Goal: Use online tool/utility: Use online tool/utility

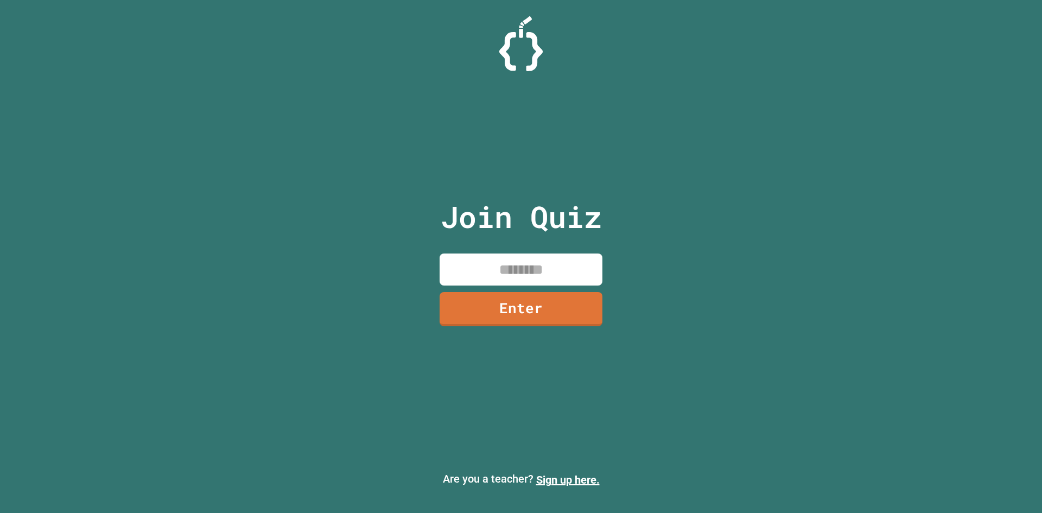
click at [492, 268] on input at bounding box center [521, 270] width 163 height 32
click at [523, 302] on link "Enter" at bounding box center [521, 307] width 151 height 36
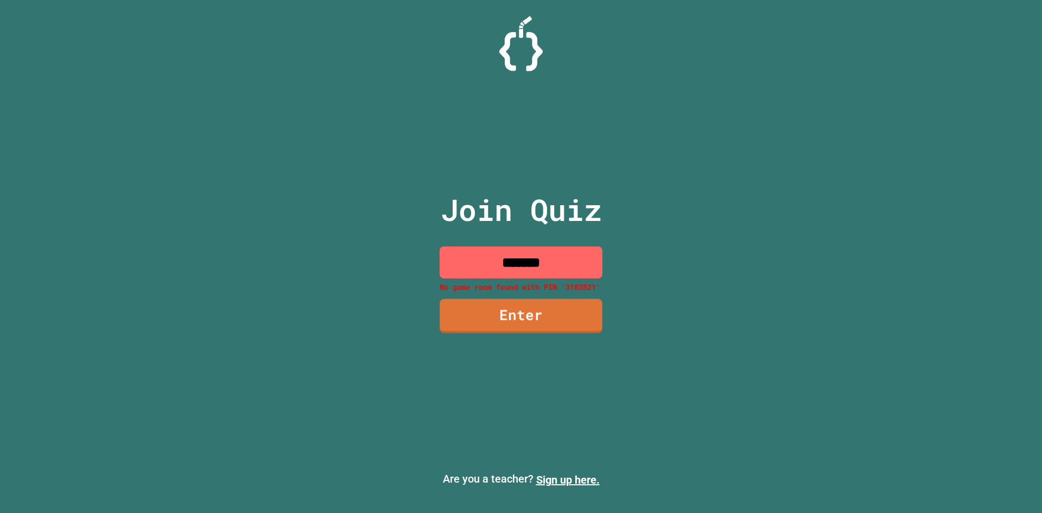
click at [558, 266] on input "*******" at bounding box center [521, 262] width 163 height 32
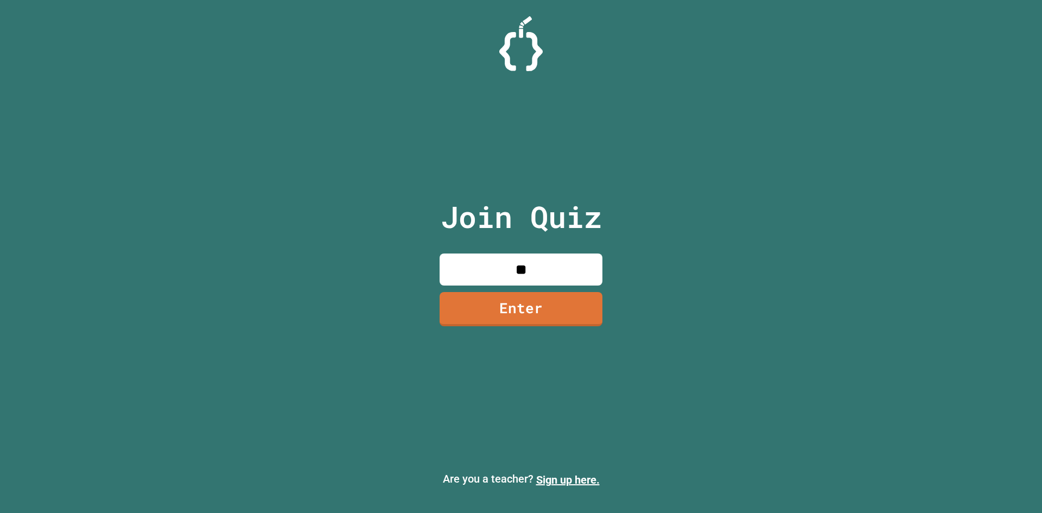
type input "*"
type input "********"
click at [561, 314] on link "Enter" at bounding box center [521, 309] width 163 height 34
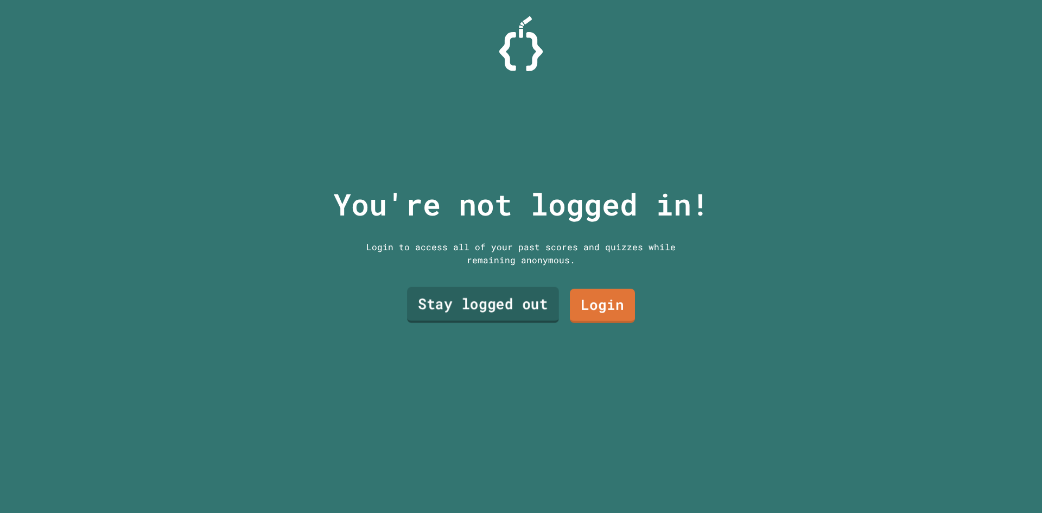
click at [494, 300] on link "Stay logged out" at bounding box center [483, 305] width 152 height 36
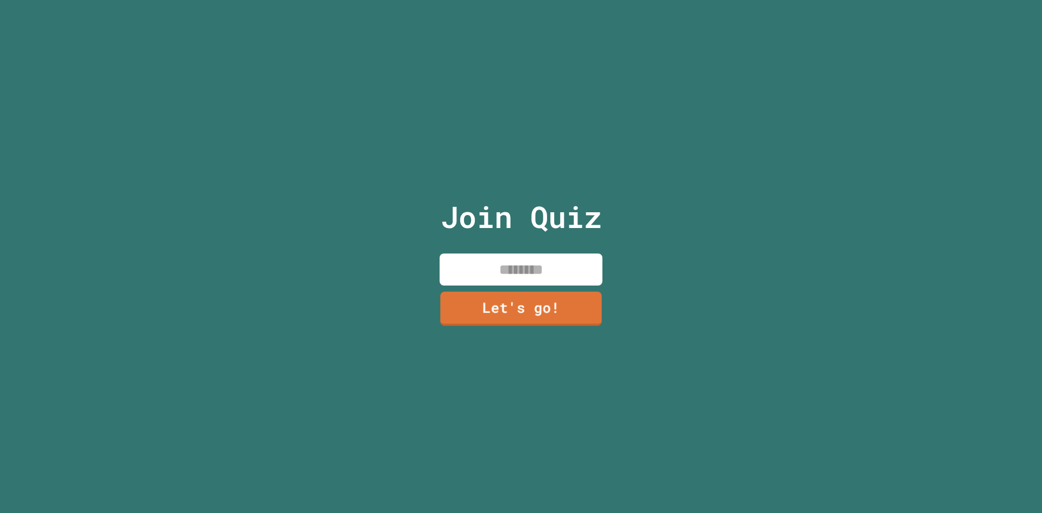
click at [564, 261] on input at bounding box center [521, 270] width 163 height 32
type input "****"
click at [573, 303] on link "Let's go!" at bounding box center [520, 307] width 151 height 36
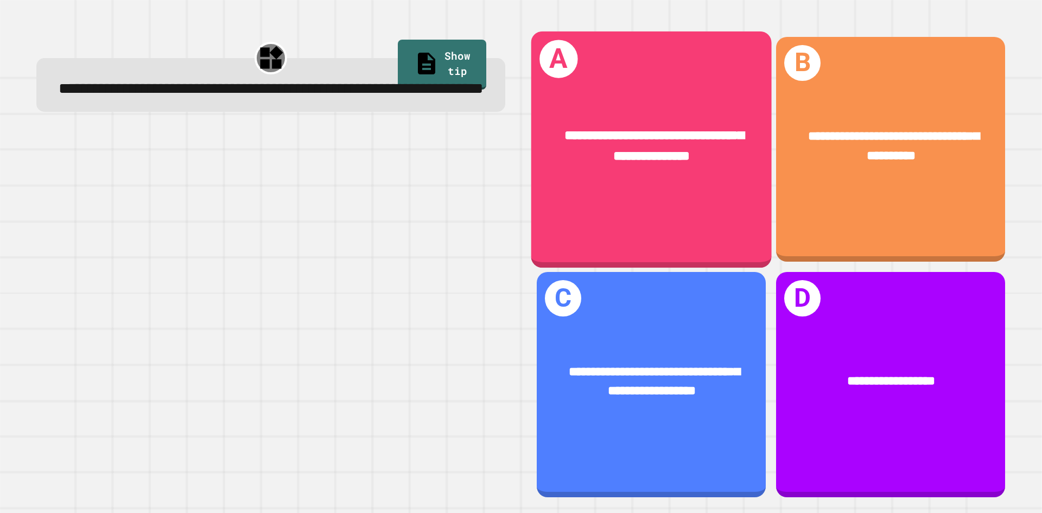
click at [706, 249] on div "**********" at bounding box center [652, 149] width 241 height 236
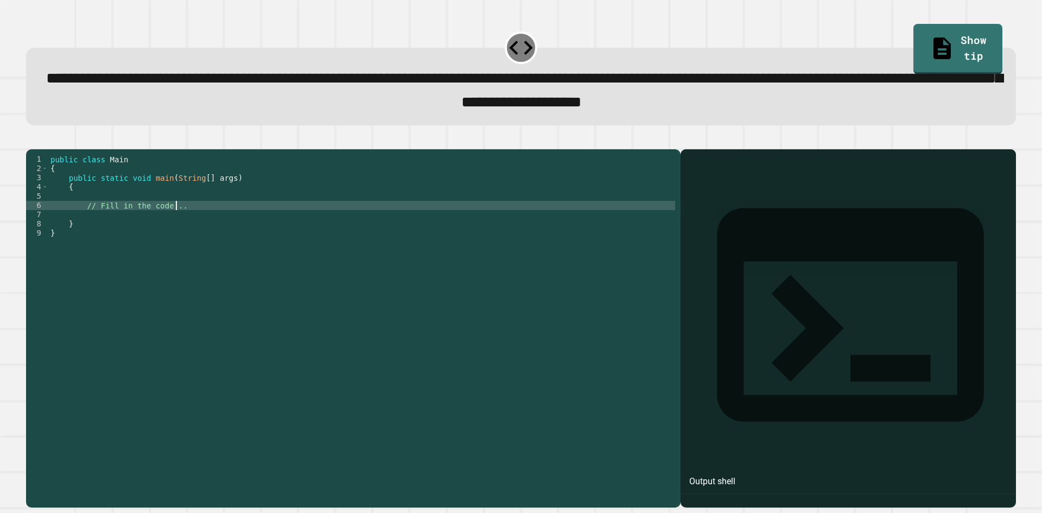
click at [210, 224] on div "public class Main { public static void main ( String [ ] args ) { // Fill in th…" at bounding box center [361, 316] width 627 height 323
type textarea "**********"
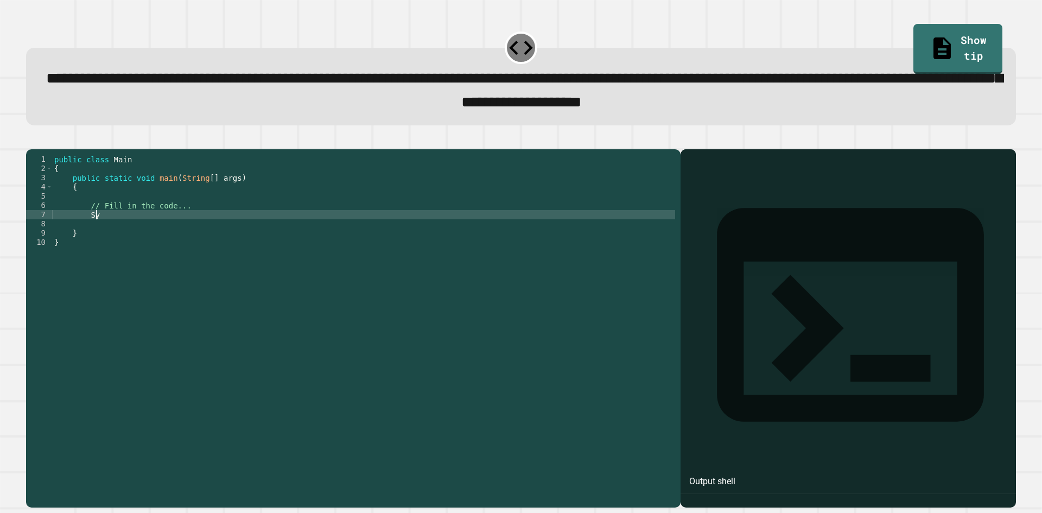
scroll to position [0, 2]
type textarea "*"
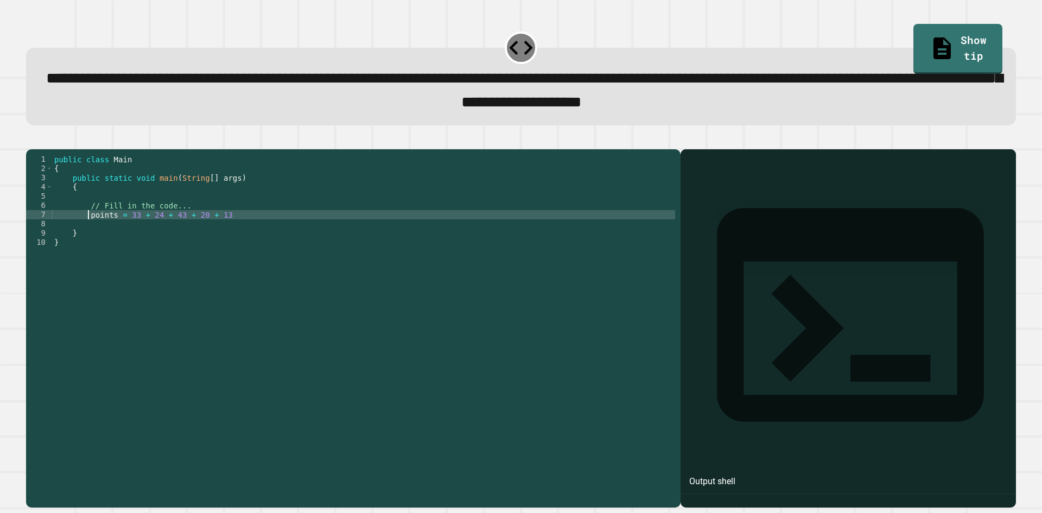
click at [86, 231] on div "public class Main { public static void main ( String [ ] args ) { // Fill in th…" at bounding box center [363, 316] width 623 height 323
type textarea "**********"
click at [262, 233] on div "public class Main { public static void main ( String [ ] args ) { // Fill in th…" at bounding box center [363, 316] width 623 height 323
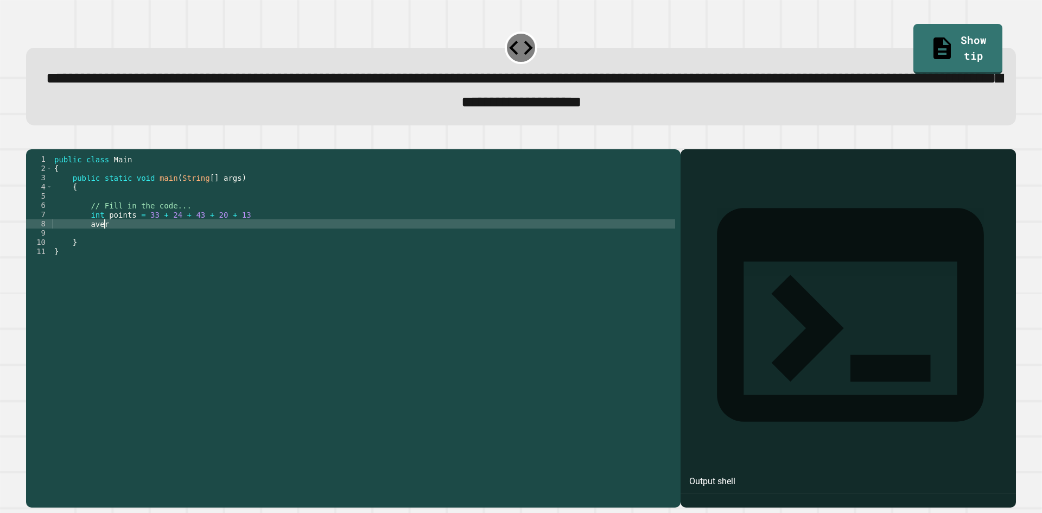
scroll to position [0, 2]
type textarea "*"
click at [262, 233] on div "public class Main { public static void main ( String [ ] args ) { // Fill in th…" at bounding box center [363, 316] width 623 height 323
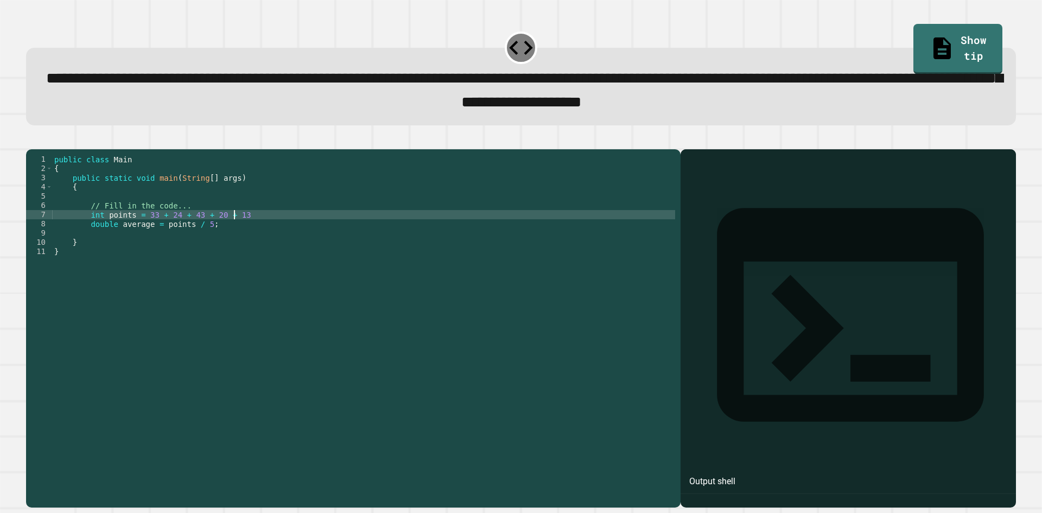
scroll to position [0, 12]
click at [233, 247] on div "public class Main { public static void main ( String [ ] args ) { // Fill in th…" at bounding box center [363, 316] width 623 height 323
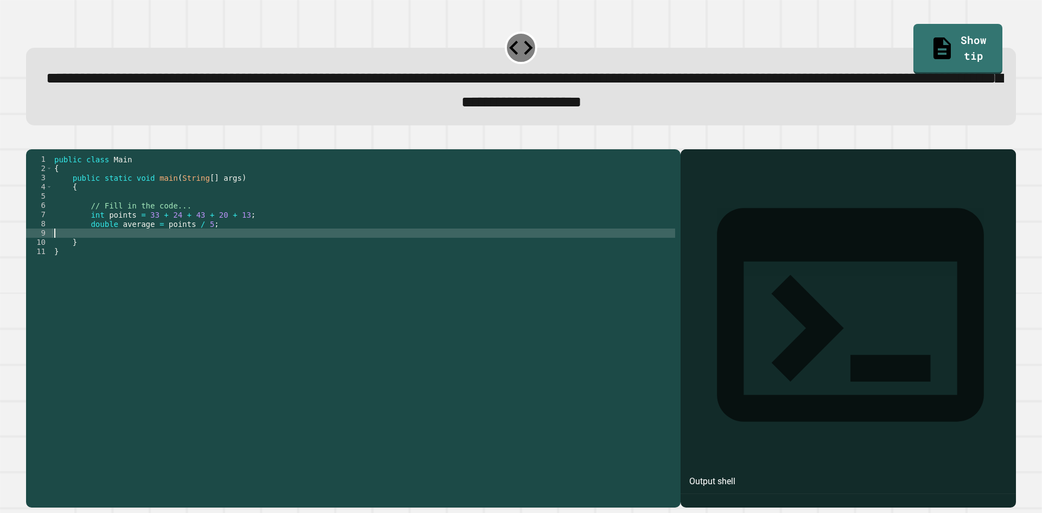
scroll to position [0, 0]
click at [240, 243] on div "public class Main { public static void main ( String [ ] args ) { // Fill in th…" at bounding box center [363, 316] width 623 height 323
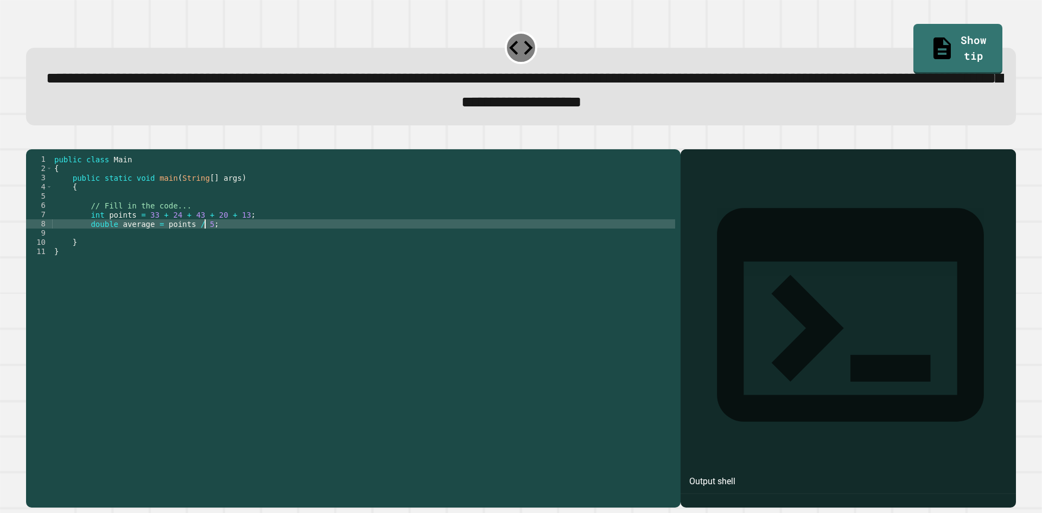
type textarea "**********"
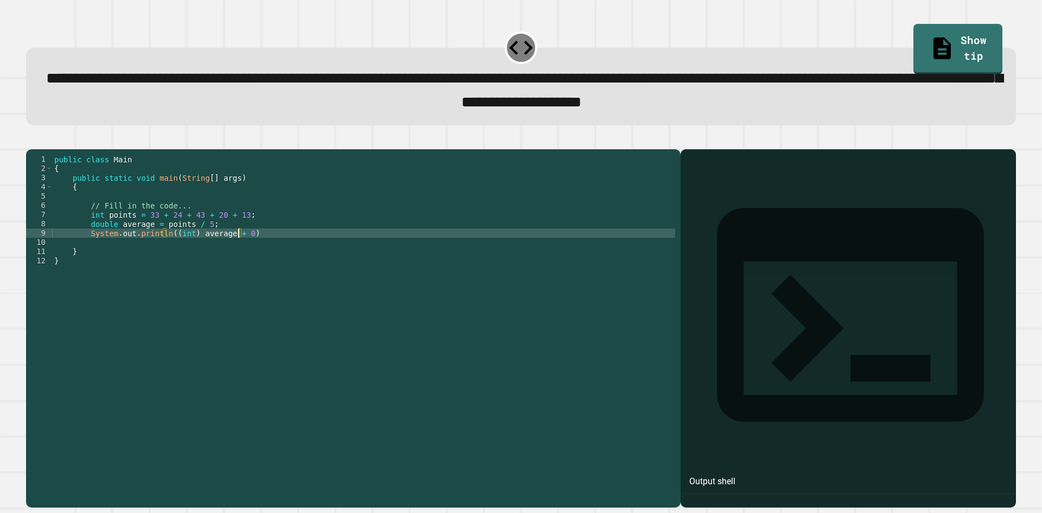
scroll to position [0, 13]
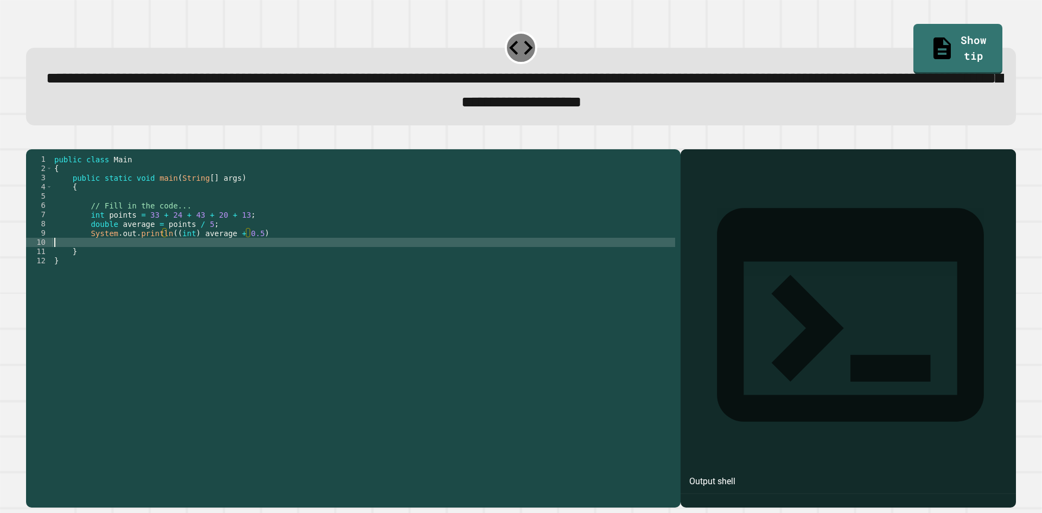
click at [307, 262] on div "public class Main { public static void main ( String [ ] args ) { // Fill in th…" at bounding box center [363, 316] width 623 height 323
click at [306, 252] on div "public class Main { public static void main ( String [ ] args ) { // Fill in th…" at bounding box center [363, 316] width 623 height 323
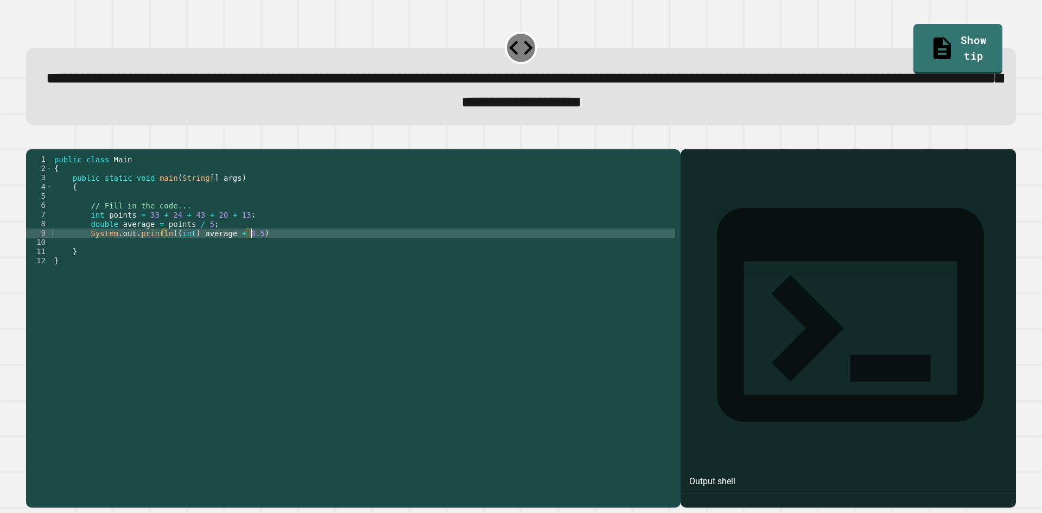
scroll to position [0, 14]
click at [31, 140] on icon "button" at bounding box center [31, 140] width 0 height 0
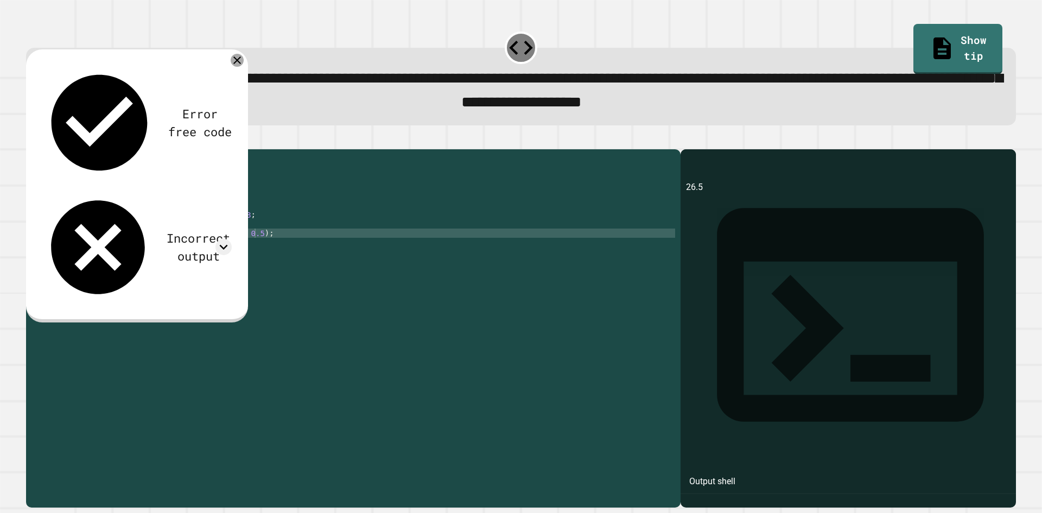
click at [242, 63] on div at bounding box center [237, 60] width 13 height 13
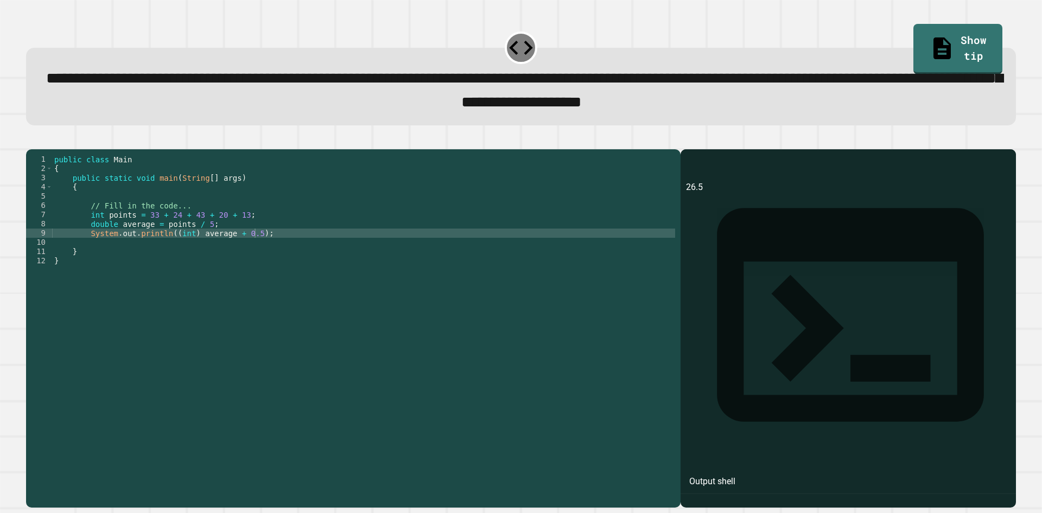
click at [180, 251] on div "public class Main { public static void main ( String [ ] args ) { // Fill in th…" at bounding box center [363, 316] width 623 height 323
click at [232, 253] on div "public class Main { public static void main ( String [ ] args ) { // Fill in th…" at bounding box center [363, 316] width 623 height 323
click at [40, 149] on icon "button" at bounding box center [39, 147] width 6 height 8
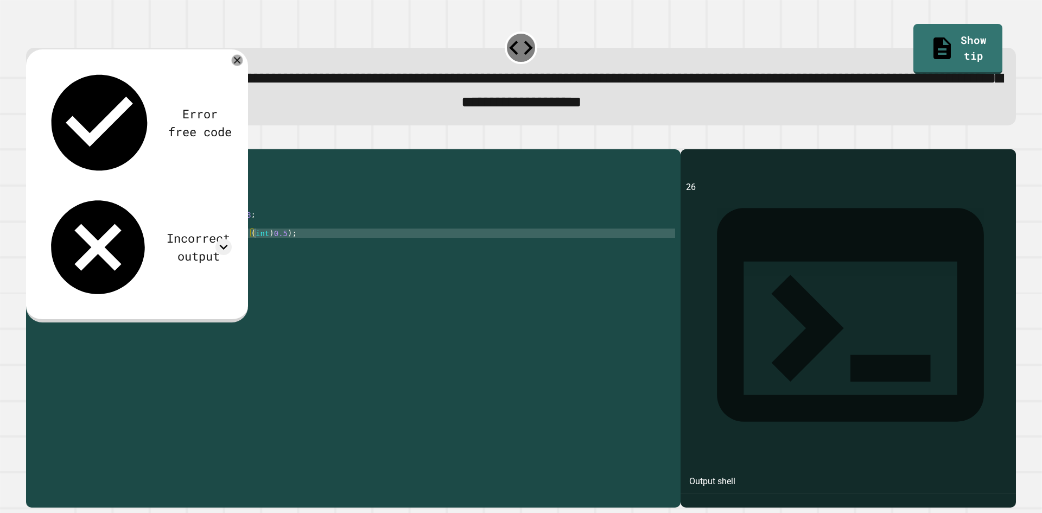
click at [235, 61] on icon at bounding box center [237, 59] width 7 height 7
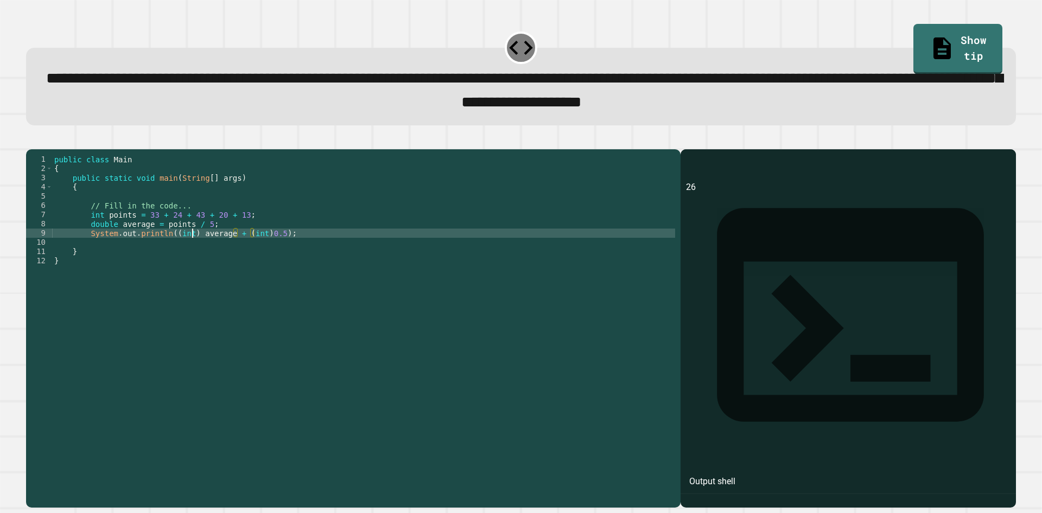
click at [191, 254] on div "public class Main { public static void main ( String [ ] args ) { // Fill in th…" at bounding box center [363, 316] width 623 height 323
click at [257, 250] on div "public class Main { public static void main ( String [ ] args ) { // Fill in th…" at bounding box center [363, 316] width 623 height 323
click at [248, 251] on div "public class Main { public static void main ( String [ ] args ) { // Fill in th…" at bounding box center [363, 316] width 623 height 323
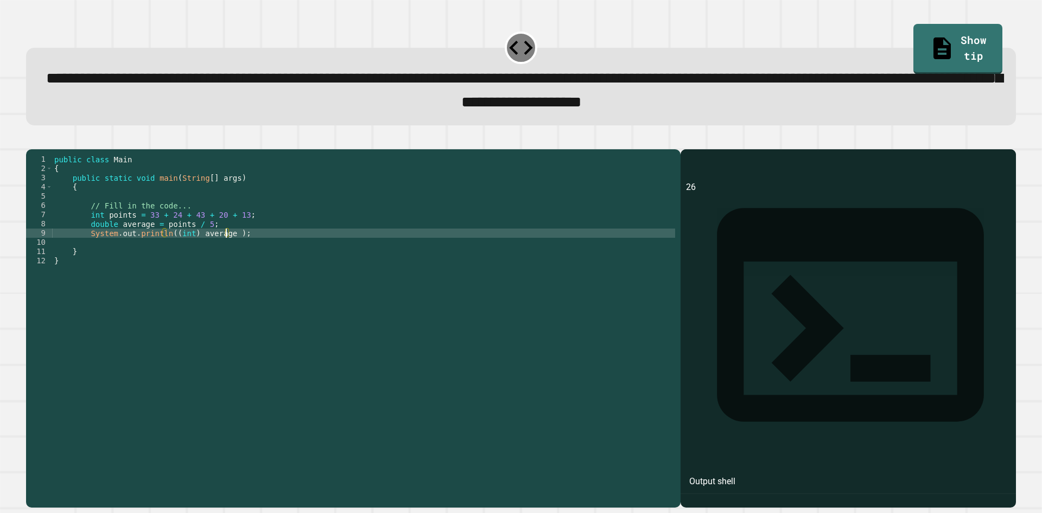
click at [194, 249] on div "public class Main { public static void main ( String [ ] args ) { // Fill in th…" at bounding box center [363, 316] width 623 height 323
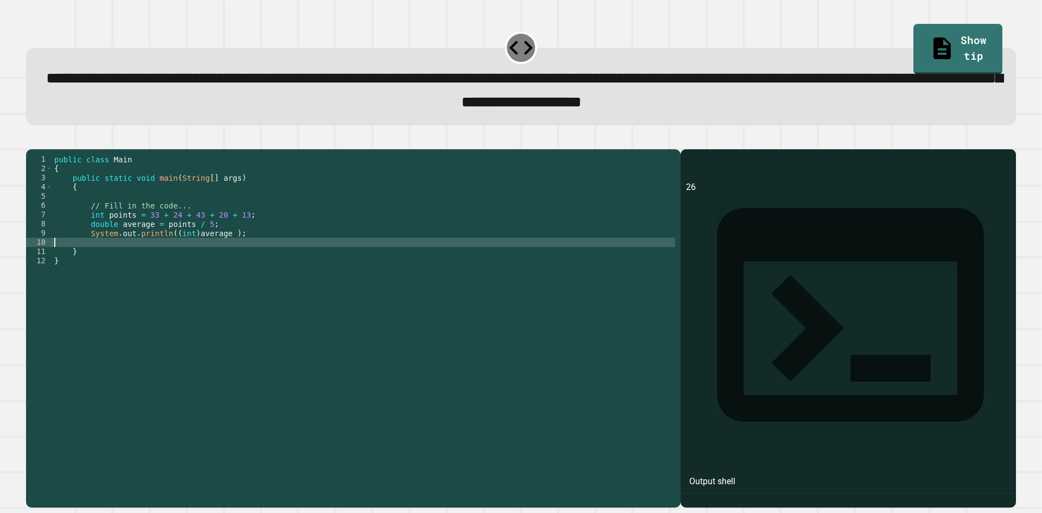
drag, startPoint x: 232, startPoint y: 255, endPoint x: 147, endPoint y: 255, distance: 84.7
click at [147, 255] on div "public class Main { public static void main ( String [ ] args ) { // Fill in th…" at bounding box center [363, 316] width 623 height 323
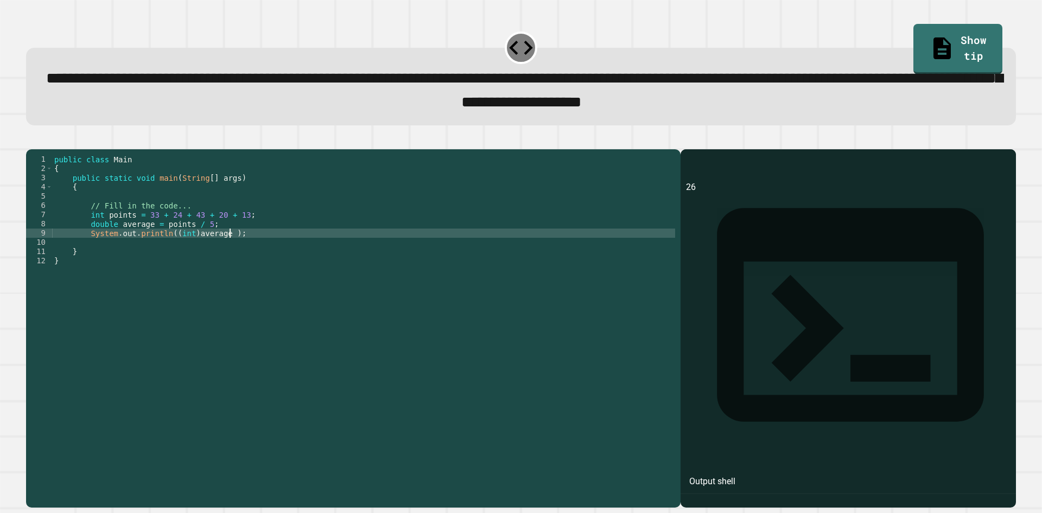
click at [252, 248] on div "public class Main { public static void main ( String [ ] args ) { // Fill in th…" at bounding box center [363, 316] width 623 height 323
click at [235, 243] on div "public class Main { public static void main ( String [ ] args ) { // Fill in th…" at bounding box center [363, 316] width 623 height 323
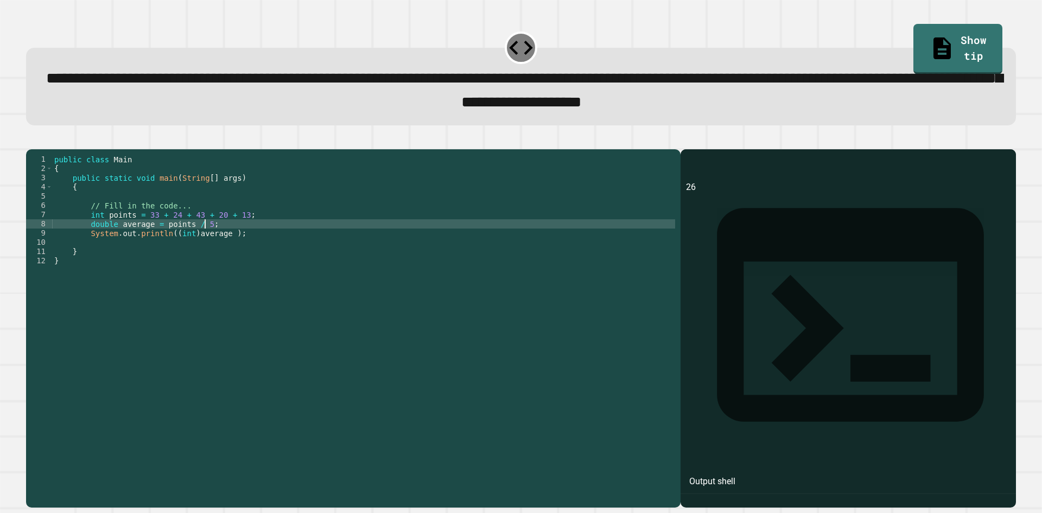
type textarea "**********"
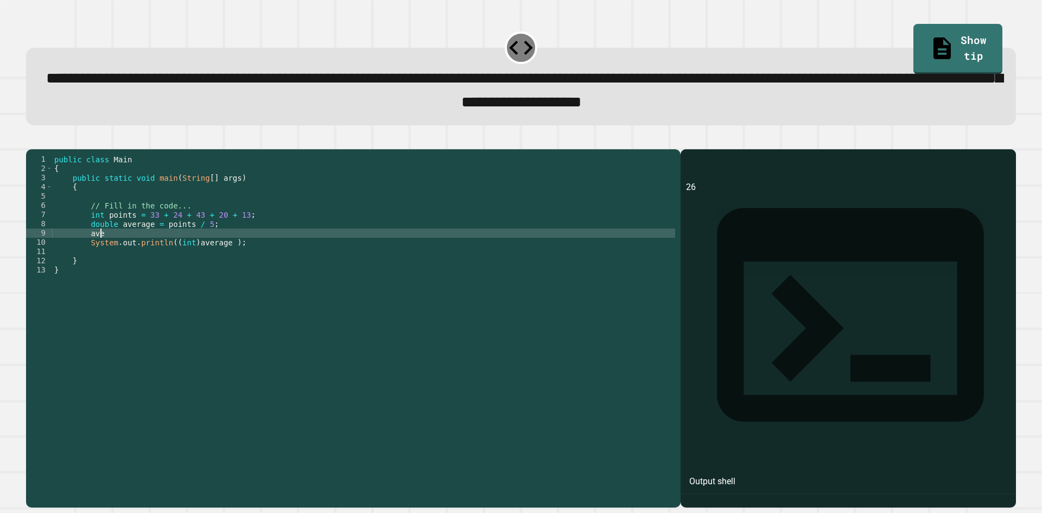
type textarea "*"
click at [245, 261] on div "public class Main { public static void main ( String [ ] args ) { // Fill in th…" at bounding box center [363, 316] width 623 height 323
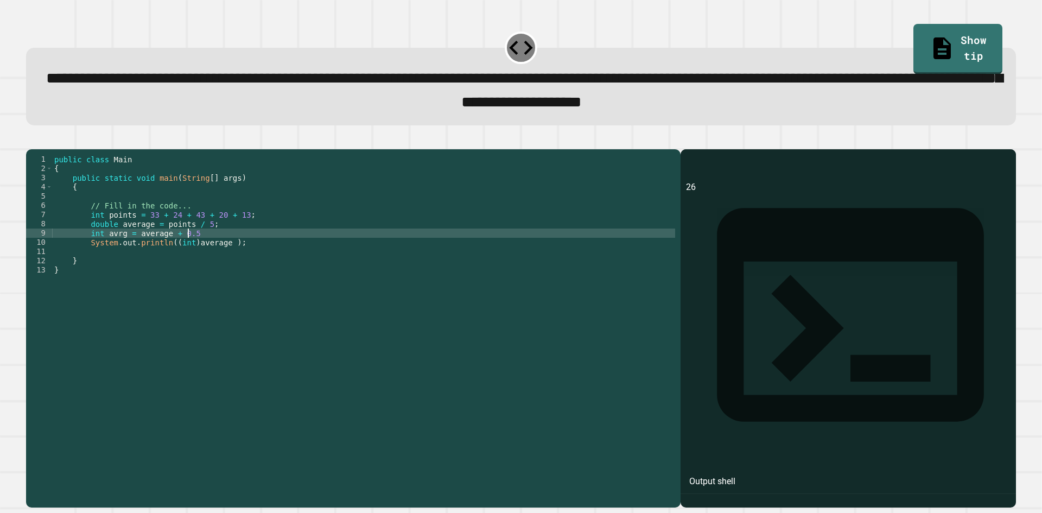
click at [221, 255] on div "public class Main { public static void main ( String [ ] args ) { // Fill in th…" at bounding box center [363, 316] width 623 height 323
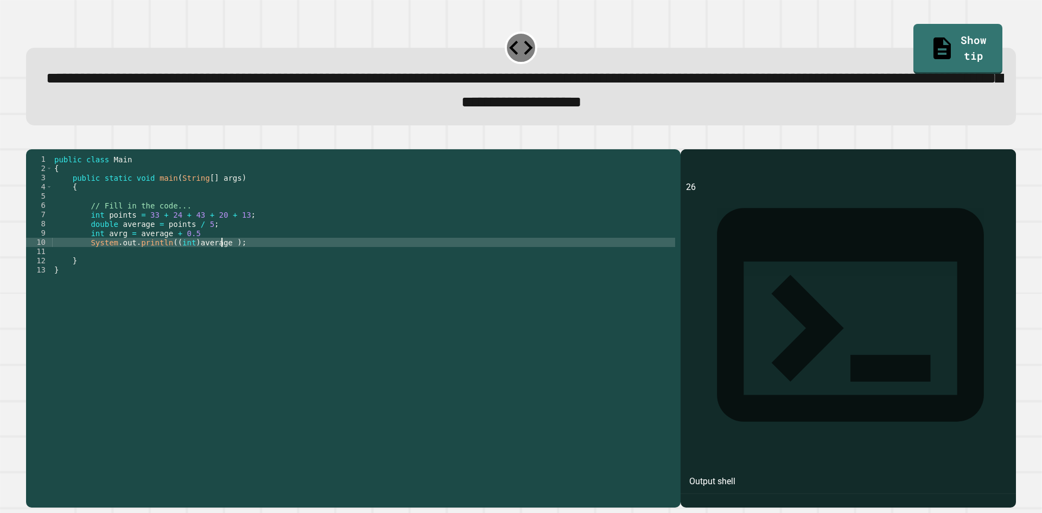
click at [222, 261] on div "public class Main { public static void main ( String [ ] args ) { // Fill in th…" at bounding box center [363, 316] width 623 height 323
click at [31, 140] on icon "button" at bounding box center [31, 140] width 0 height 0
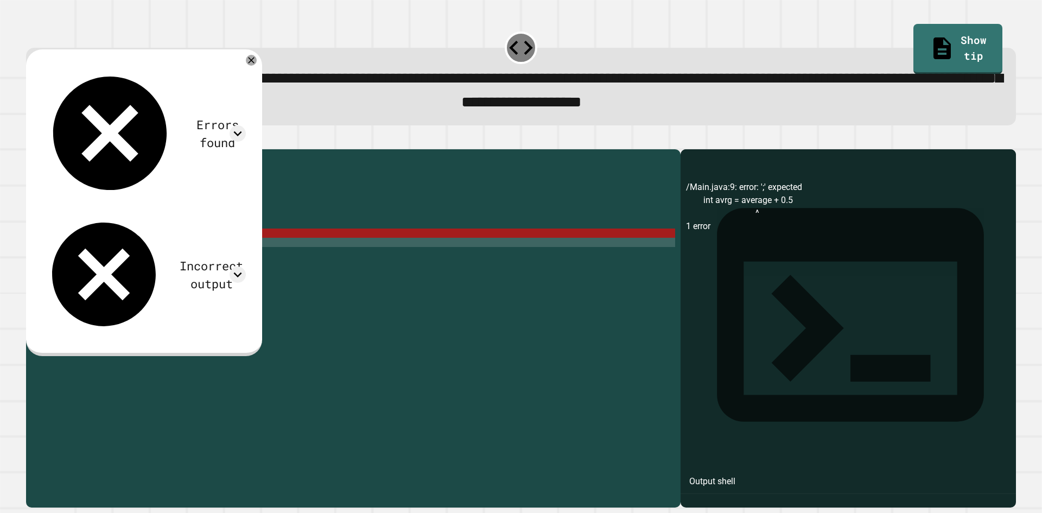
click at [213, 252] on div "public class Main { public static void main ( String [ ] args ) { // Fill in th…" at bounding box center [363, 316] width 623 height 323
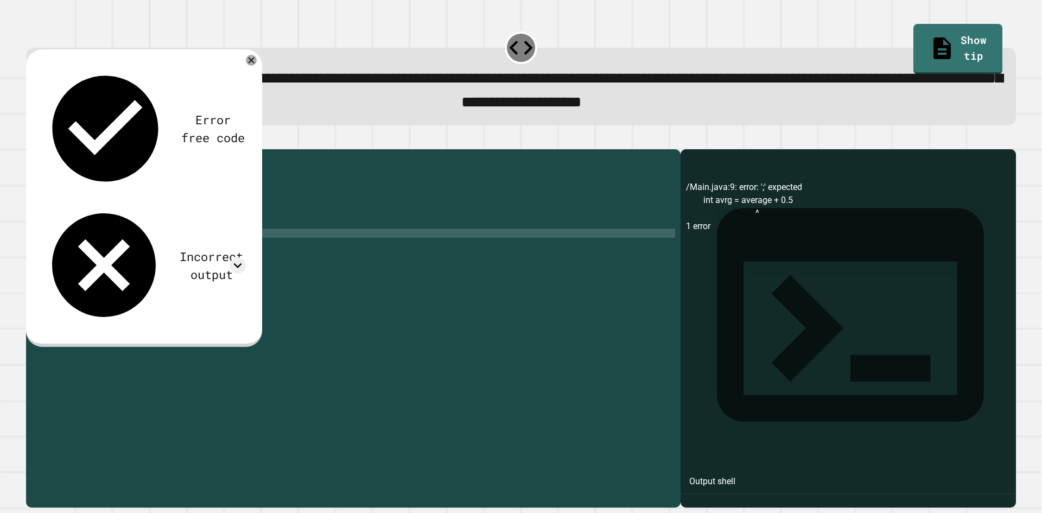
click at [41, 136] on div "Error free code /Main.java:9: error: ';' expected int avrg = average + 0.5 ^ 1 …" at bounding box center [144, 198] width 236 height 298
click at [31, 140] on icon "button" at bounding box center [31, 140] width 0 height 0
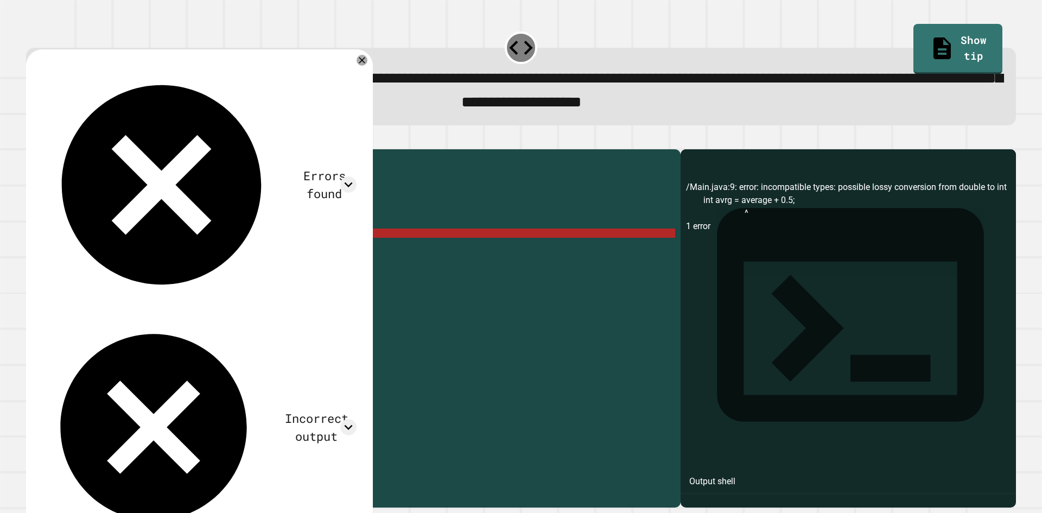
click at [202, 254] on div "public class Main { public static void main ( String [ ] args ) { // Fill in th…" at bounding box center [363, 316] width 623 height 323
click at [154, 255] on div "public class Main { public static void main ( String [ ] args ) { // Fill in th…" at bounding box center [363, 316] width 623 height 323
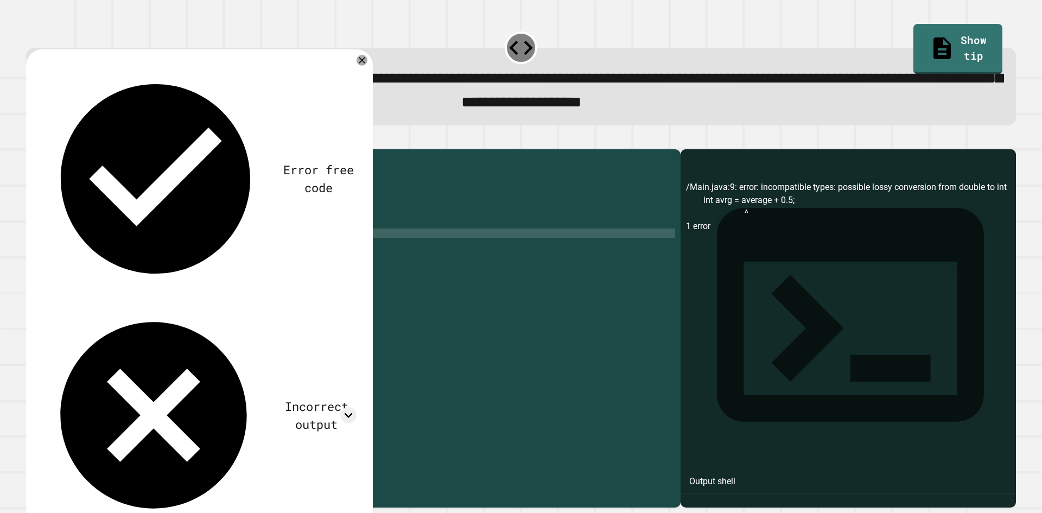
scroll to position [0, 7]
click at [146, 250] on div "public class Main { public static void main ( String [ ] args ) { // Fill in th…" at bounding box center [363, 316] width 623 height 323
drag, startPoint x: 187, startPoint y: 248, endPoint x: 74, endPoint y: 243, distance: 113.6
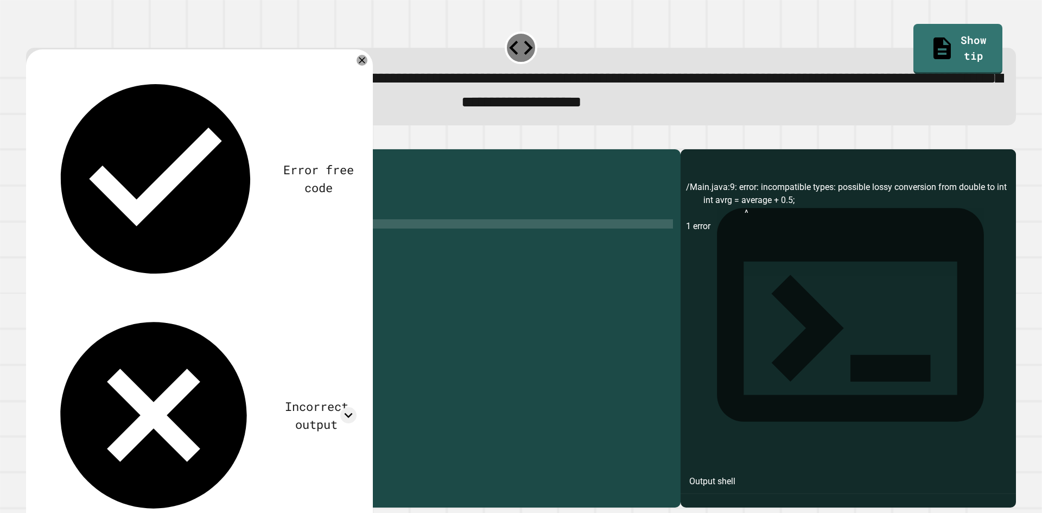
click at [74, 243] on div "public class Main { public static void main ( String [ ] args ) { // Fill in th…" at bounding box center [363, 316] width 623 height 323
click at [74, 243] on div "public class Main { public static void main ( String [ ] args ) { // Fill in th…" at bounding box center [363, 307] width 623 height 305
click at [168, 254] on div "public class Main { public static void main ( String [ ] args ) { // Fill in th…" at bounding box center [363, 316] width 623 height 323
type textarea "*"
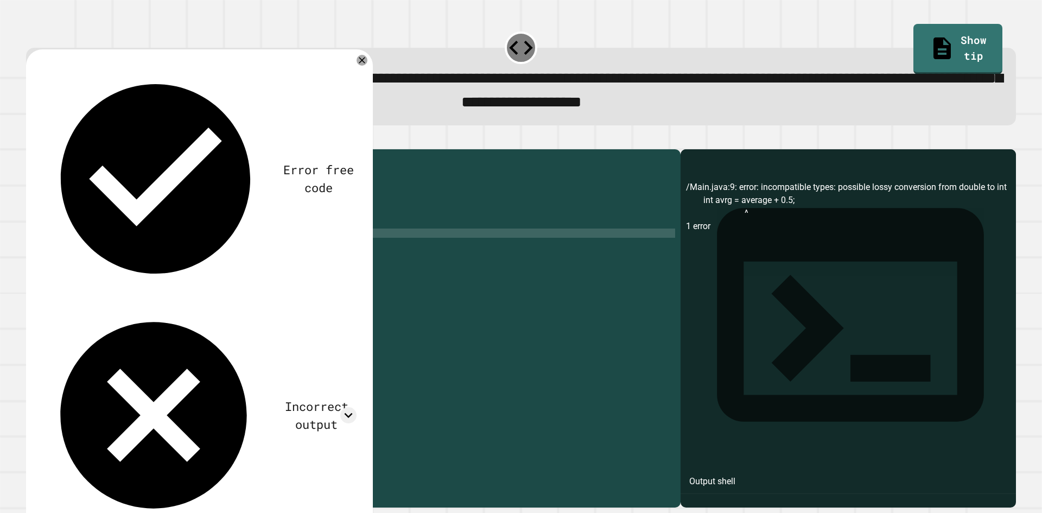
click at [365, 53] on div "**********" at bounding box center [521, 87] width 990 height 78
click at [362, 58] on div at bounding box center [362, 60] width 13 height 13
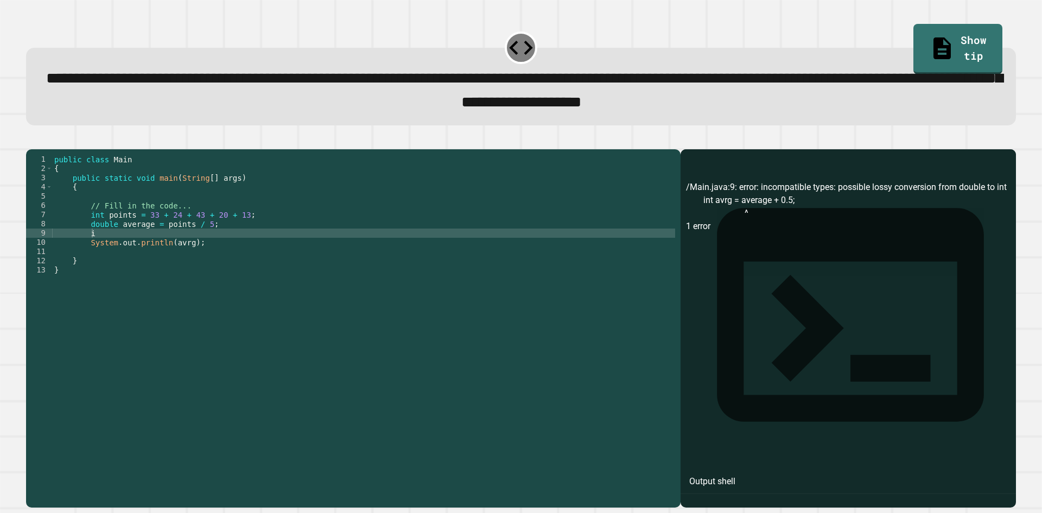
click at [339, 245] on div "public class Main { public static void main ( String [ ] args ) { // Fill in th…" at bounding box center [363, 316] width 623 height 323
click at [340, 251] on div "public class Main { public static void main ( String [ ] args ) { // Fill in th…" at bounding box center [363, 316] width 623 height 323
click at [220, 265] on div "public class Main { public static void main ( String [ ] args ) { // Fill in th…" at bounding box center [363, 316] width 623 height 323
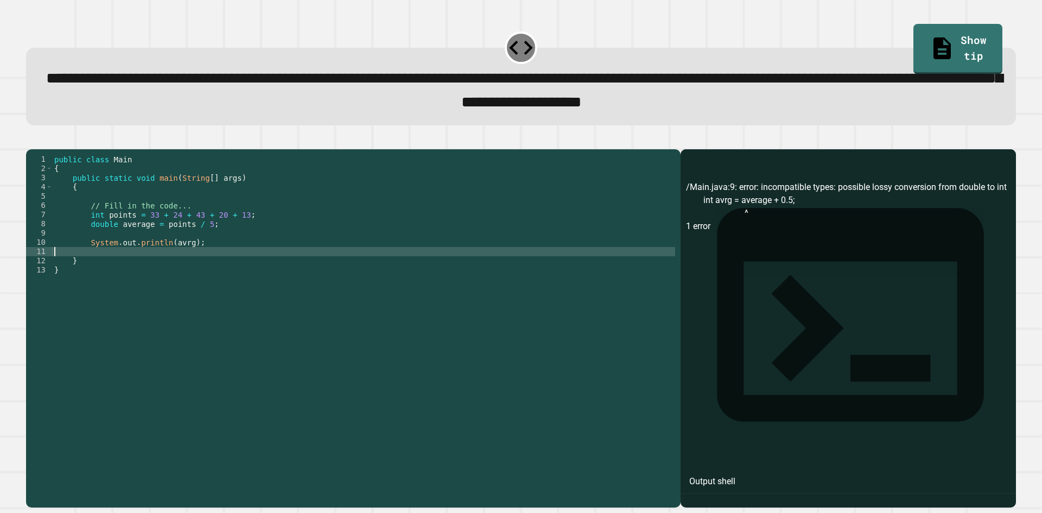
scroll to position [0, 0]
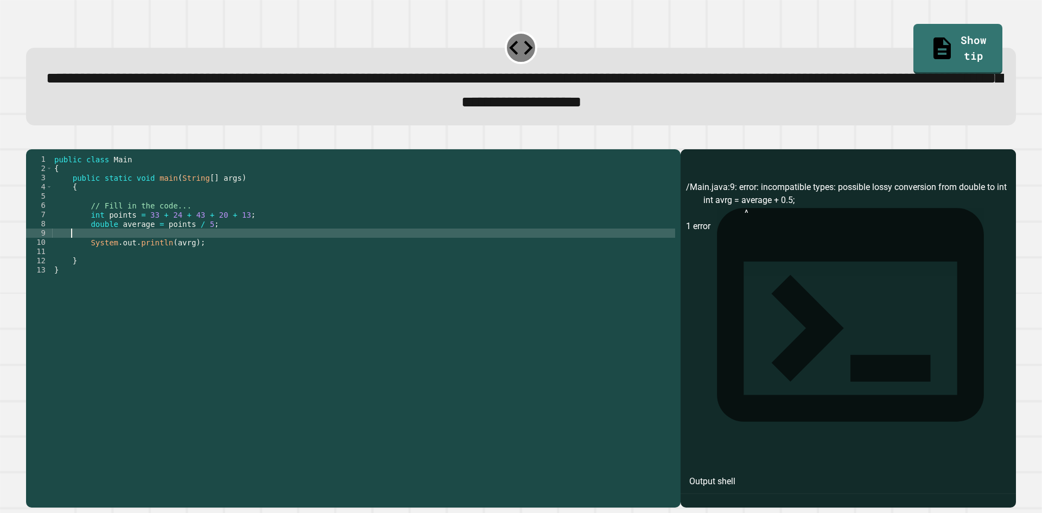
click at [219, 254] on div "public class Main { public static void main ( String [ ] args ) { // Fill in th…" at bounding box center [363, 316] width 623 height 323
click at [200, 253] on div "public class Main { public static void main ( String [ ] args ) { // Fill in th…" at bounding box center [363, 316] width 623 height 323
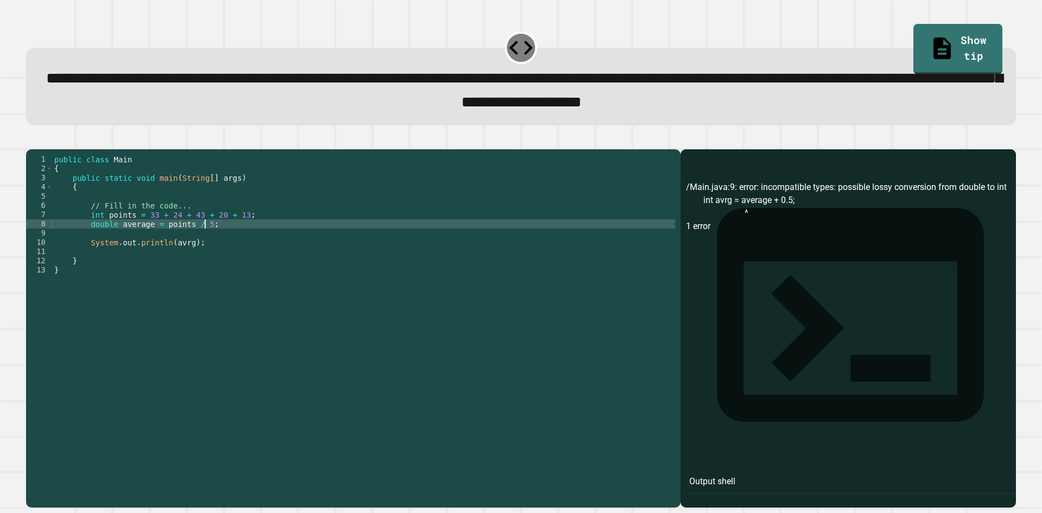
click at [216, 244] on div "public class Main { public static void main ( String [ ] args ) { // Fill in th…" at bounding box center [363, 316] width 623 height 323
click at [176, 261] on div "public class Main { public static void main ( String [ ] args ) { // Fill in th…" at bounding box center [363, 316] width 623 height 323
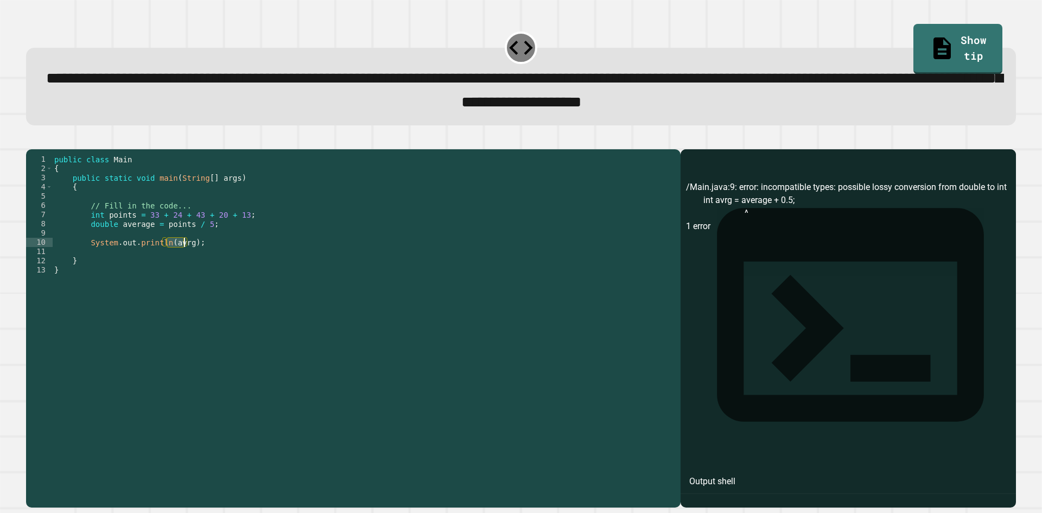
click at [171, 258] on div "public class Main { public static void main ( String [ ] args ) { // Fill in th…" at bounding box center [363, 307] width 623 height 305
click at [171, 258] on div "public class Main { public static void main ( String [ ] args ) { // Fill in th…" at bounding box center [363, 316] width 623 height 323
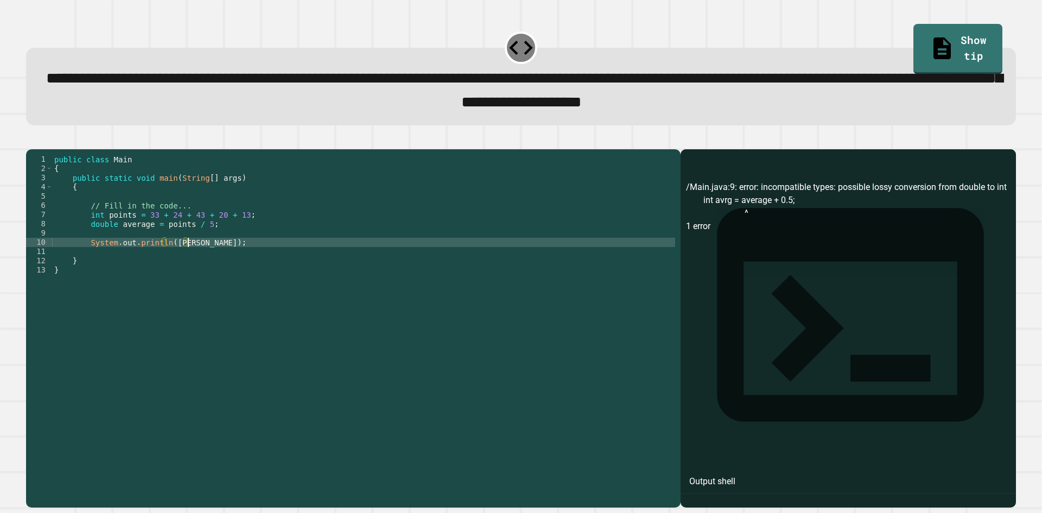
scroll to position [0, 10]
type textarea "**********"
click at [273, 264] on div "public class Main { public static void main ( String [ ] args ) { // Fill in th…" at bounding box center [363, 316] width 623 height 323
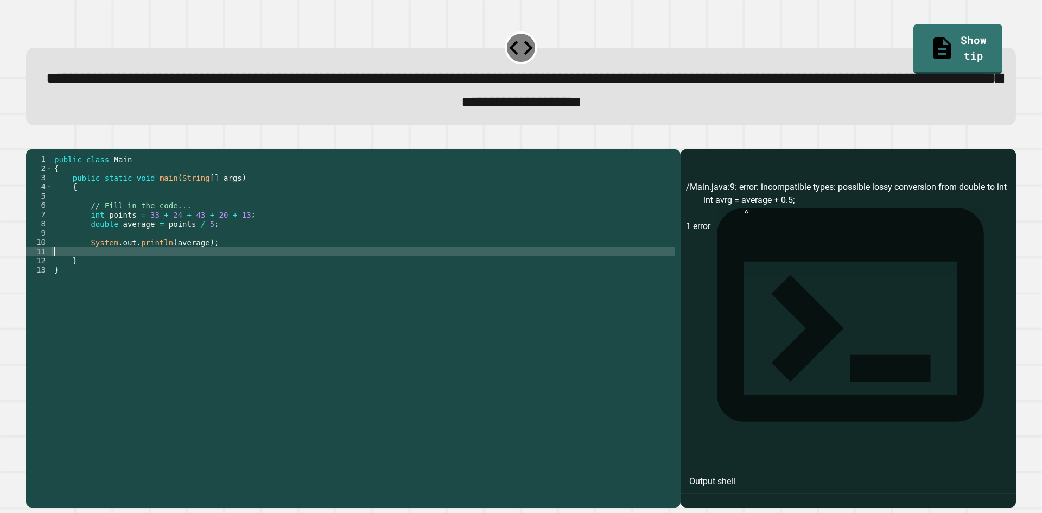
scroll to position [0, 0]
click at [267, 251] on div "public class Main { public static void main ( String [ ] args ) { // Fill in th…" at bounding box center [363, 316] width 623 height 323
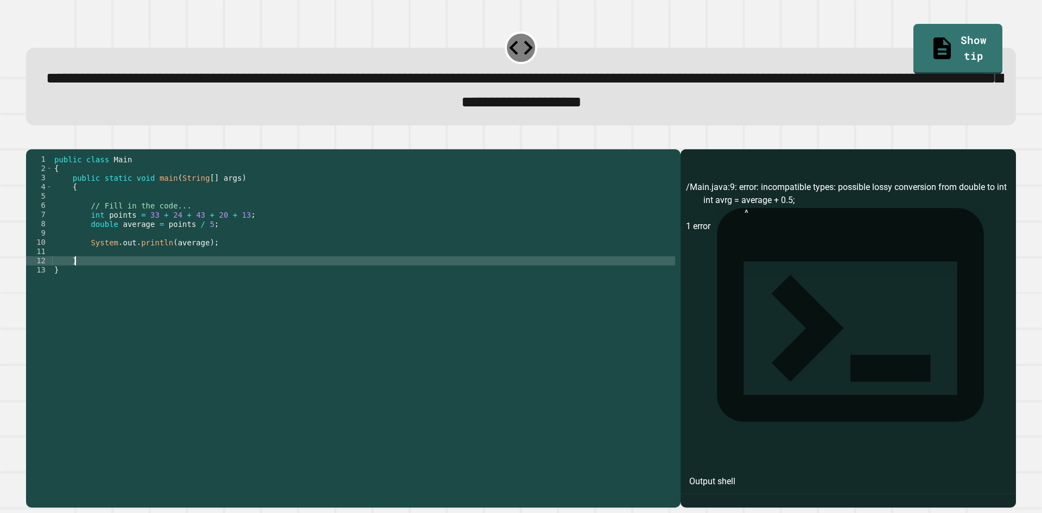
click at [277, 274] on div "public class Main { public static void main ( String [ ] args ) { // Fill in th…" at bounding box center [363, 316] width 623 height 323
click at [269, 254] on div "public class Main { public static void main ( String [ ] args ) { // Fill in th…" at bounding box center [363, 316] width 623 height 323
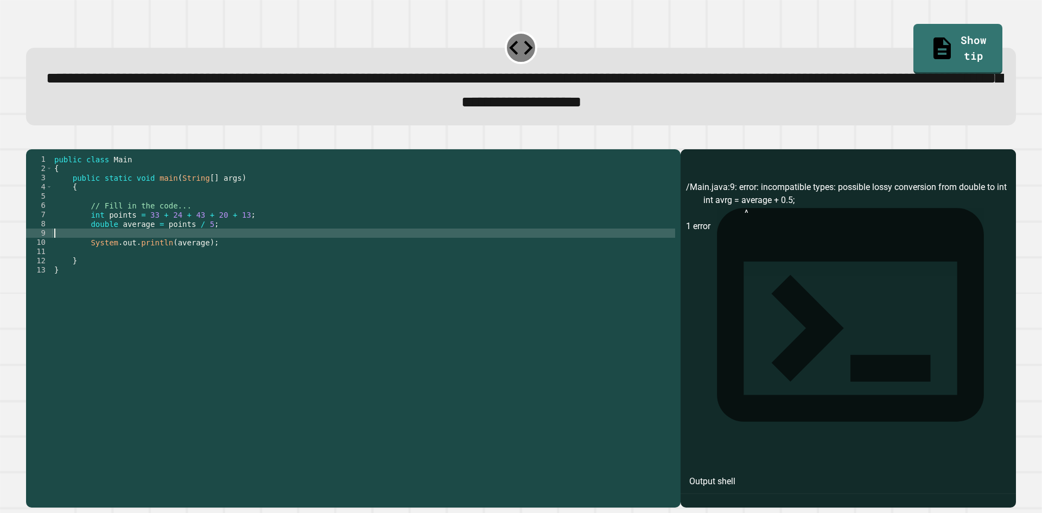
type textarea "**********"
click at [269, 253] on div "public class Main { public static void main ( String [ ] args ) { // Fill in th…" at bounding box center [363, 316] width 623 height 323
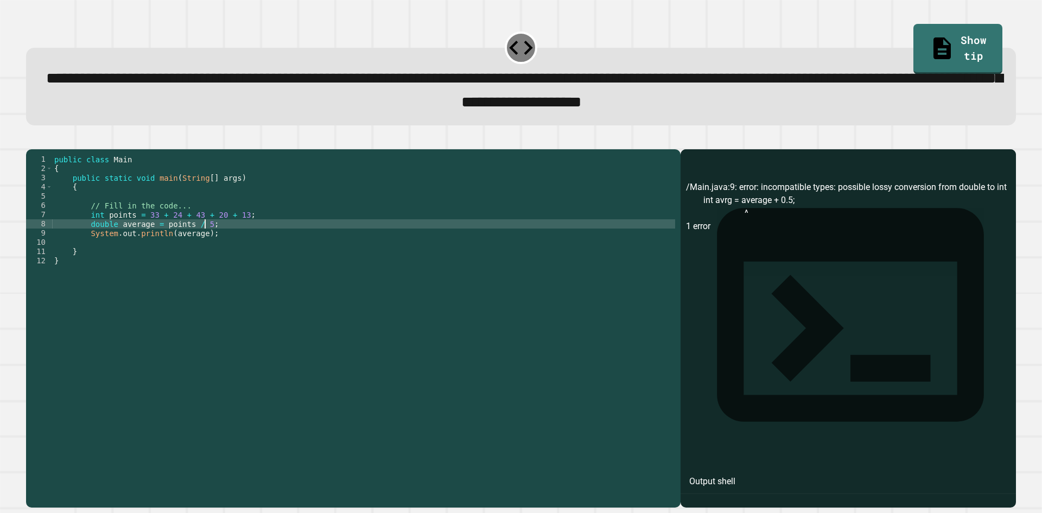
click at [230, 237] on div "public class Main { public static void main ( String [ ] args ) { // Fill in th…" at bounding box center [363, 316] width 623 height 323
click at [234, 254] on div "public class Main { public static void main ( String [ ] args ) { // Fill in th…" at bounding box center [363, 316] width 623 height 323
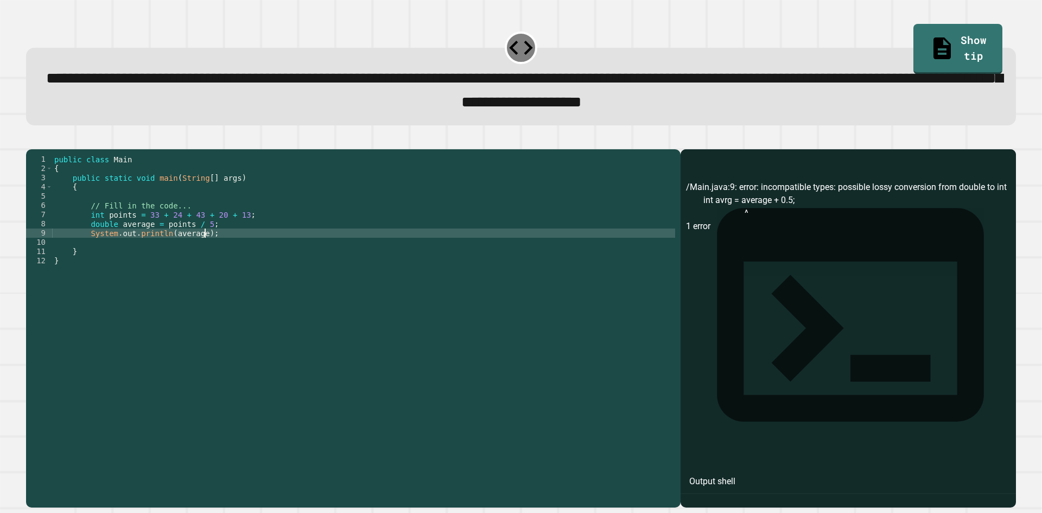
click at [230, 252] on div "public class Main { public static void main ( String [ ] args ) { // Fill in th…" at bounding box center [363, 316] width 623 height 323
click at [235, 244] on div "public class Main { public static void main ( String [ ] args ) { // Fill in th…" at bounding box center [363, 316] width 623 height 323
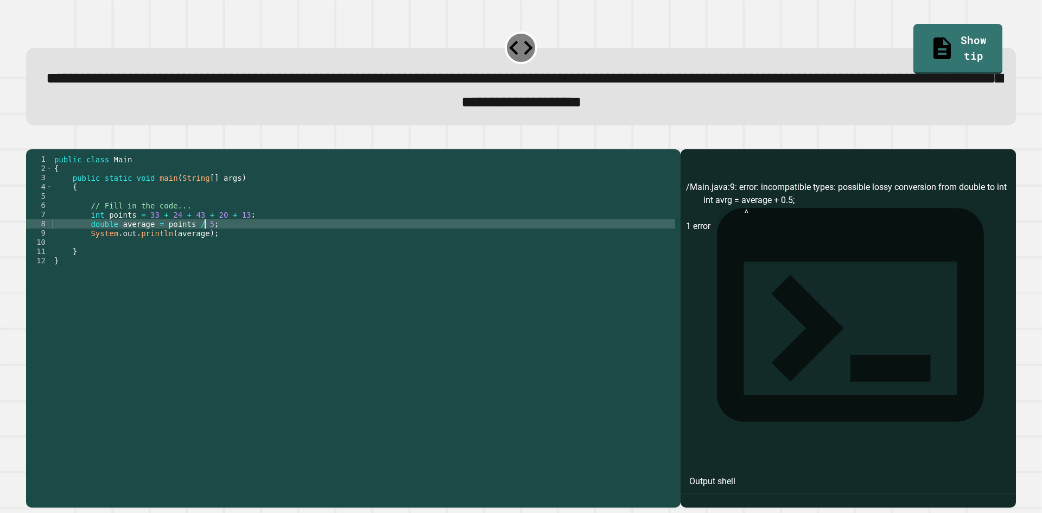
scroll to position [0, 2]
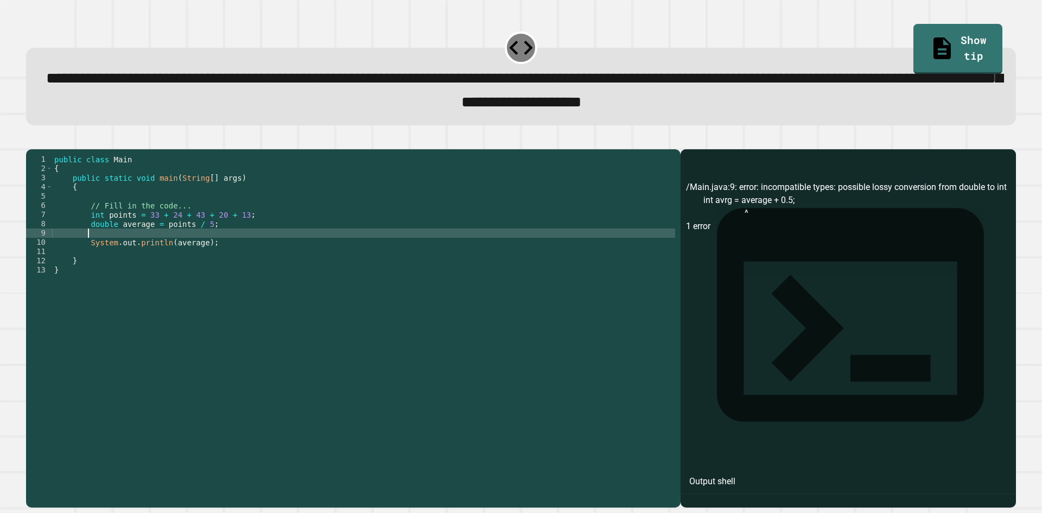
type textarea "*"
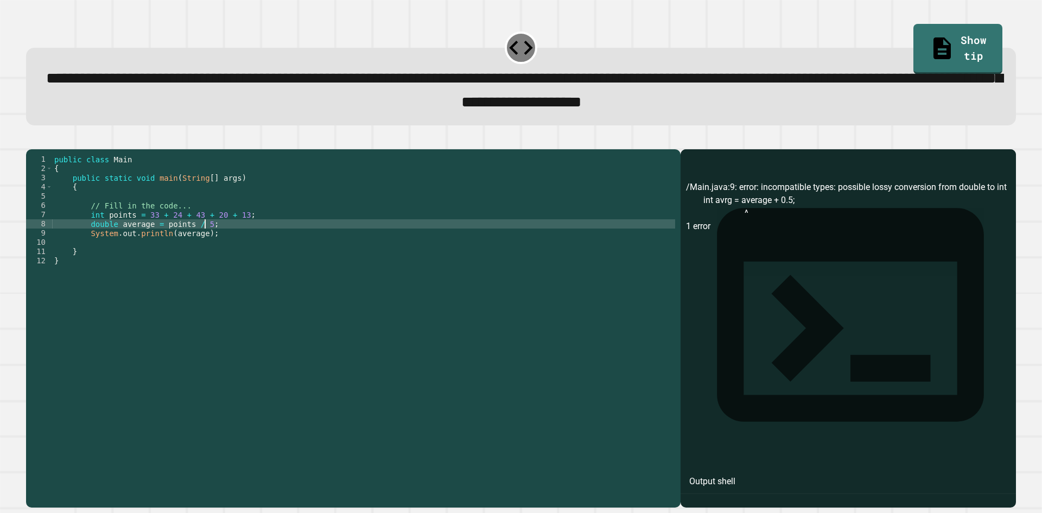
click at [280, 244] on div "public class Main { public static void main ( String [ ] args ) { // Fill in th…" at bounding box center [363, 316] width 623 height 323
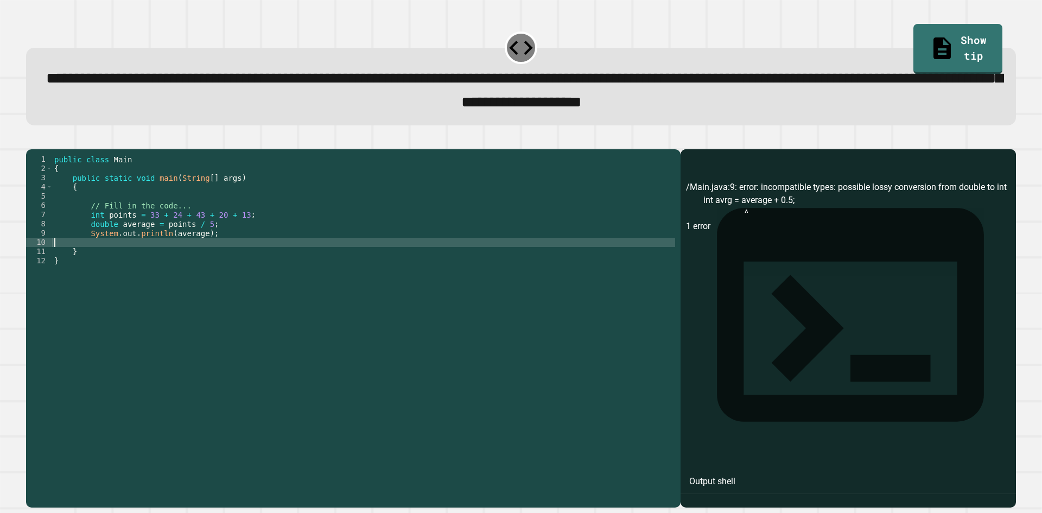
click at [275, 256] on div "public class Main { public static void main ( String [ ] args ) { // Fill in th…" at bounding box center [363, 316] width 623 height 323
click at [269, 246] on div "public class Main { public static void main ( String [ ] args ) { // Fill in th…" at bounding box center [363, 316] width 623 height 323
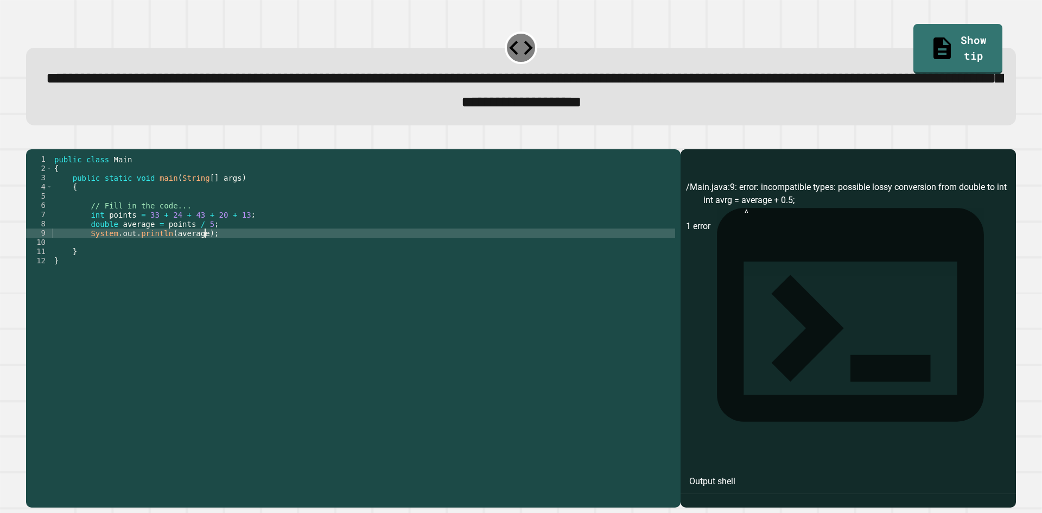
type textarea "**********"
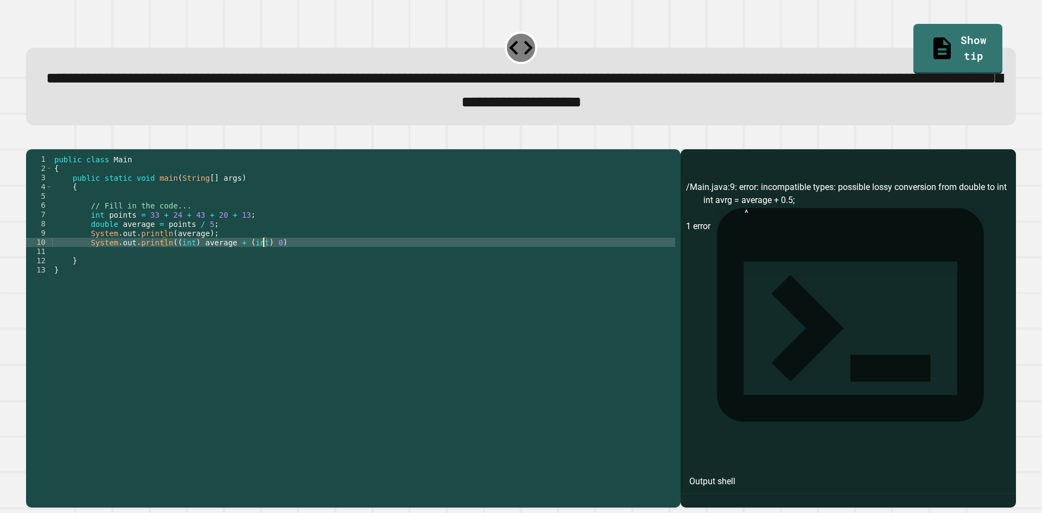
scroll to position [0, 15]
click at [350, 256] on div "public class Main { public static void main ( String [ ] args ) { // Fill in th…" at bounding box center [363, 316] width 623 height 323
click at [293, 263] on div "public class Main { public static void main ( String [ ] args ) { // Fill in th…" at bounding box center [363, 316] width 623 height 323
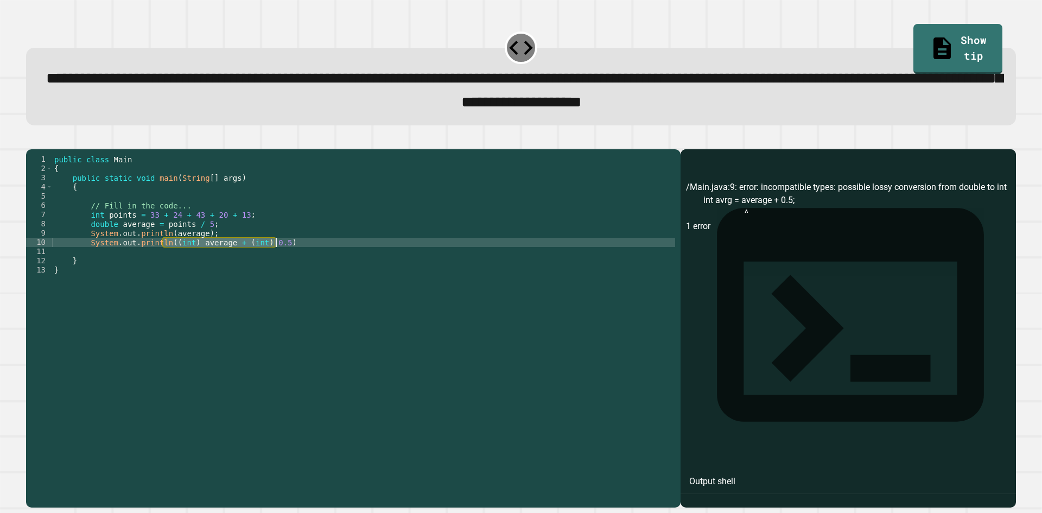
click at [307, 258] on div "public class Main { public static void main ( String [ ] args ) { // Fill in th…" at bounding box center [363, 307] width 623 height 305
click at [31, 140] on icon "button" at bounding box center [31, 140] width 0 height 0
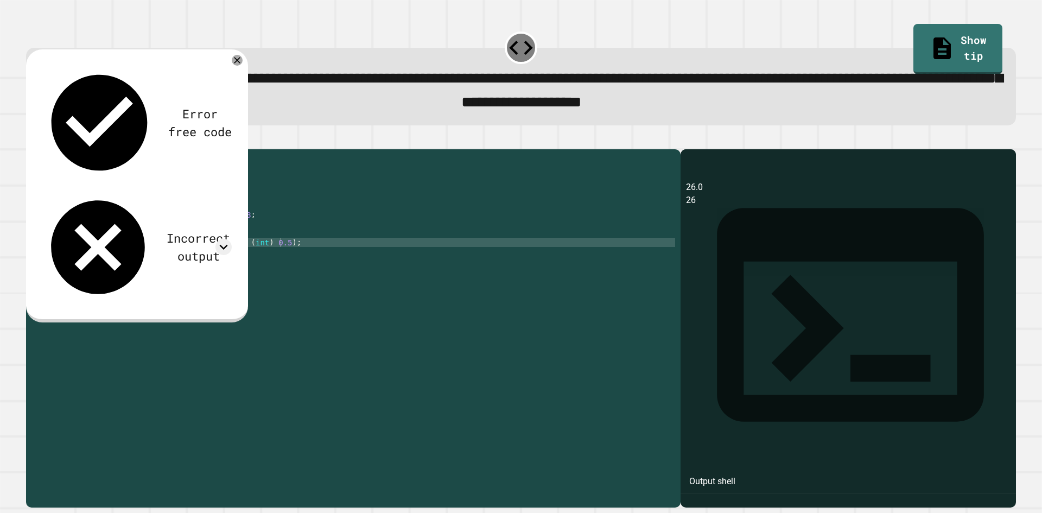
click at [273, 260] on div "public class Main { public static void main ( String [ ] args ) { // Fill in th…" at bounding box center [363, 316] width 623 height 323
click at [240, 69] on div "Error free code 26.0 26 Incorrect output Expected output 26 26.6 27 My output 2…" at bounding box center [137, 185] width 222 height 273
click at [233, 65] on icon at bounding box center [237, 60] width 13 height 13
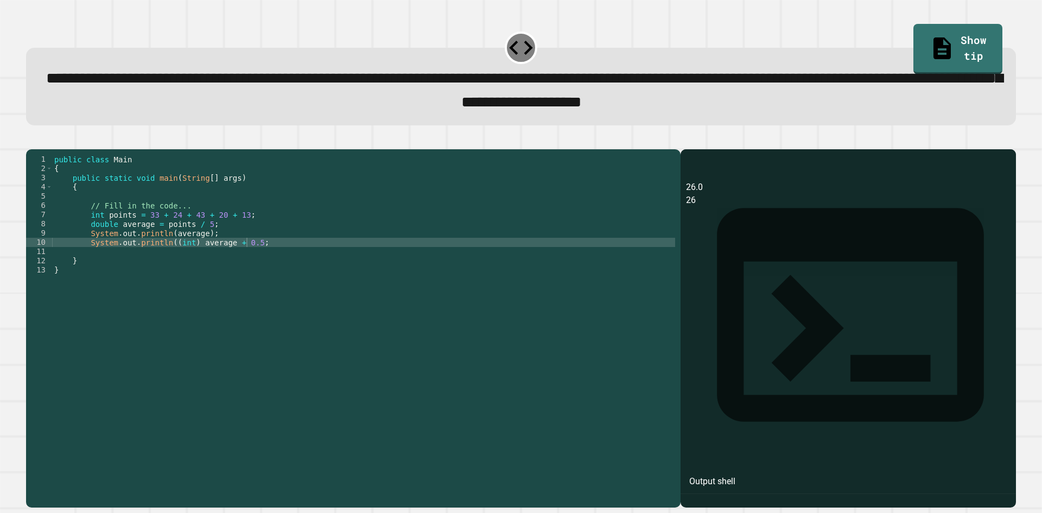
click at [41, 149] on icon "button" at bounding box center [39, 147] width 6 height 8
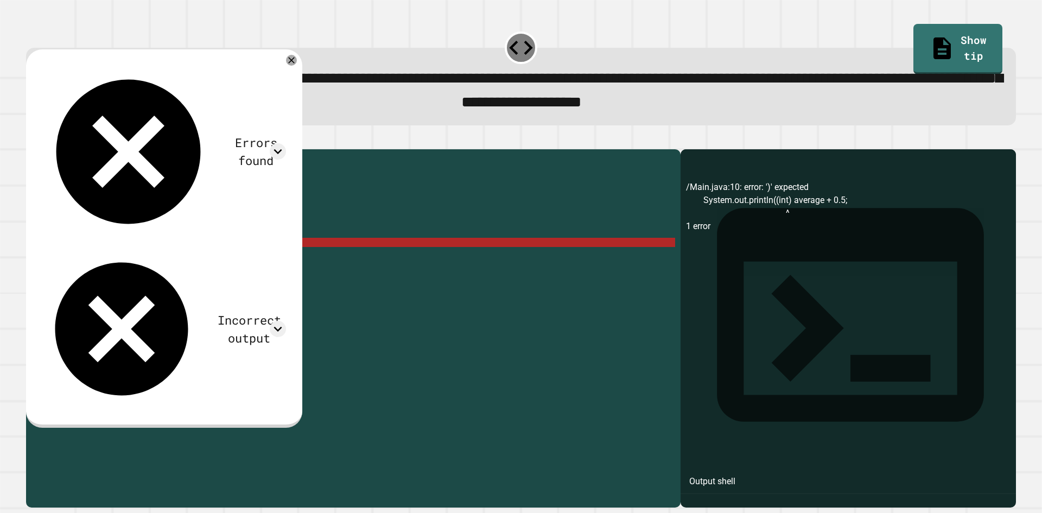
click at [274, 259] on div "public class Main { public static void main ( String [ ] args ) { // Fill in th…" at bounding box center [363, 316] width 623 height 323
click at [302, 64] on div "Errors found /Main.java:10: error: ')' expected System.out.println((int) averag…" at bounding box center [164, 238] width 276 height 379
click at [302, 69] on div "Errors found /Main.java:10: error: ')' expected System.out.println((int) averag…" at bounding box center [164, 238] width 276 height 379
click at [297, 66] on icon at bounding box center [291, 60] width 11 height 11
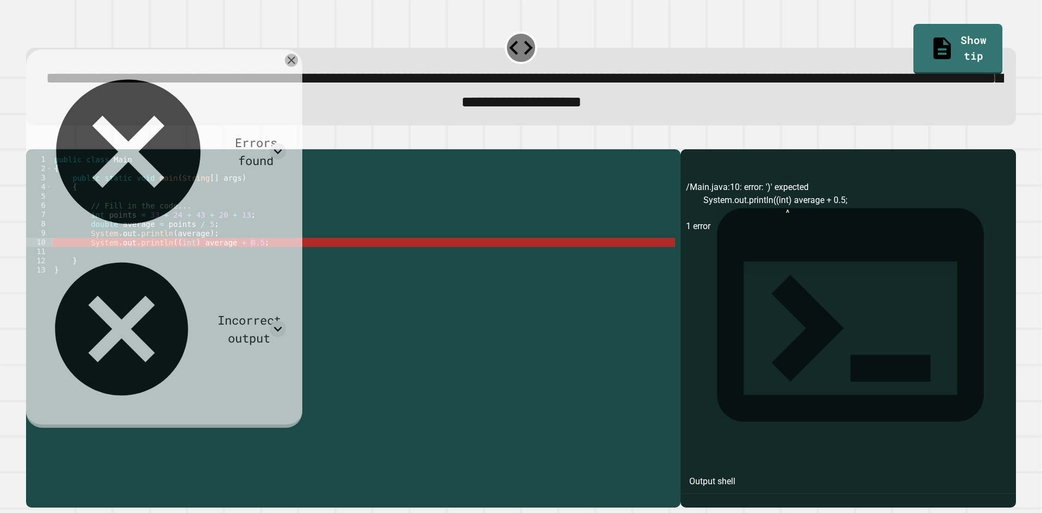
click at [298, 64] on icon at bounding box center [291, 60] width 13 height 13
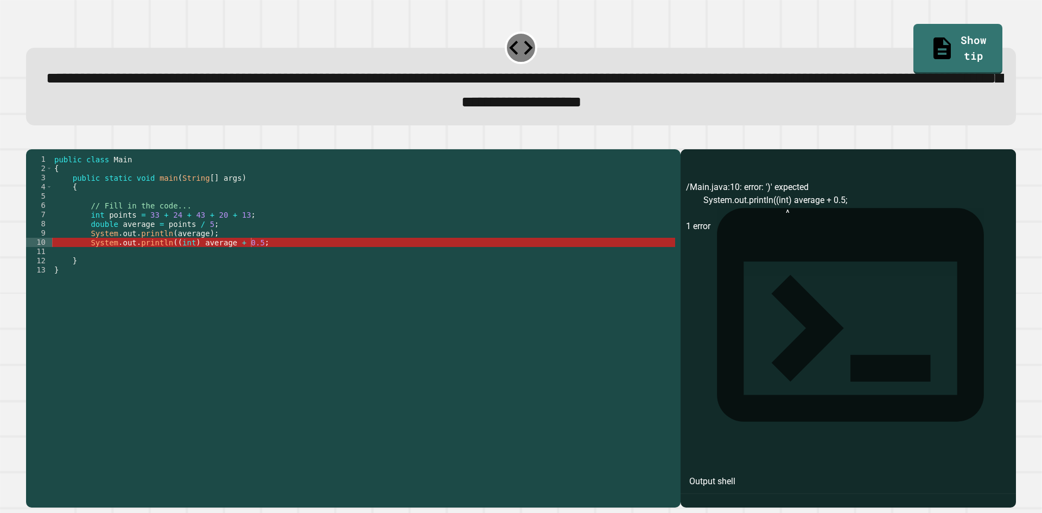
click at [189, 262] on div "public class Main { public static void main ( String [ ] args ) { // Fill in th…" at bounding box center [363, 316] width 623 height 323
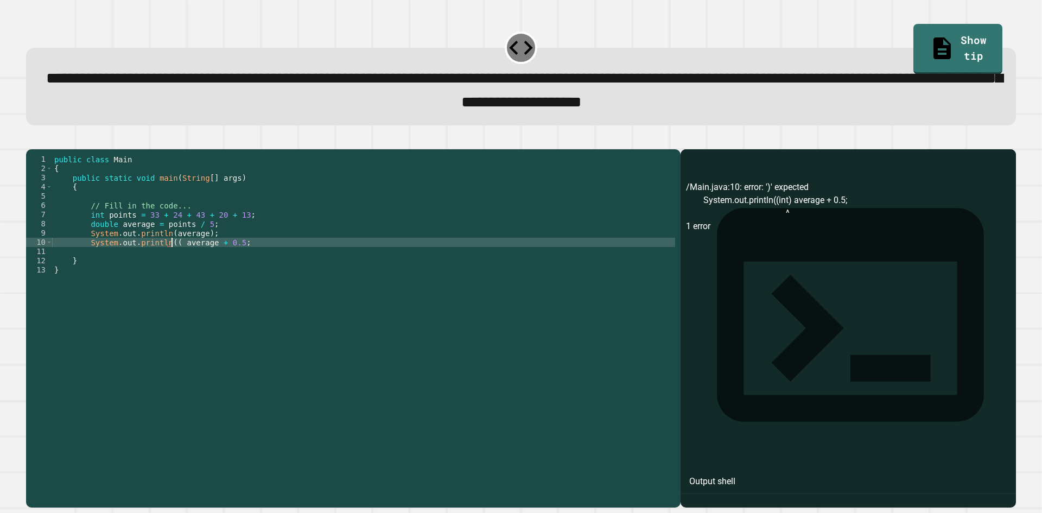
scroll to position [0, 12]
click at [30, 146] on div at bounding box center [521, 142] width 990 height 13
click at [172, 263] on div "public class Main { public static void main ( String [ ] args ) { // Fill in th…" at bounding box center [363, 316] width 623 height 323
click at [258, 257] on div "public class Main { public static void main ( String [ ] args ) { // Fill in th…" at bounding box center [363, 316] width 623 height 323
click at [31, 140] on button "button" at bounding box center [31, 140] width 0 height 0
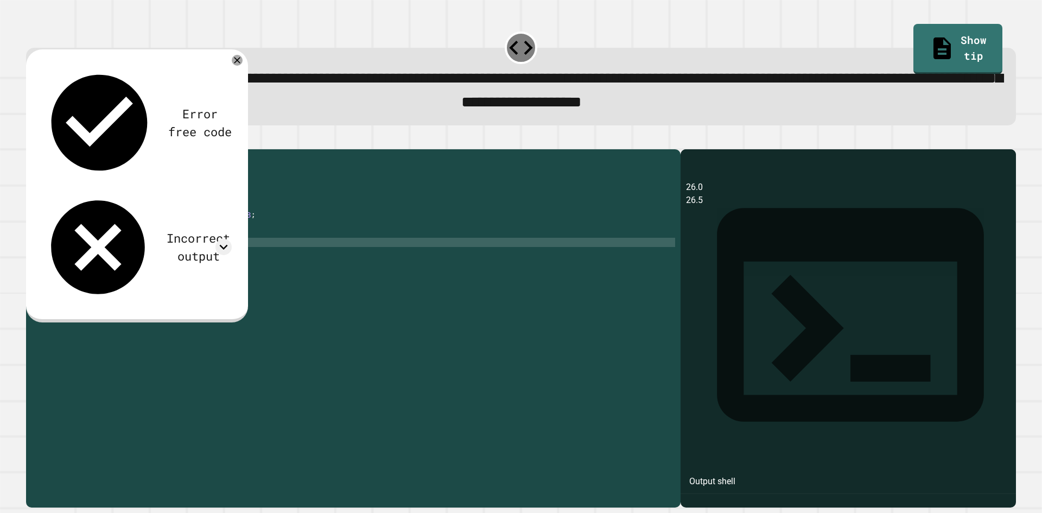
click at [229, 61] on div "Error free code 26.0 26.5 Incorrect output Expected output 26 26.6 27 My output…" at bounding box center [137, 185] width 222 height 273
click at [233, 66] on icon at bounding box center [237, 60] width 13 height 13
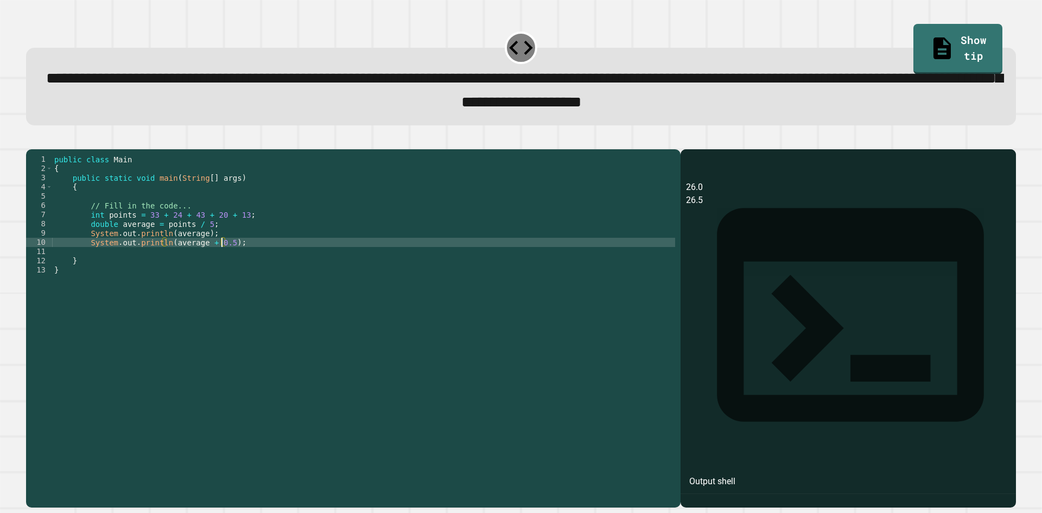
click at [222, 260] on div "public class Main { public static void main ( String [ ] args ) { // Fill in th…" at bounding box center [363, 316] width 623 height 323
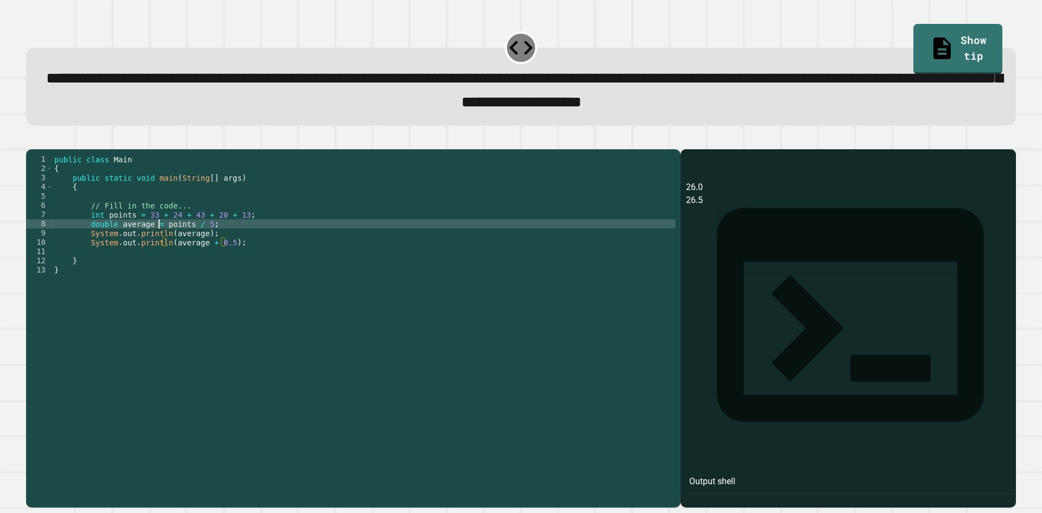
click at [160, 239] on div "public class Main { public static void main ( String [ ] args ) { // Fill in th…" at bounding box center [363, 316] width 623 height 323
click at [31, 140] on button "button" at bounding box center [31, 140] width 0 height 0
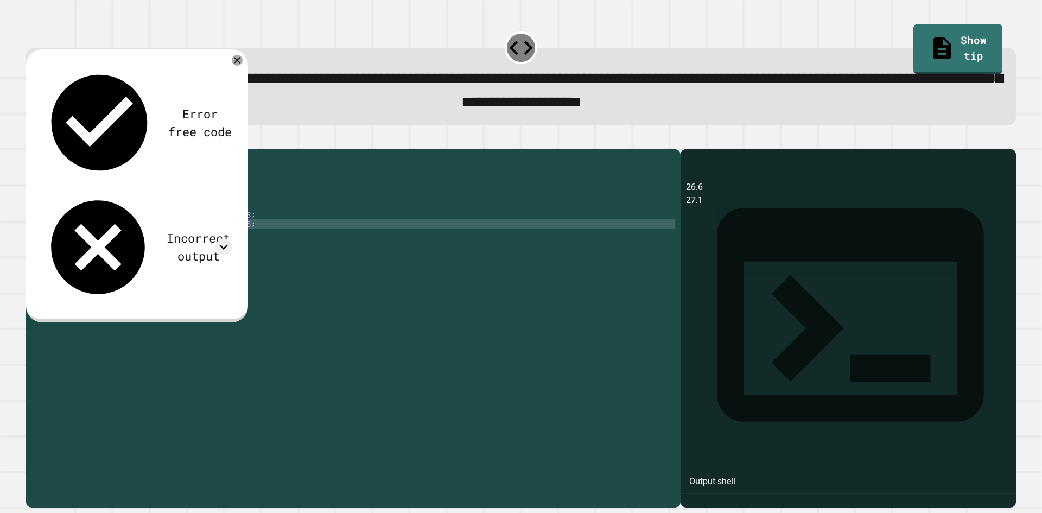
click at [164, 258] on div "public class Main { public static void main ( String [ ] args ) { // Fill in th…" at bounding box center [363, 316] width 623 height 323
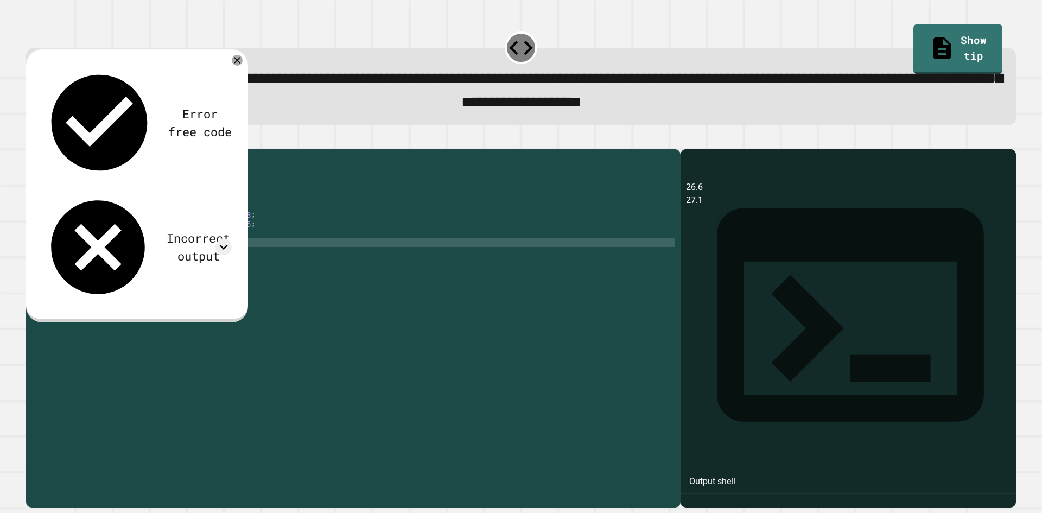
click at [163, 258] on div "public class Main { public static void main ( String [ ] args ) { // Fill in th…" at bounding box center [363, 316] width 623 height 323
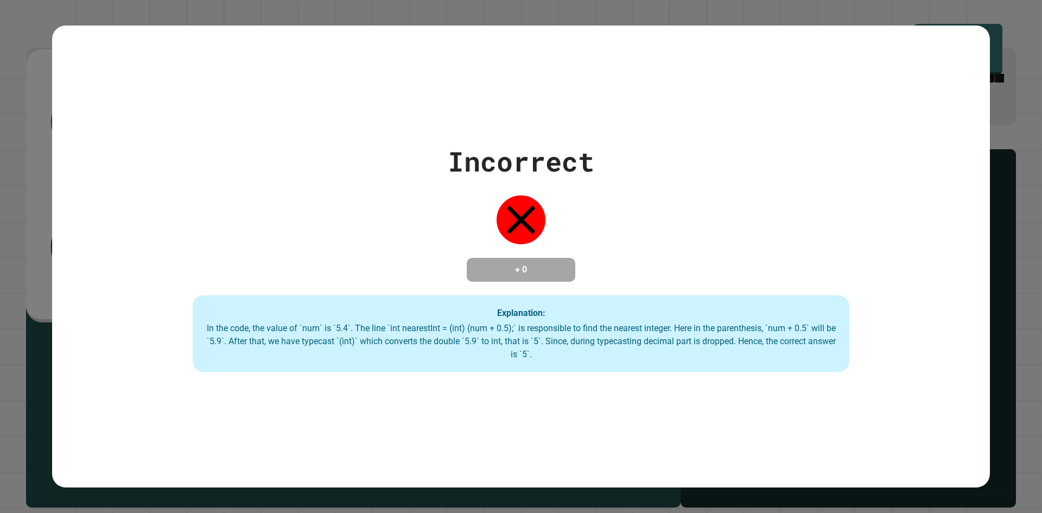
type textarea "**********"
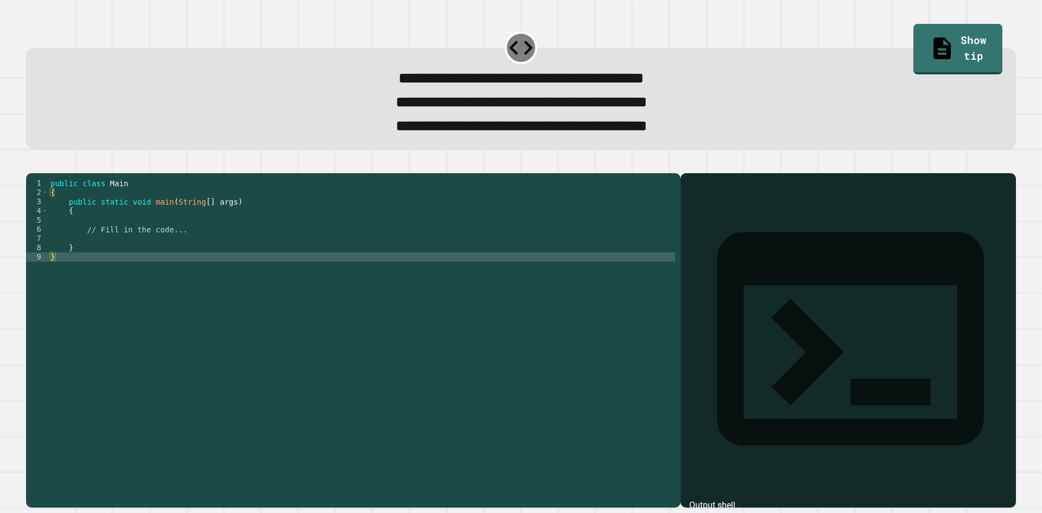
click at [235, 241] on div "public class Main { public static void main ( String [ ] args ) { // Fill in th…" at bounding box center [361, 326] width 627 height 295
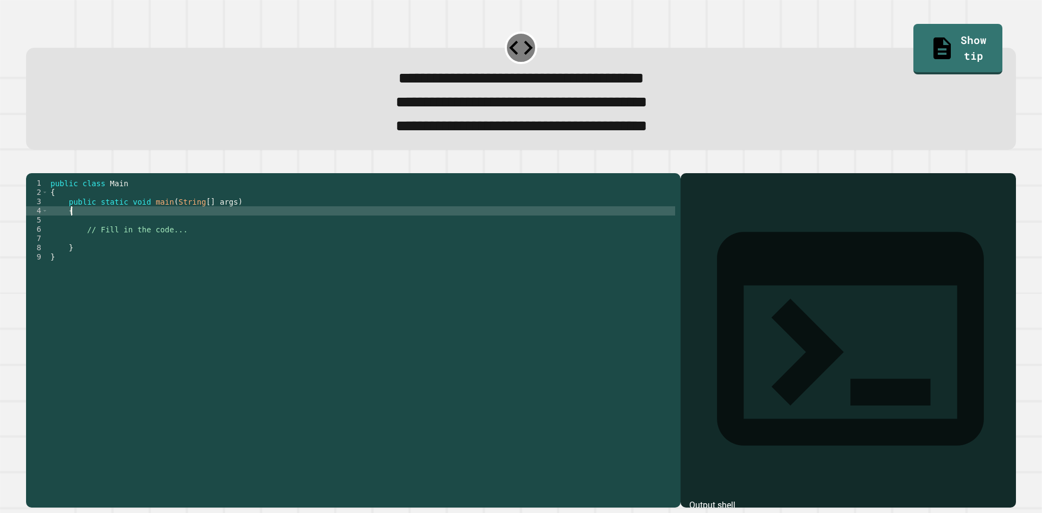
click at [252, 230] on div "public class Main { public static void main ( String [ ] args ) { // Fill in th…" at bounding box center [361, 326] width 627 height 295
click at [253, 241] on div "public class Main { public static void main ( String [ ] args ) { // Fill in th…" at bounding box center [361, 326] width 627 height 295
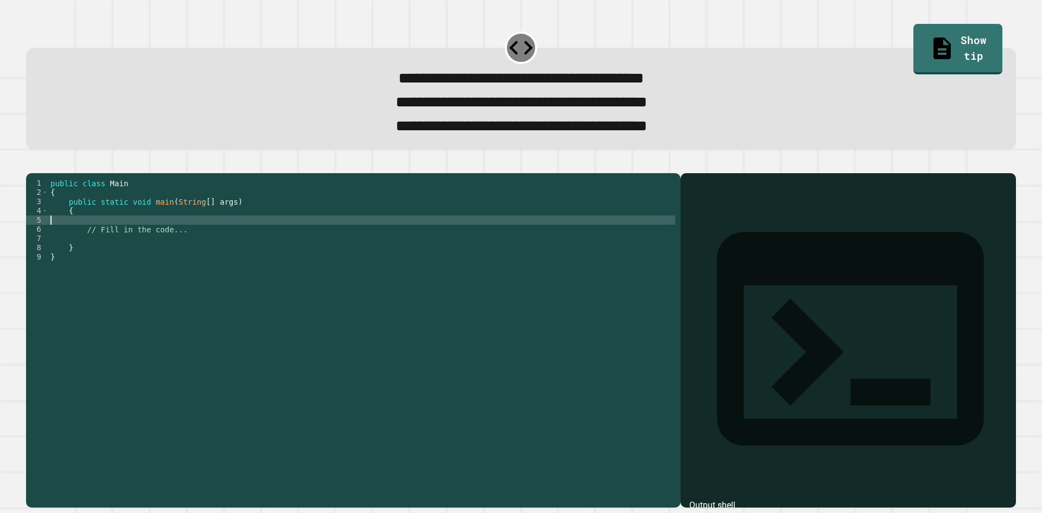
click at [263, 244] on div "public class Main { public static void main ( String [ ] args ) { // Fill in th…" at bounding box center [361, 326] width 627 height 295
click at [262, 251] on div "public class Main { public static void main ( String [ ] args ) { // Fill in th…" at bounding box center [361, 326] width 627 height 295
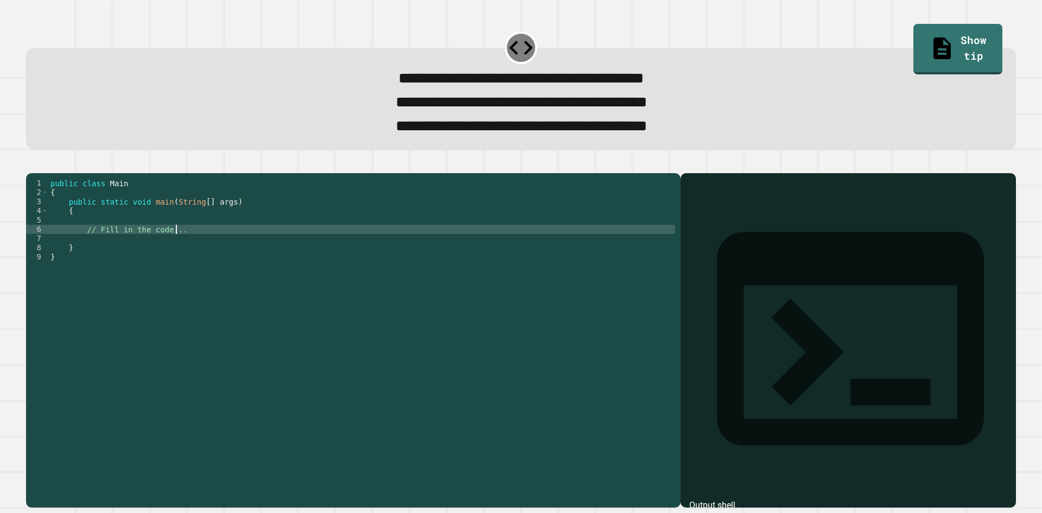
type textarea "**********"
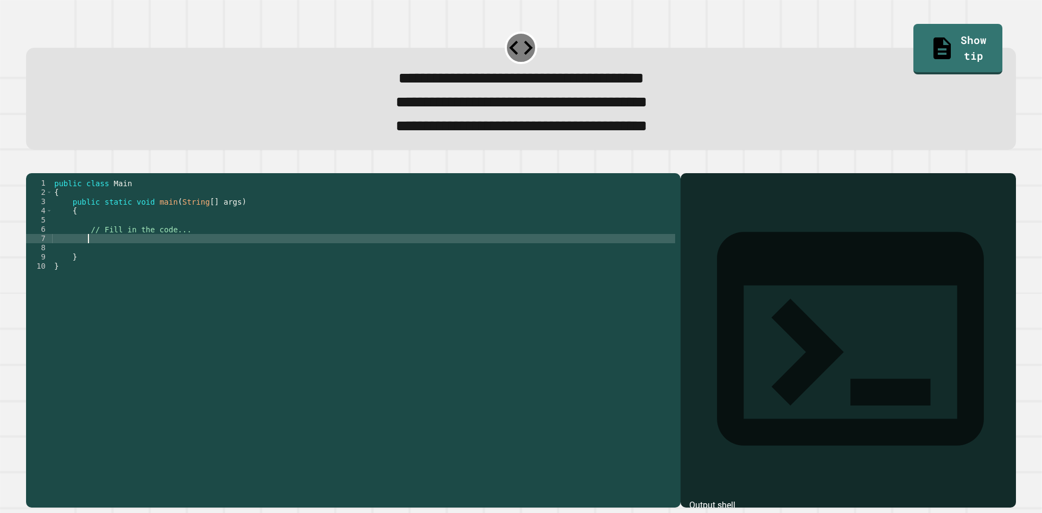
type textarea "*"
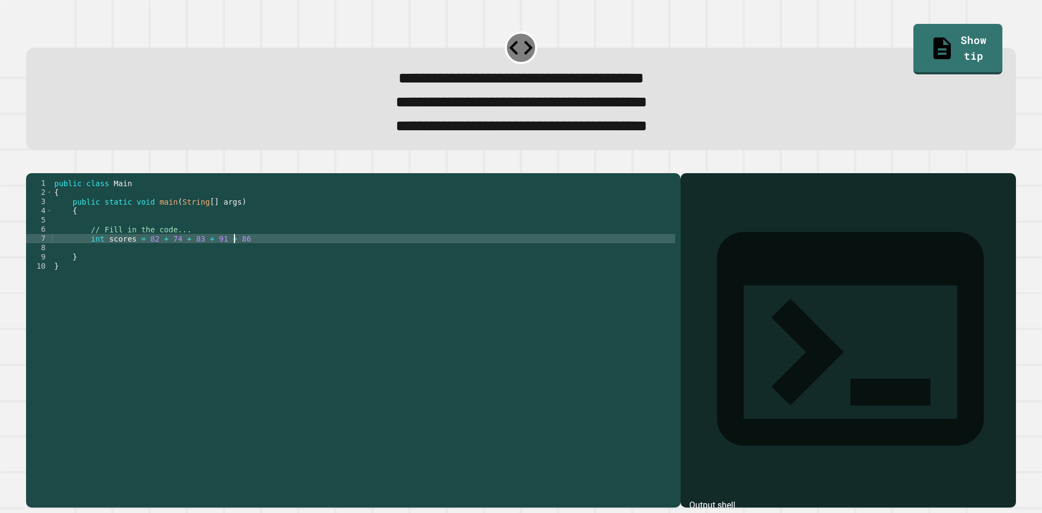
type textarea "**********"
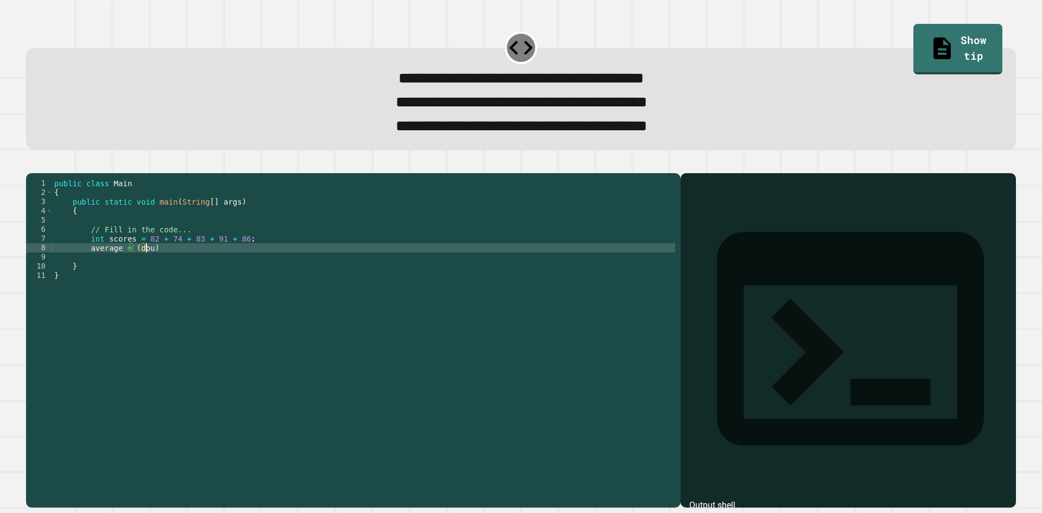
scroll to position [0, 7]
type textarea "**********"
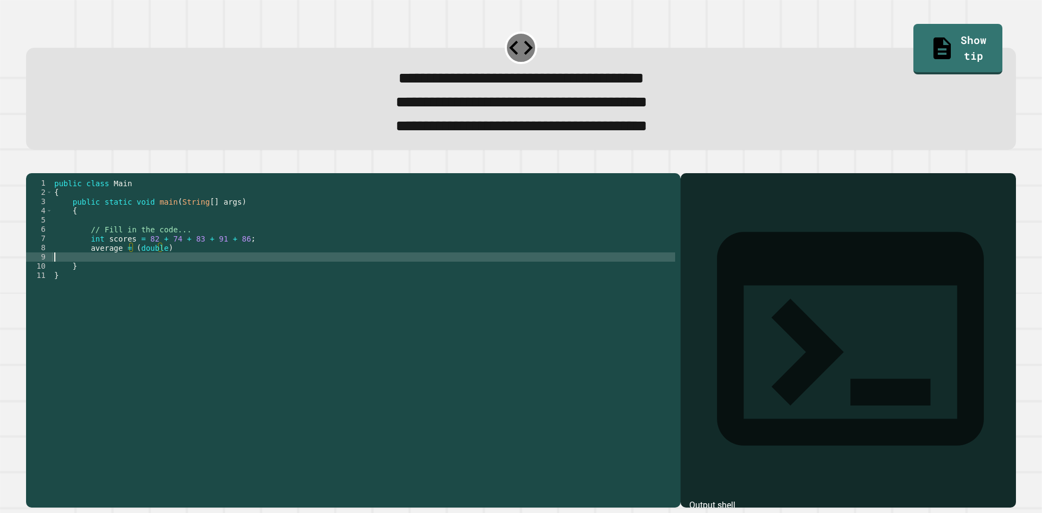
scroll to position [0, 0]
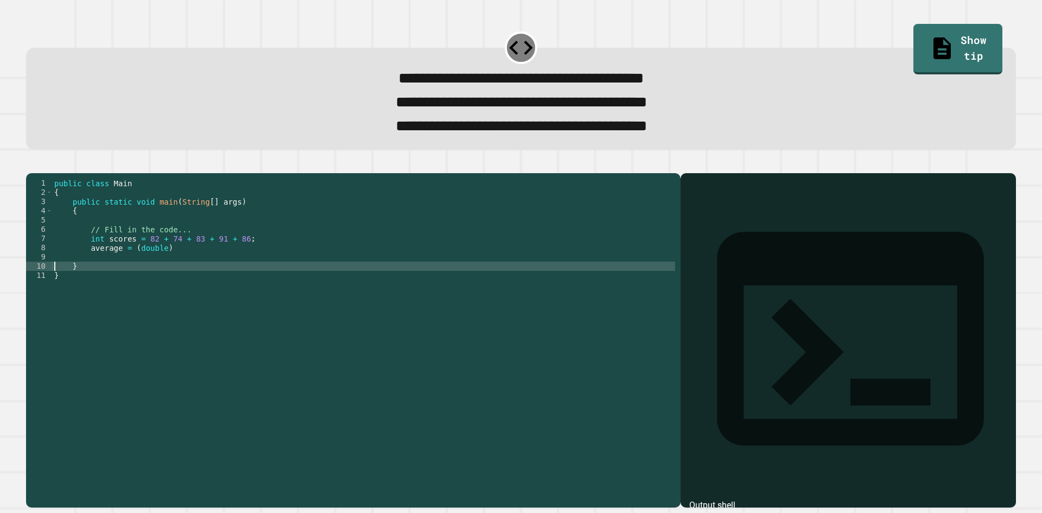
click at [222, 267] on div "public class Main { public static void main ( String [ ] args ) { // Fill in th…" at bounding box center [363, 326] width 623 height 295
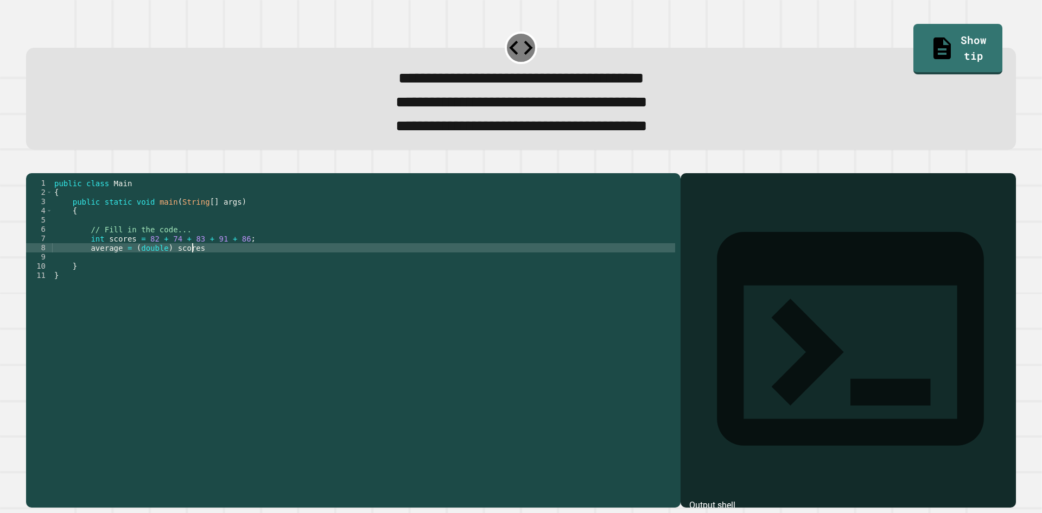
scroll to position [0, 9]
type textarea "**********"
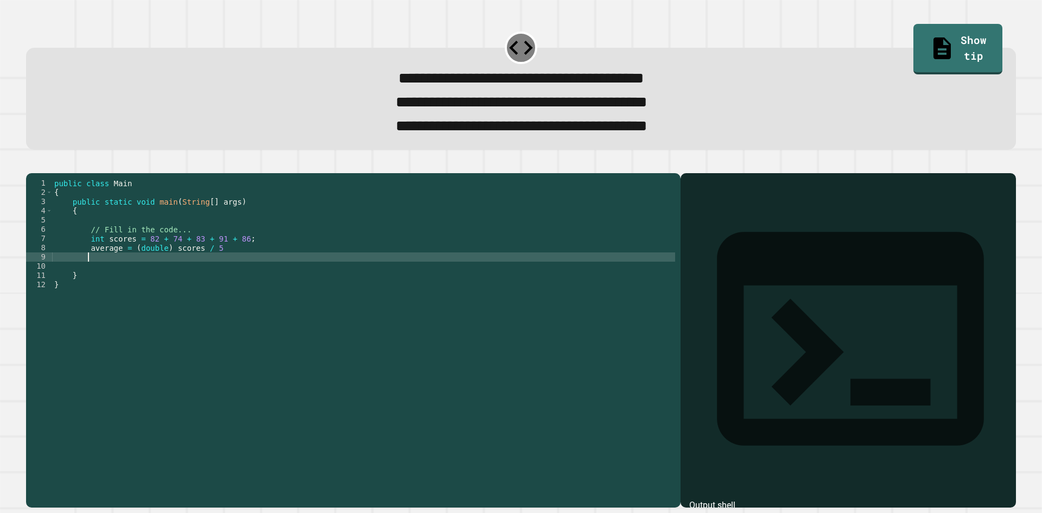
type textarea "*"
click at [31, 164] on button "button" at bounding box center [31, 164] width 0 height 0
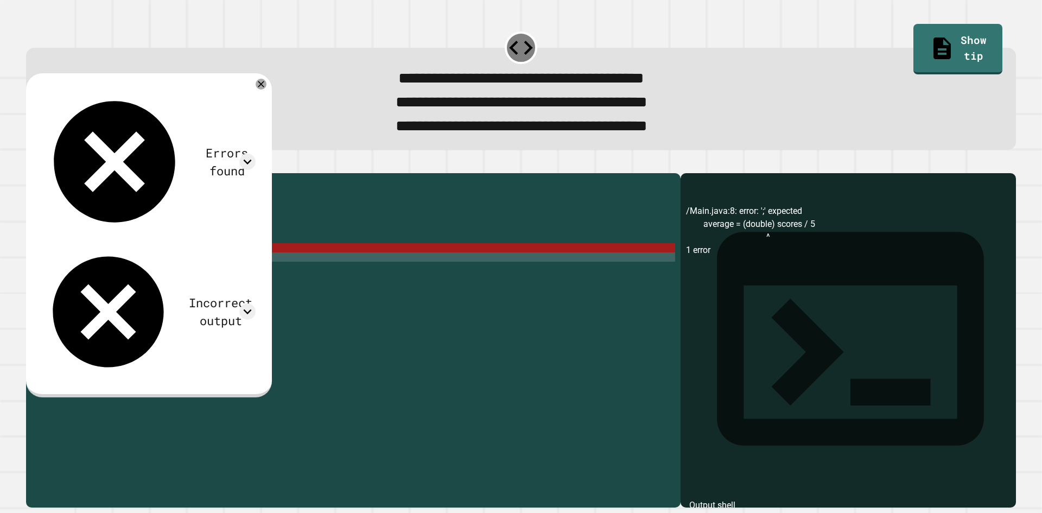
click at [241, 266] on div "public class Main { public static void main ( String [ ] args ) { // Fill in th…" at bounding box center [363, 326] width 623 height 295
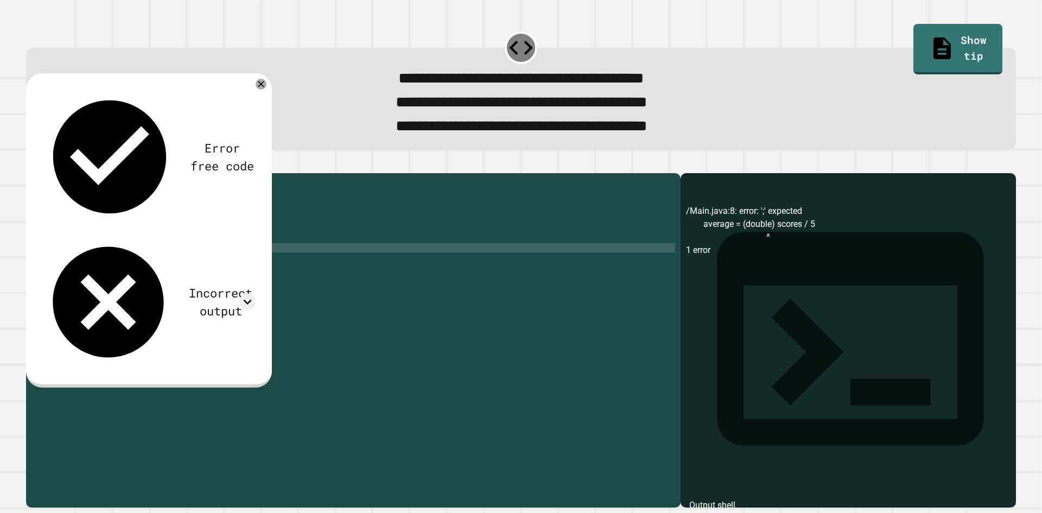
click at [31, 164] on button "button" at bounding box center [31, 164] width 0 height 0
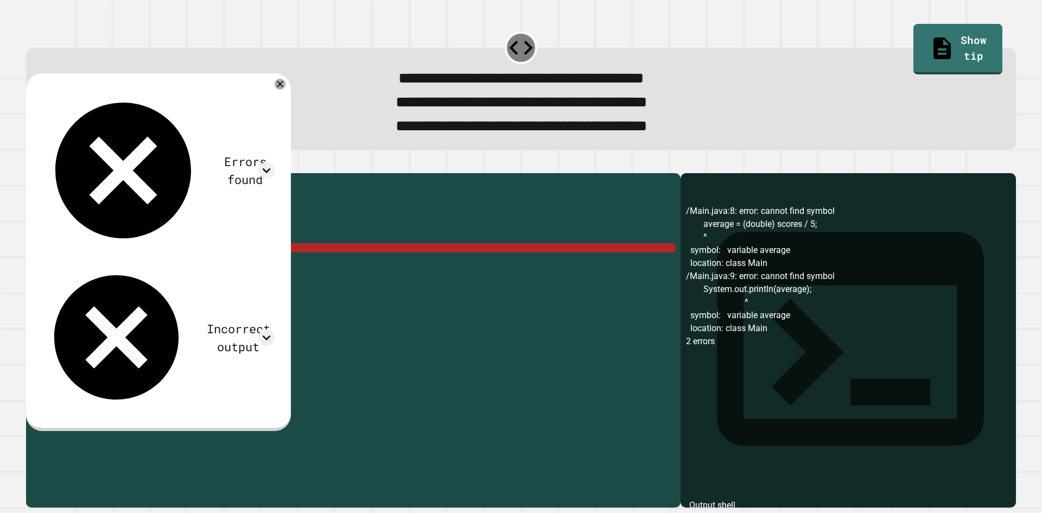
click at [232, 269] on div "public class Main { public static void main ( String [ ] args ) { // Fill in th…" at bounding box center [363, 326] width 623 height 295
click at [758, 312] on div "/Main.java:8: error: cannot find symbol average = (double) scores / 5; ^ symbol…" at bounding box center [848, 357] width 325 height 304
click at [287, 91] on icon at bounding box center [280, 84] width 13 height 13
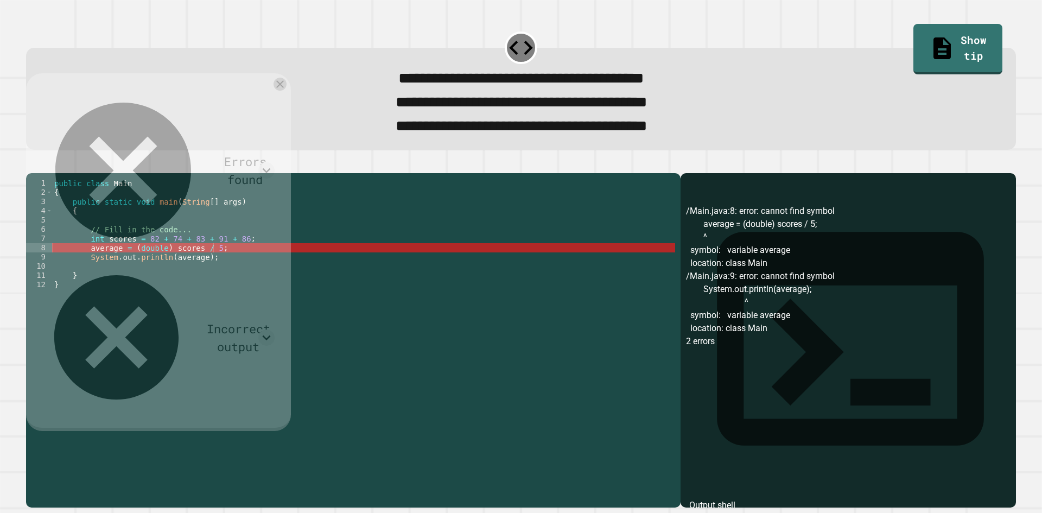
click at [298, 86] on div "**********" at bounding box center [522, 79] width 952 height 24
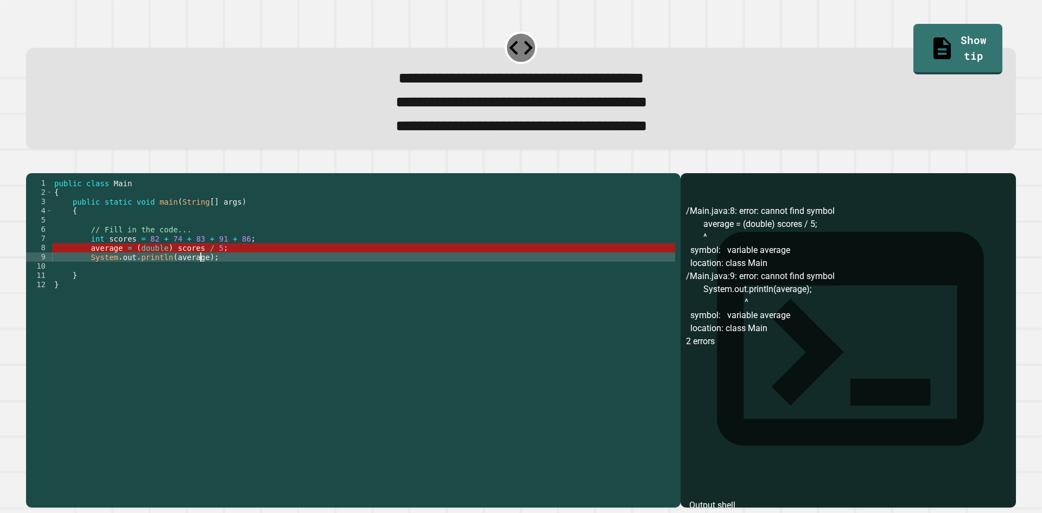
click at [202, 275] on div "public class Main { public static void main ( String [ ] args ) { // Fill in th…" at bounding box center [363, 326] width 623 height 295
click at [231, 268] on div "public class Main { public static void main ( String [ ] args ) { // Fill in th…" at bounding box center [363, 326] width 623 height 295
click at [119, 265] on div "public class Main { public static void main ( String [ ] args ) { // Fill in th…" at bounding box center [363, 326] width 623 height 295
click at [119, 266] on div "public class Main { public static void main ( String [ ] args ) { // Fill in th…" at bounding box center [363, 326] width 623 height 295
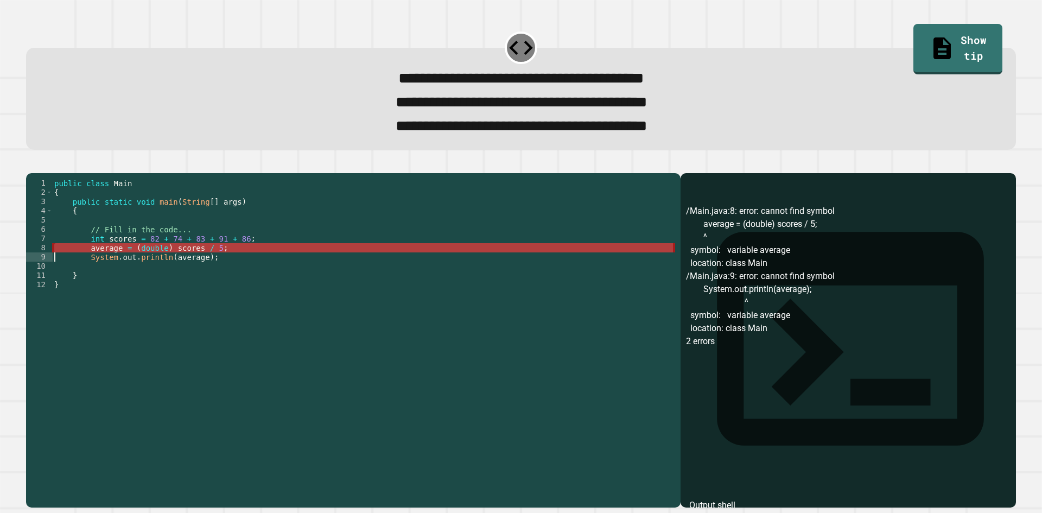
click at [208, 269] on div "public class Main { public static void main ( String [ ] args ) { // Fill in th…" at bounding box center [363, 317] width 623 height 277
click at [213, 268] on div "public class Main { public static void main ( String [ ] args ) { // Fill in th…" at bounding box center [363, 326] width 623 height 295
click at [175, 271] on div "public class Main { public static void main ( String [ ] args ) { // Fill in th…" at bounding box center [363, 326] width 623 height 295
click at [178, 276] on div "public class Main { public static void main ( String [ ] args ) { // Fill in th…" at bounding box center [363, 326] width 623 height 295
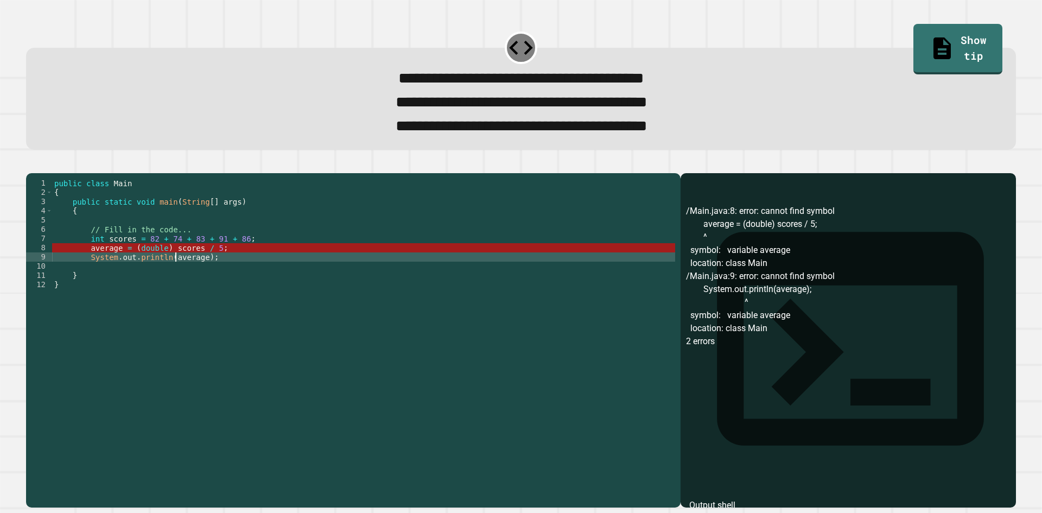
click at [184, 280] on div "public class Main { public static void main ( String [ ] args ) { // Fill in th…" at bounding box center [363, 326] width 623 height 295
click at [149, 279] on div "public class Main { public static void main ( String [ ] args ) { // Fill in th…" at bounding box center [363, 326] width 623 height 295
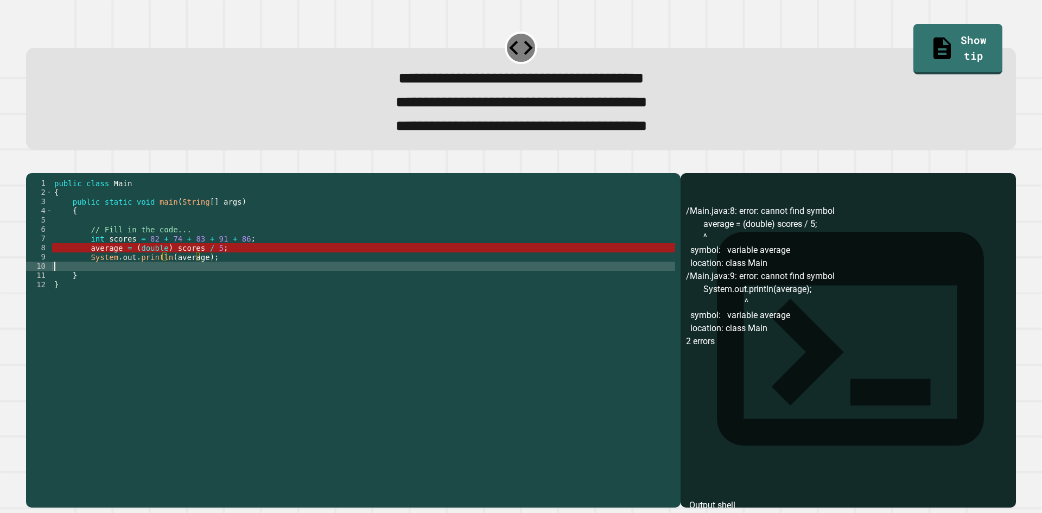
click at [154, 284] on div "public class Main { public static void main ( String [ ] args ) { // Fill in th…" at bounding box center [363, 326] width 623 height 295
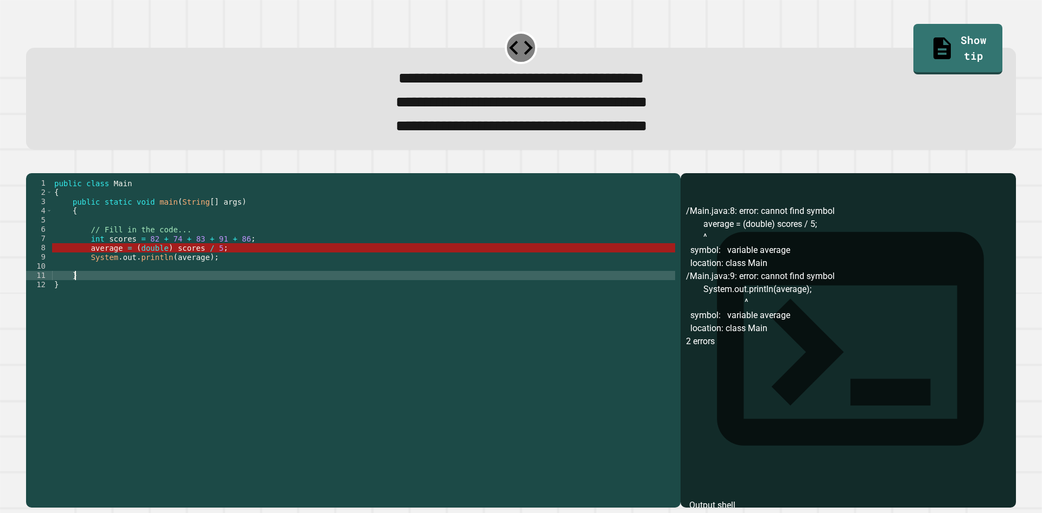
click at [298, 294] on div "public class Main { public static void main ( String [ ] args ) { // Fill in th…" at bounding box center [363, 326] width 623 height 295
click at [276, 306] on div "public class Main { public static void main ( String [ ] args ) { // Fill in th…" at bounding box center [363, 326] width 623 height 295
click at [272, 288] on div "public class Main { public static void main ( String [ ] args ) { // Fill in th…" at bounding box center [363, 326] width 623 height 295
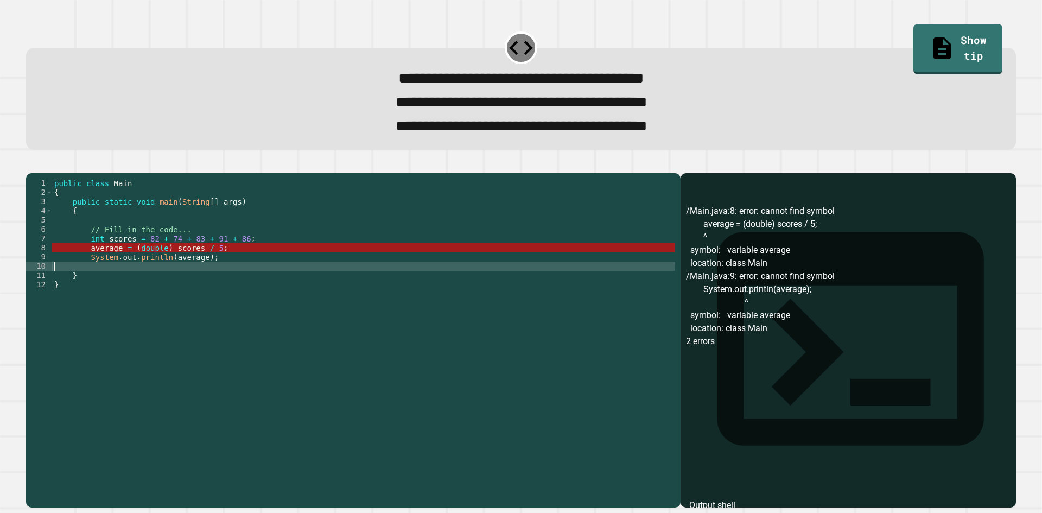
click at [231, 261] on div "public class Main { public static void main ( String [ ] args ) { // Fill in th…" at bounding box center [363, 326] width 623 height 295
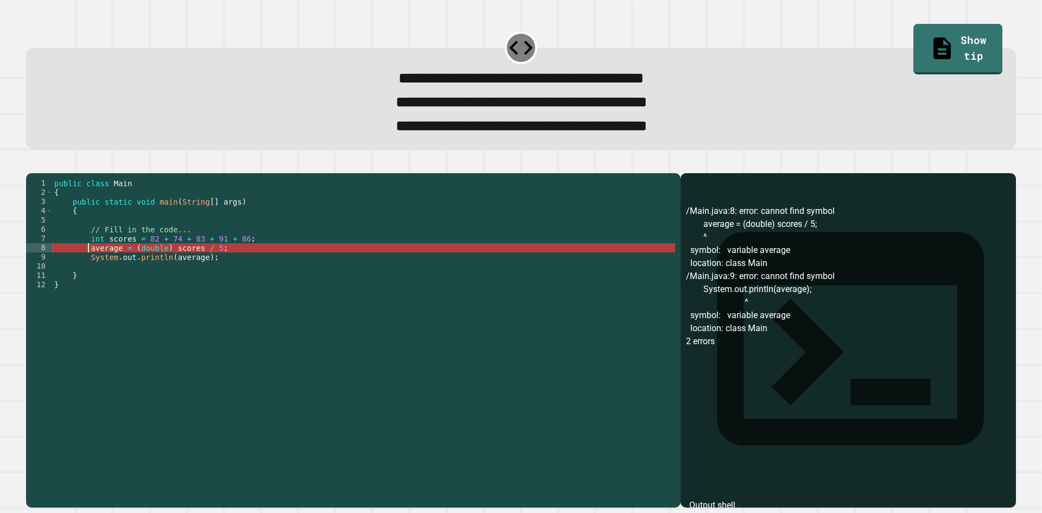
click at [88, 271] on div "public class Main { public static void main ( String [ ] args ) { // Fill in th…" at bounding box center [363, 326] width 623 height 295
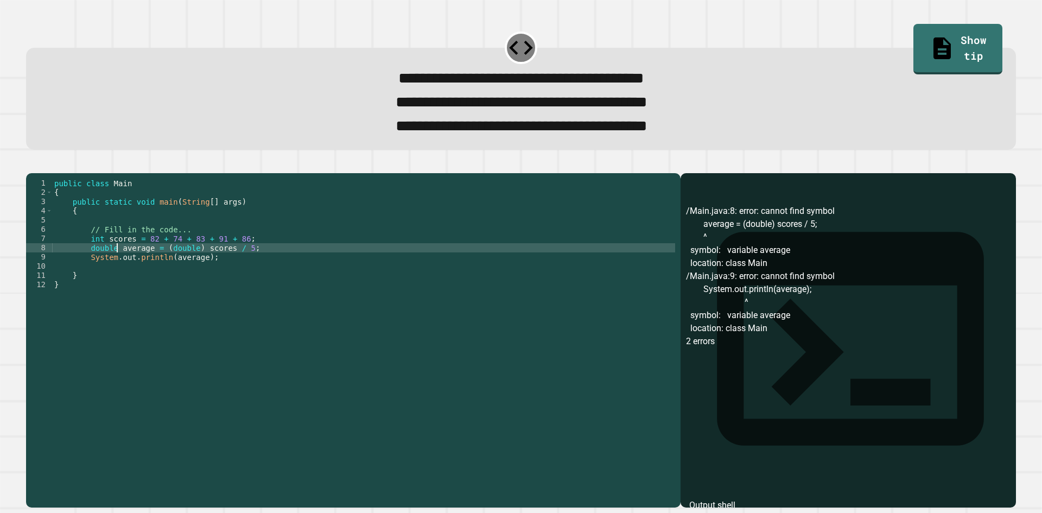
scroll to position [0, 4]
click at [31, 164] on icon "button" at bounding box center [31, 164] width 0 height 0
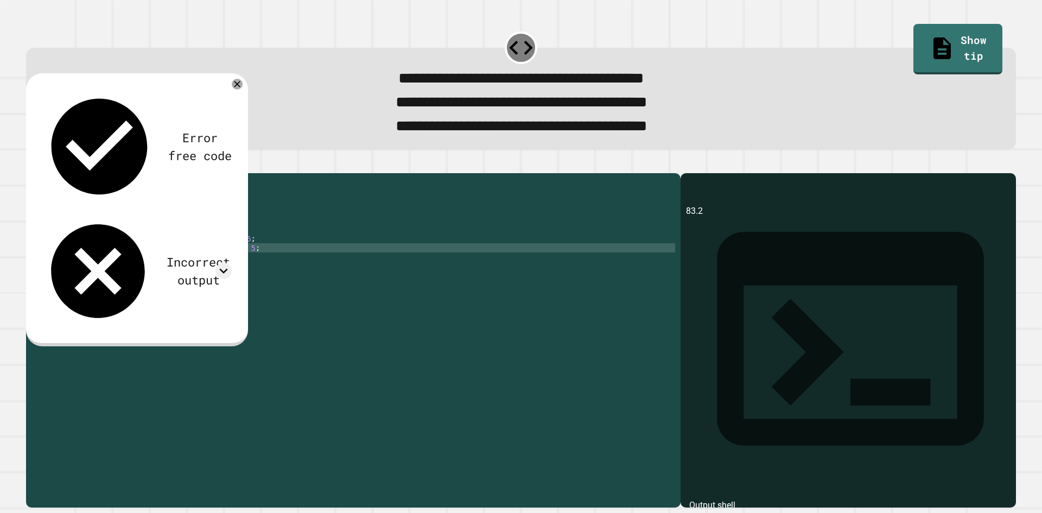
click at [230, 90] on div "Error free code 83.2 Incorrect output Expected output 83 83.2 My output 83.2" at bounding box center [136, 208] width 201 height 249
click at [235, 84] on icon at bounding box center [237, 84] width 13 height 13
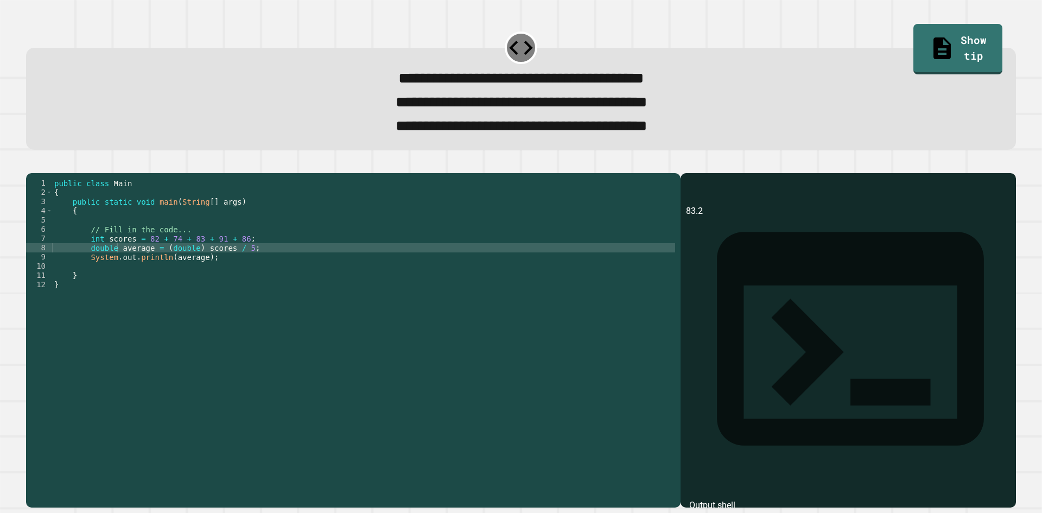
click at [257, 276] on div "public class Main { public static void main ( String [ ] args ) { // Fill in th…" at bounding box center [363, 326] width 623 height 295
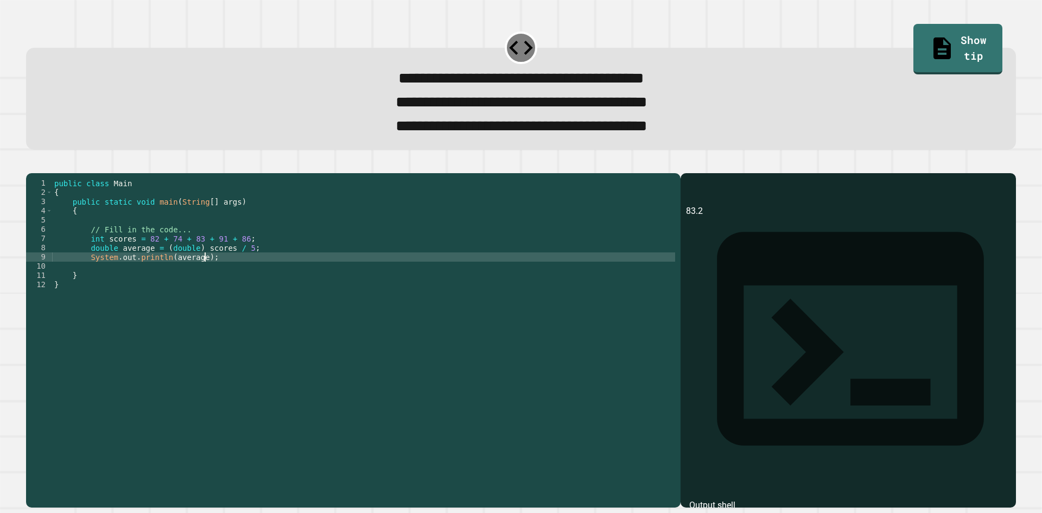
type textarea "**********"
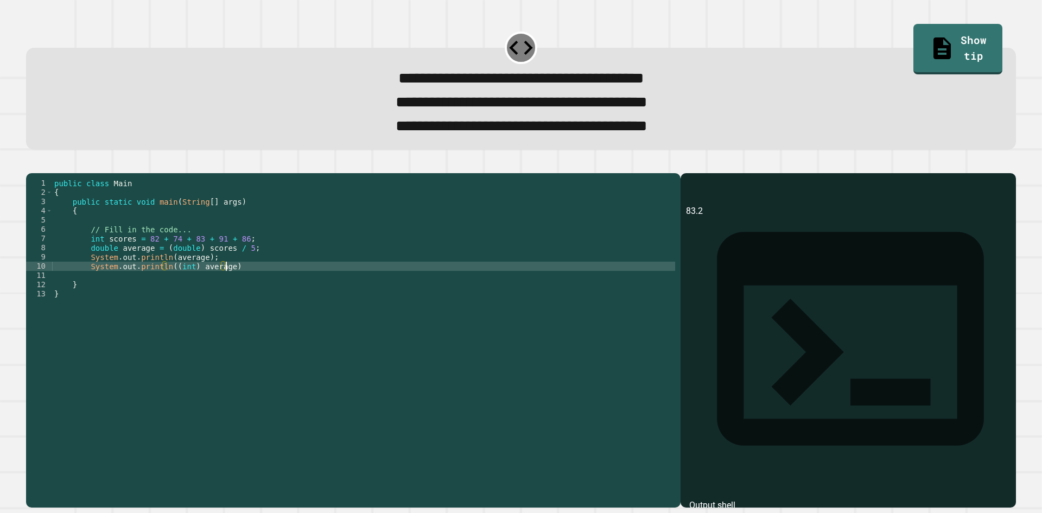
scroll to position [0, 12]
click at [31, 164] on icon "button" at bounding box center [31, 164] width 0 height 0
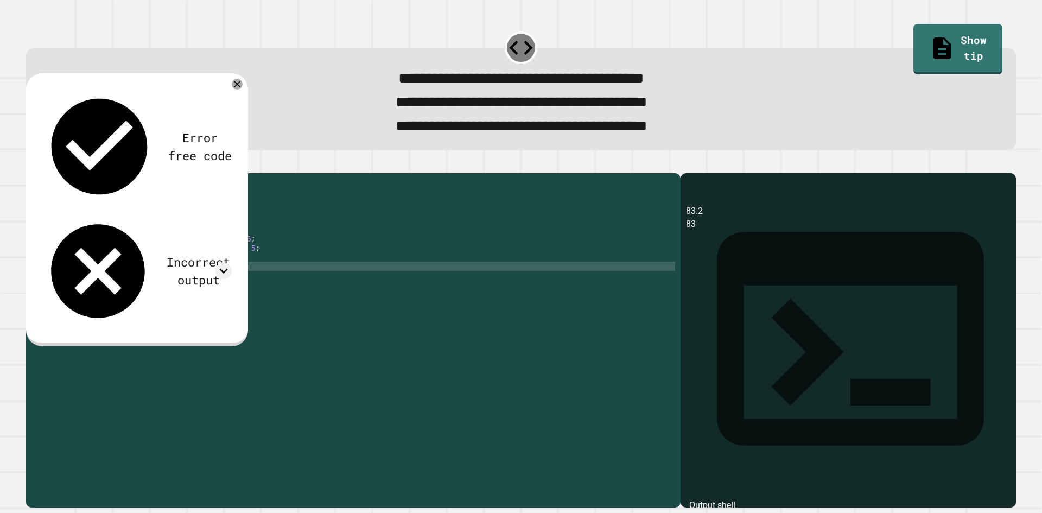
click at [255, 290] on div "public class Main { public static void main ( String [ ] args ) { // Fill in th…" at bounding box center [363, 326] width 623 height 295
click at [260, 284] on div "public class Main { public static void main ( String [ ] args ) { // Fill in th…" at bounding box center [363, 326] width 623 height 295
click at [163, 272] on div "public class Main { public static void main ( String [ ] args ) { // Fill in th…" at bounding box center [363, 326] width 623 height 295
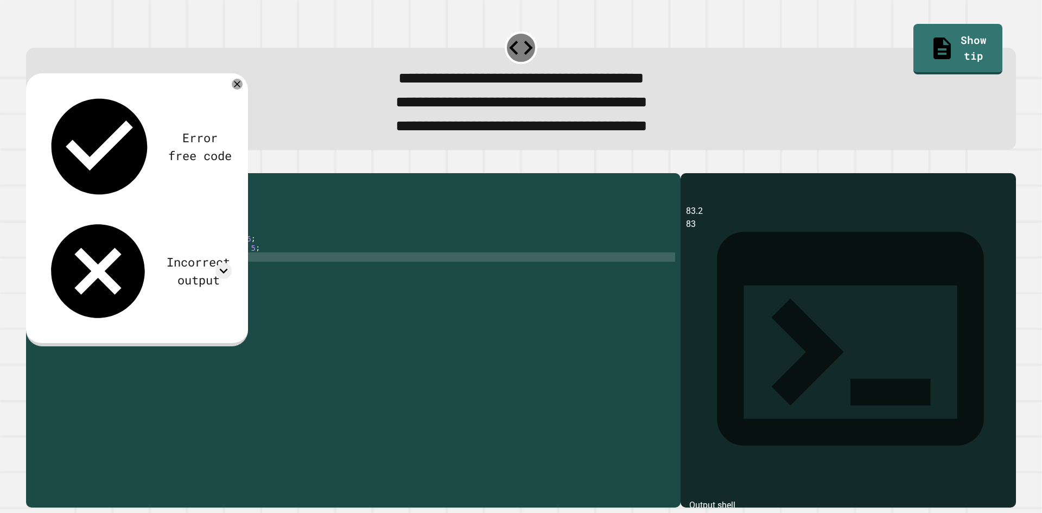
click at [166, 275] on div "public class Main { public static void main ( String [ ] args ) { // Fill in th…" at bounding box center [363, 326] width 623 height 295
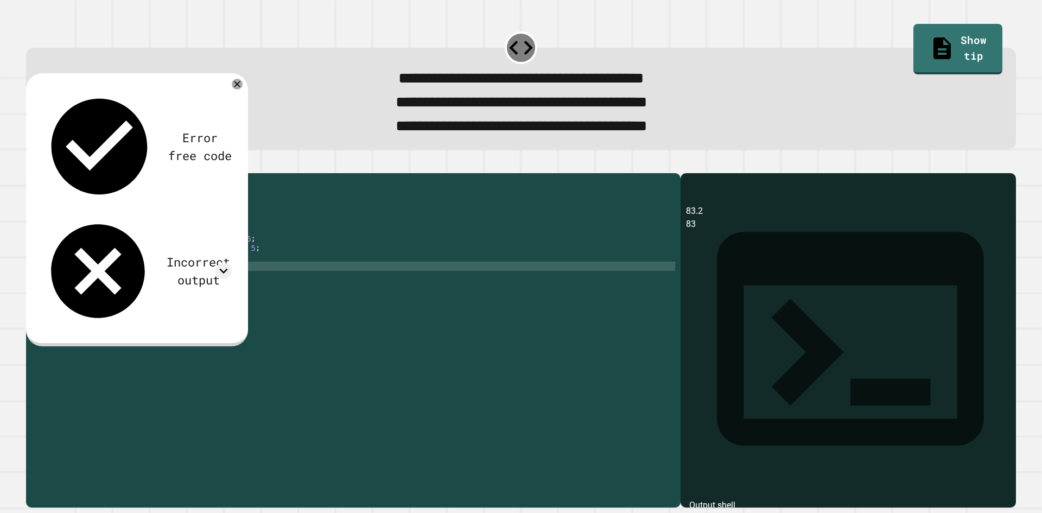
click at [191, 287] on div "public class Main { public static void main ( String [ ] args ) { // Fill in th…" at bounding box center [363, 326] width 623 height 295
type textarea "**********"
click at [244, 288] on div "public class Main { public static void main ( String [ ] args ) { // Fill in th…" at bounding box center [363, 326] width 623 height 295
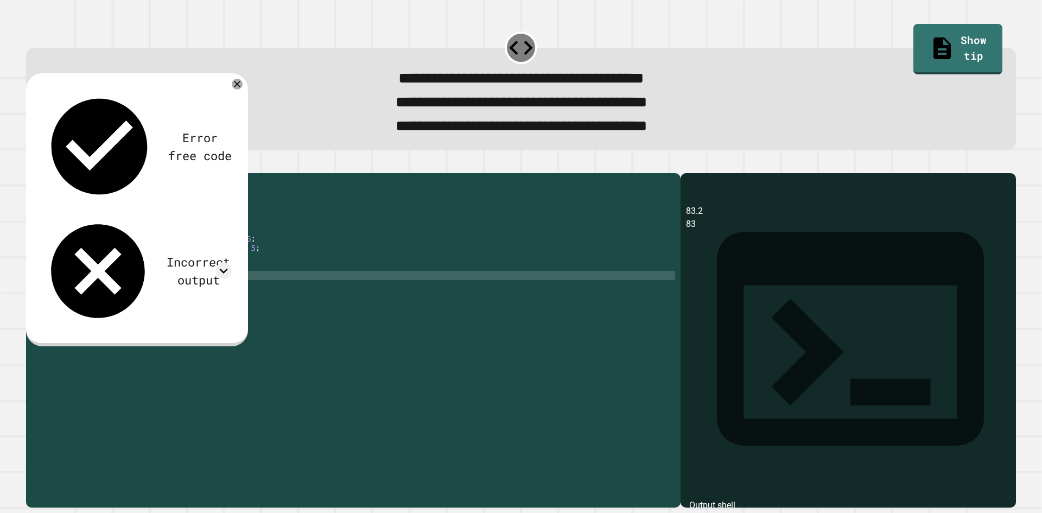
scroll to position [0, 3]
type textarea "*"
click at [41, 174] on icon "button" at bounding box center [39, 171] width 6 height 8
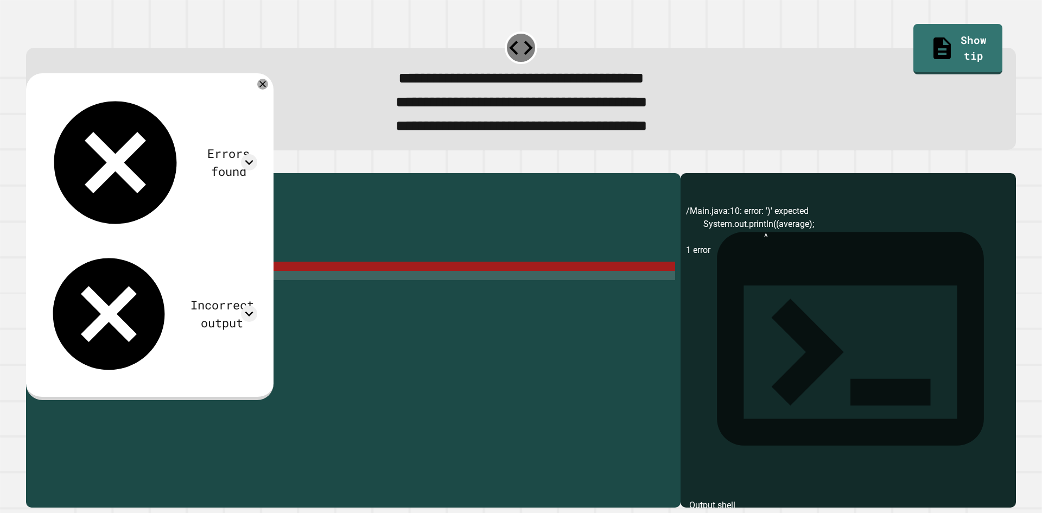
click at [227, 285] on div "public class Main { public static void main ( String [ ] args ) { // Fill in th…" at bounding box center [363, 326] width 623 height 295
click at [192, 283] on div "public class Main { public static void main ( String [ ] args ) { // Fill in th…" at bounding box center [363, 326] width 623 height 295
click at [170, 282] on div "public class Main { public static void main ( String [ ] args ) { // Fill in th…" at bounding box center [363, 326] width 623 height 295
click at [170, 288] on div "public class Main { public static void main ( String [ ] args ) { // Fill in th…" at bounding box center [363, 326] width 623 height 295
type textarea "**********"
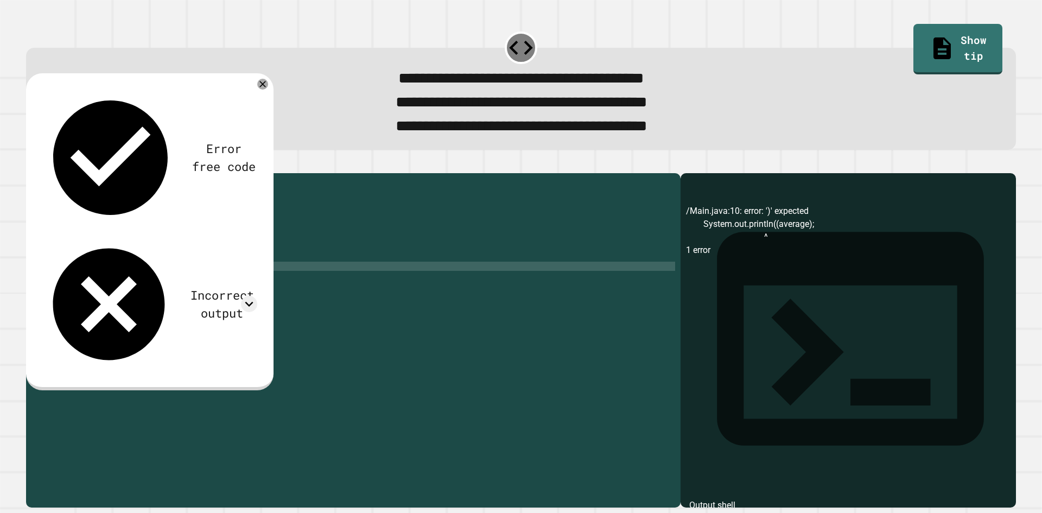
click at [31, 164] on icon "button" at bounding box center [31, 164] width 0 height 0
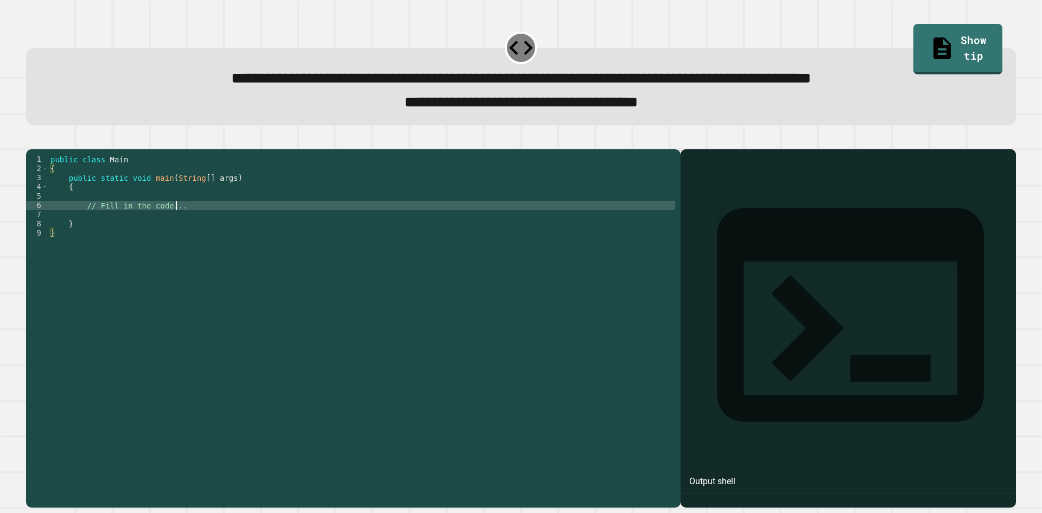
click at [212, 223] on div "public class Main { public static void main ( String [ ] args ) { // Fill in th…" at bounding box center [361, 316] width 627 height 323
type textarea "**********"
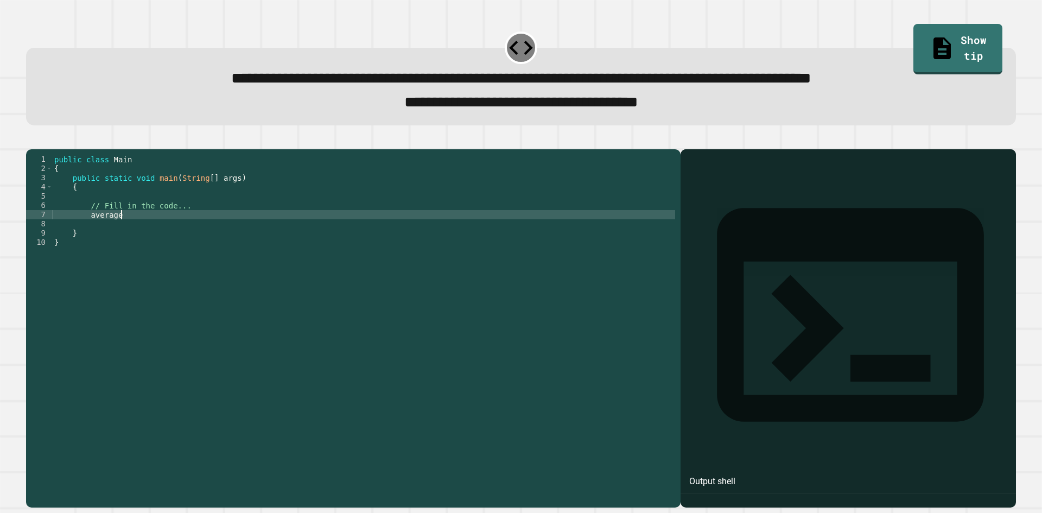
type textarea "*********"
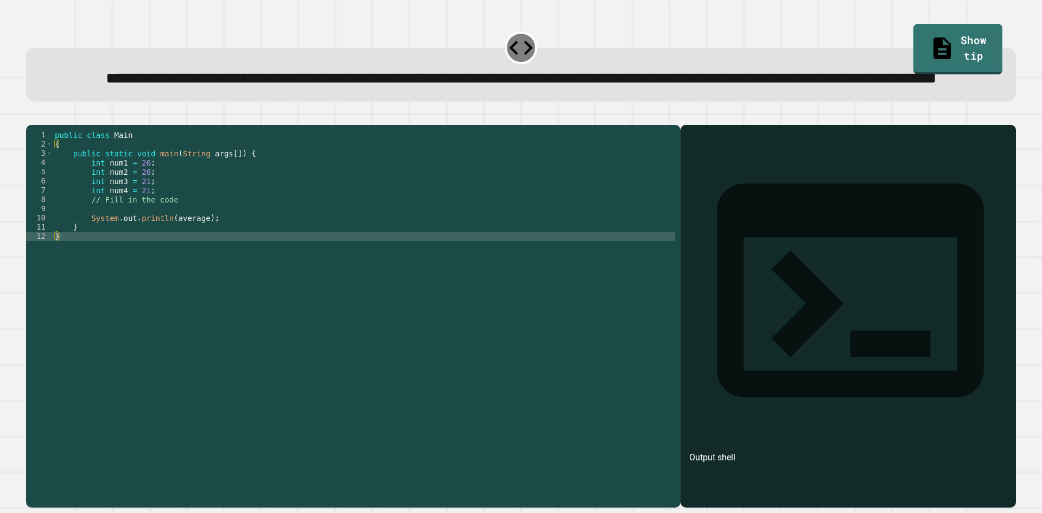
click at [213, 267] on div "public class Main { public static void main ( String args [ ]) { int num1 = 20 …" at bounding box center [364, 291] width 623 height 323
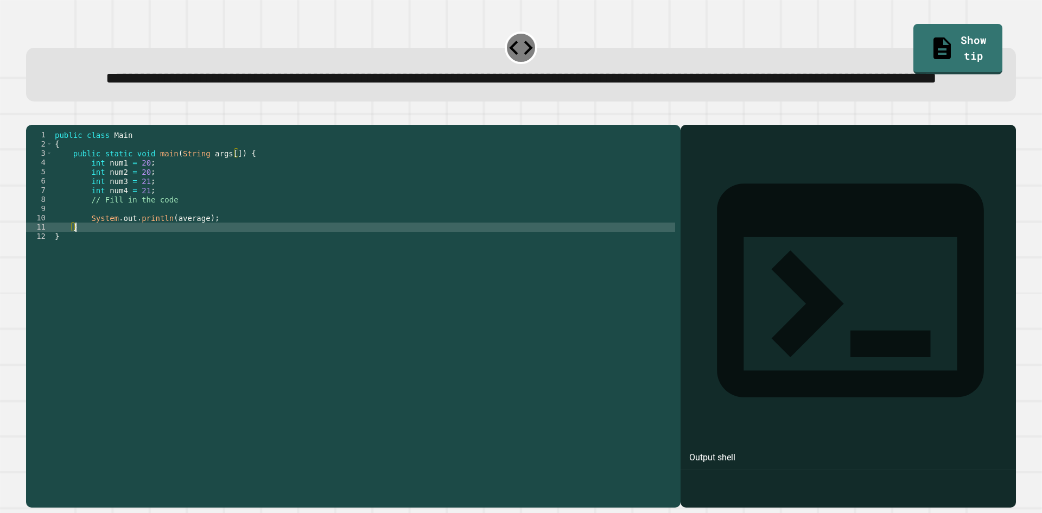
click at [224, 248] on div "public class Main { public static void main ( String args [ ]) { int num1 = 20 …" at bounding box center [364, 291] width 623 height 323
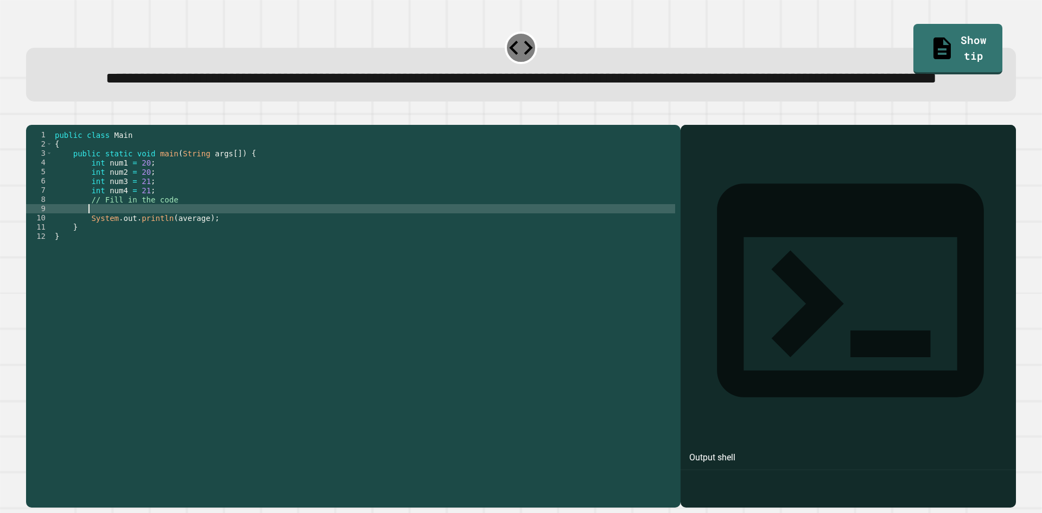
type textarea "*"
click at [24, 140] on div "**********" at bounding box center [521, 310] width 1001 height 406
click at [31, 116] on icon "button" at bounding box center [31, 116] width 0 height 0
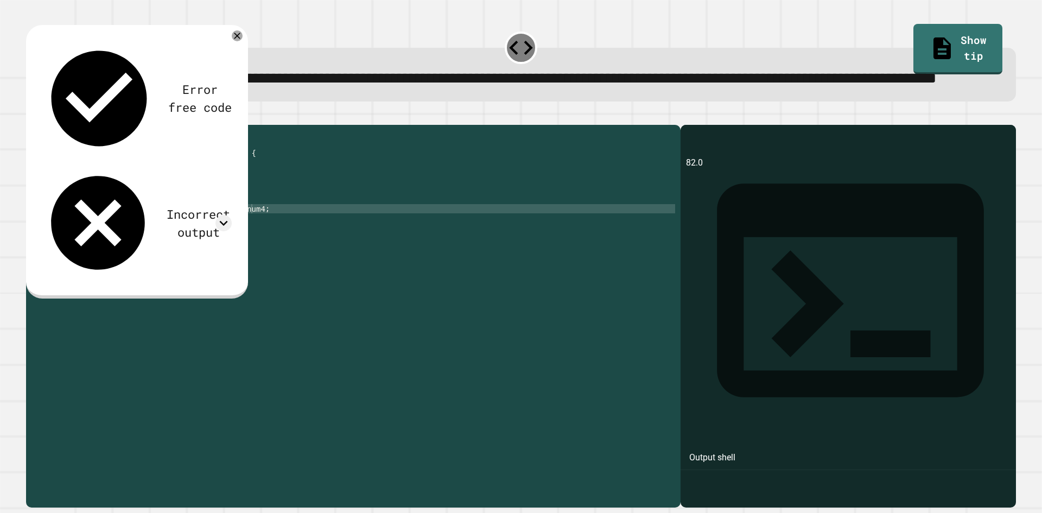
click at [230, 69] on div "Error free code" at bounding box center [137, 98] width 190 height 115
click at [233, 42] on icon at bounding box center [237, 35] width 13 height 13
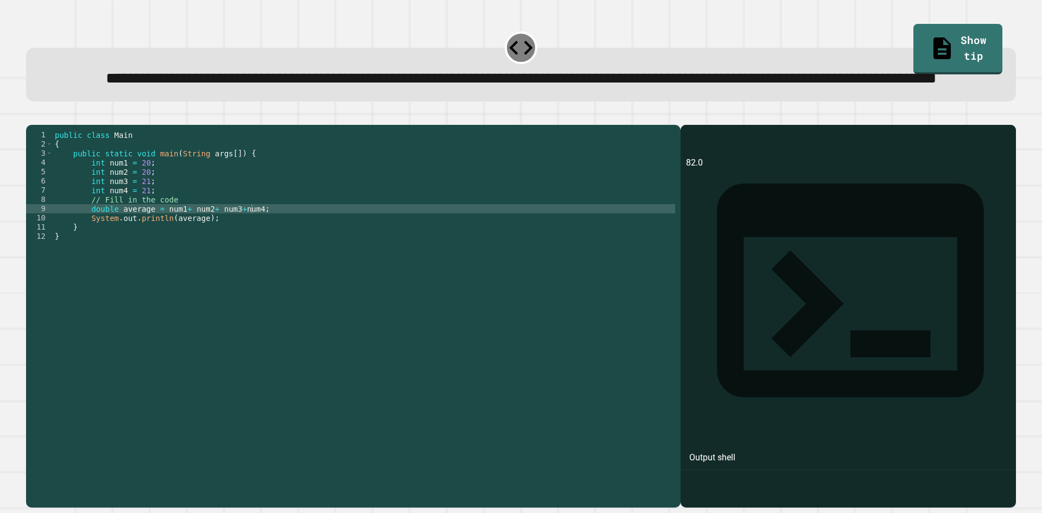
click at [249, 252] on div "public class Main { public static void main ( String args [ ]) { int num1 = 20 …" at bounding box center [364, 291] width 623 height 323
click at [259, 255] on div "public class Main { public static void main ( String args [ ]) { int num1 = 20 …" at bounding box center [364, 291] width 623 height 323
click at [256, 248] on div "public class Main { public static void main ( String args [ ]) { int num1 = 20 …" at bounding box center [364, 291] width 623 height 323
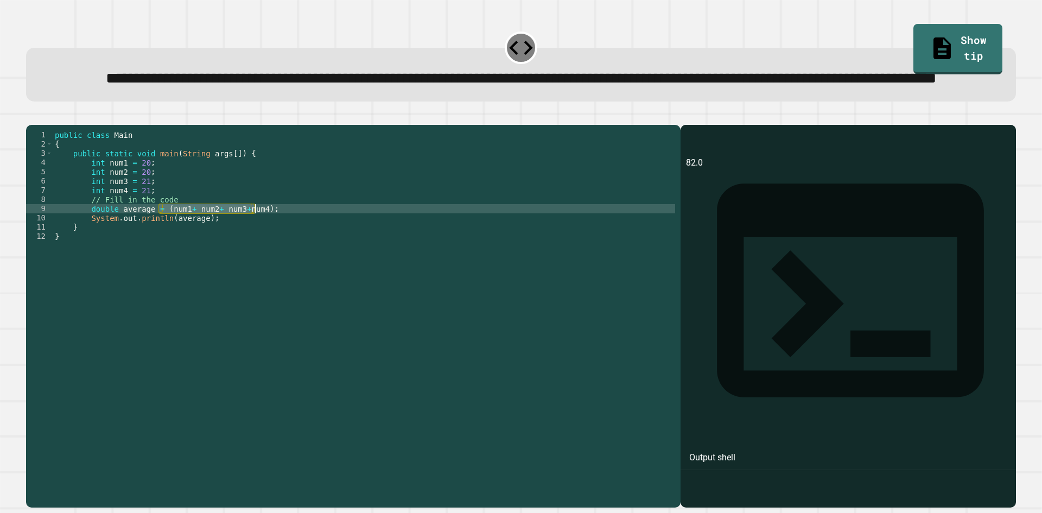
click at [274, 250] on div "public class Main { public static void main ( String args [ ]) { int num1 = 20 …" at bounding box center [364, 291] width 623 height 323
click at [257, 258] on div "public class Main { public static void main ( String args [ ]) { int num1 = 20 …" at bounding box center [364, 291] width 623 height 323
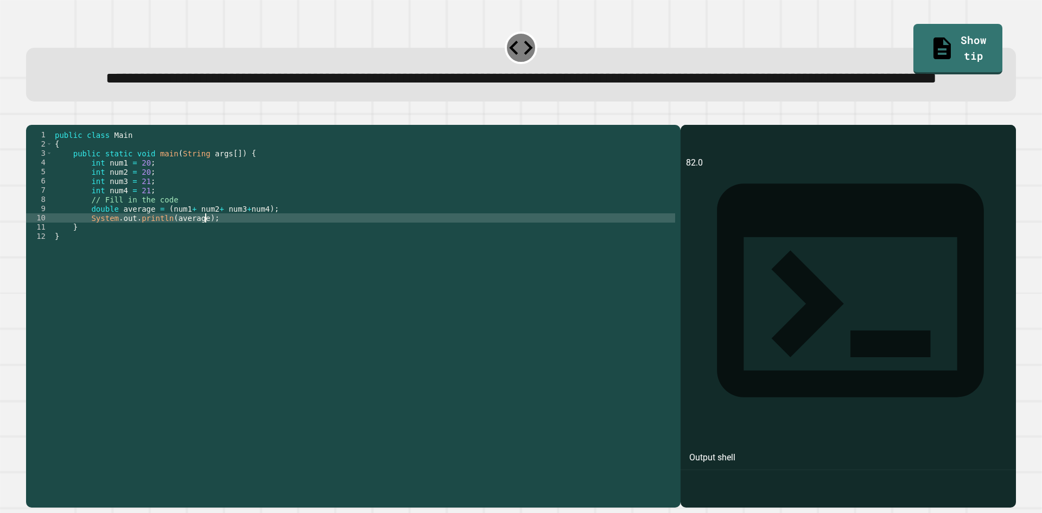
click at [255, 250] on div "public class Main { public static void main ( String args [ ]) { int num1 = 20 …" at bounding box center [364, 291] width 623 height 323
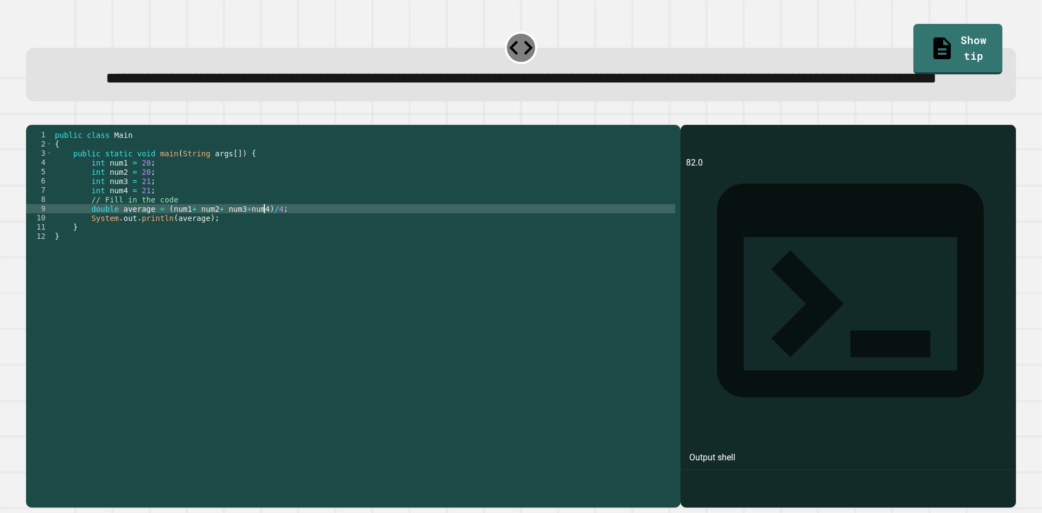
scroll to position [0, 15]
click at [31, 116] on icon "button" at bounding box center [31, 116] width 0 height 0
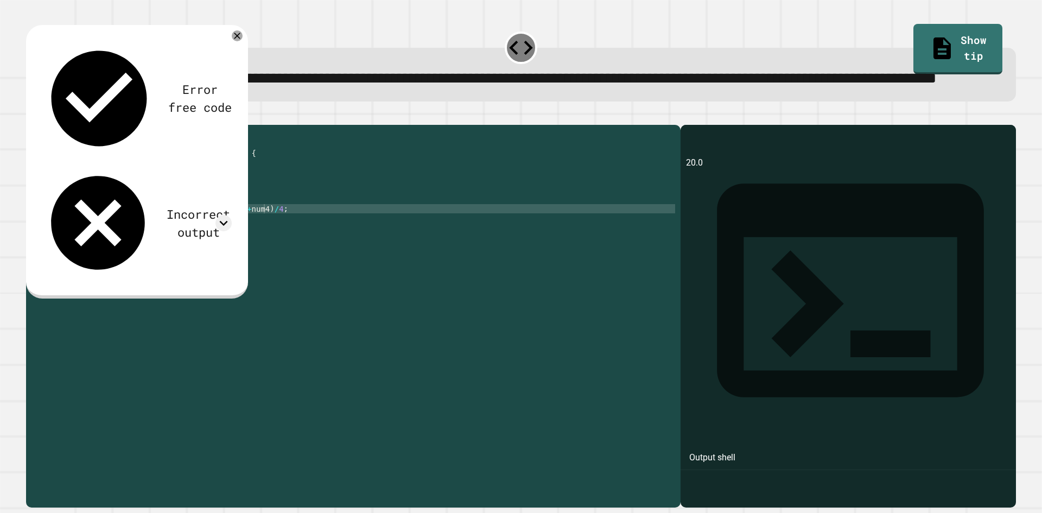
click at [293, 252] on div "public class Main { public static void main ( String args [ ]) { int num1 = 20 …" at bounding box center [364, 291] width 623 height 323
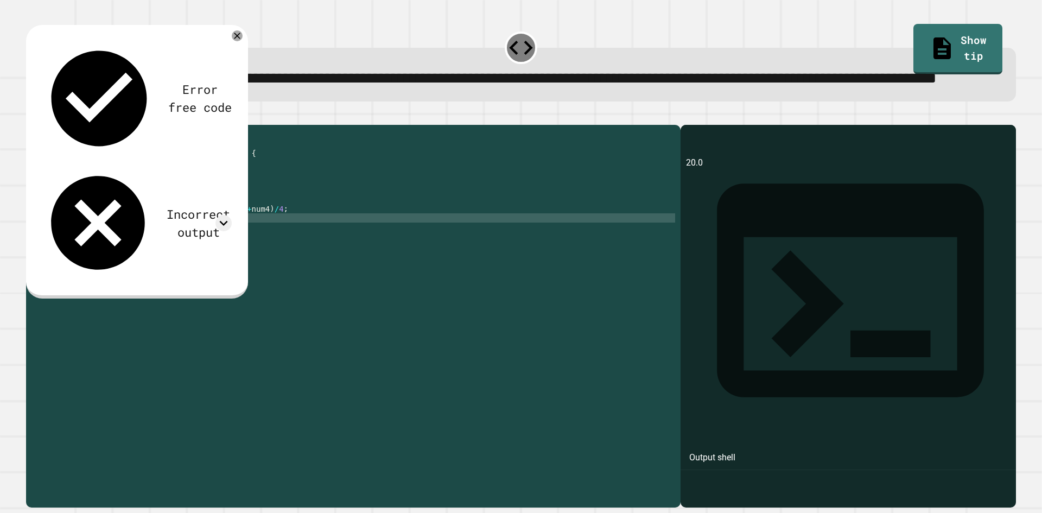
click at [207, 264] on div "public class Main { public static void main ( String args [ ]) { int num1 = 20 …" at bounding box center [364, 291] width 623 height 323
click at [193, 263] on div "public class Main { public static void main ( String args [ ]) { int num1 = 20 …" at bounding box center [364, 291] width 623 height 323
click at [198, 263] on div "public class Main { public static void main ( String args [ ]) { int num1 = 20 …" at bounding box center [364, 291] width 623 height 323
click at [209, 264] on div "public class Main { public static void main ( String args [ ]) { int num1 = 20 …" at bounding box center [364, 291] width 623 height 323
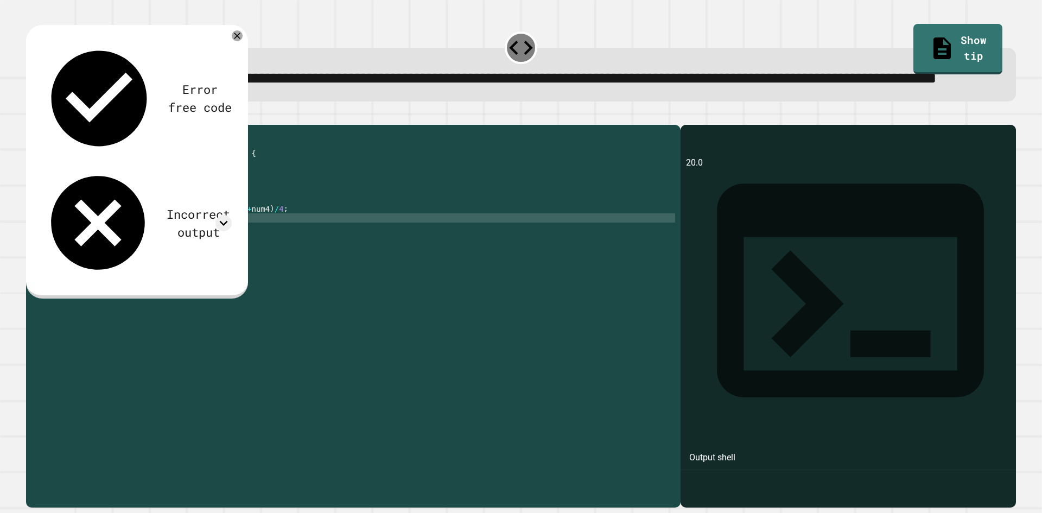
click at [233, 70] on div "Error free code 20.0 Incorrect output Expected output 20.5 My output 20.0" at bounding box center [136, 160] width 201 height 249
click at [230, 62] on div "Error free code 20.0 Incorrect output Expected output 20.5 My output 20.0" at bounding box center [137, 161] width 222 height 273
click at [233, 58] on div "Error free code 20.0 Incorrect output Expected output 20.5 My output 20.0" at bounding box center [137, 161] width 222 height 273
click at [237, 42] on icon at bounding box center [237, 35] width 13 height 13
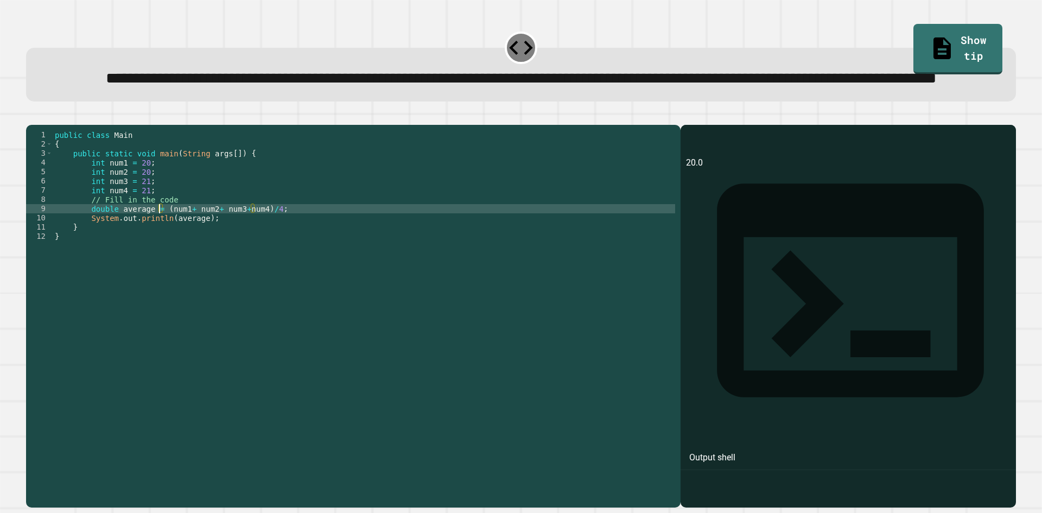
click at [160, 249] on div "public class Main { public static void main ( String args [ ]) { int num1 = 20 …" at bounding box center [364, 291] width 623 height 323
click at [169, 261] on div "public class Main { public static void main ( String args [ ]) { int num1 = 20 …" at bounding box center [364, 291] width 623 height 323
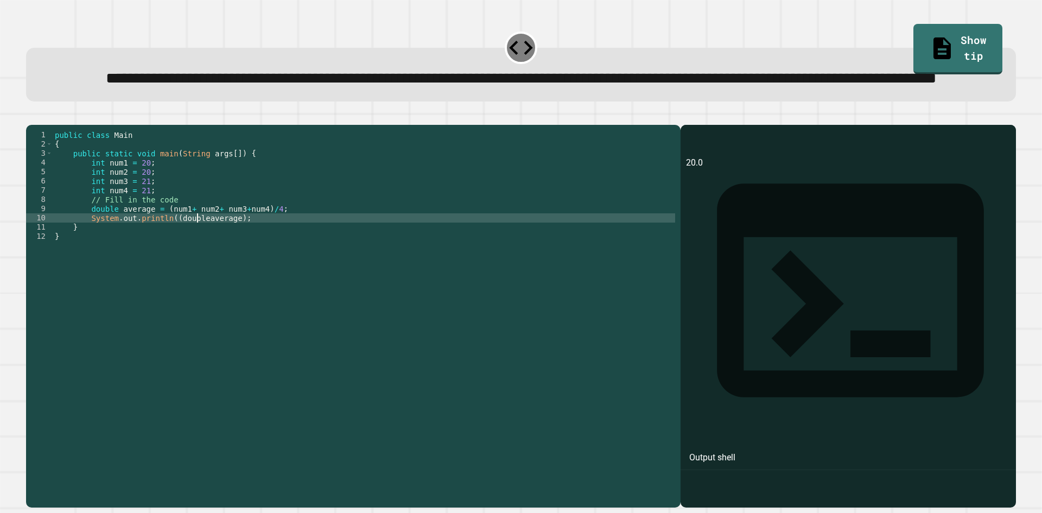
scroll to position [0, 10]
type textarea "**********"
click at [29, 125] on div at bounding box center [521, 118] width 990 height 13
click at [31, 116] on icon "button" at bounding box center [31, 116] width 0 height 0
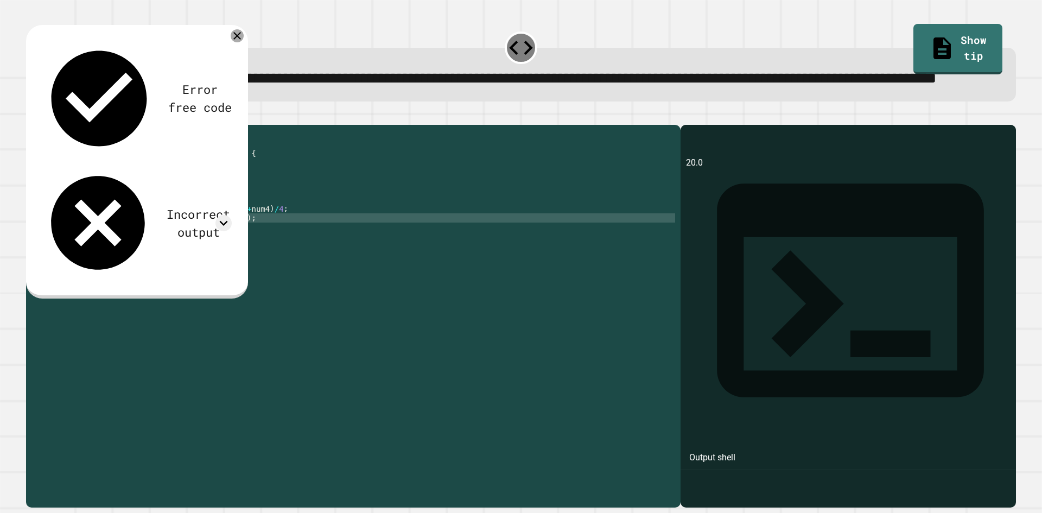
click at [238, 42] on icon at bounding box center [237, 35] width 13 height 13
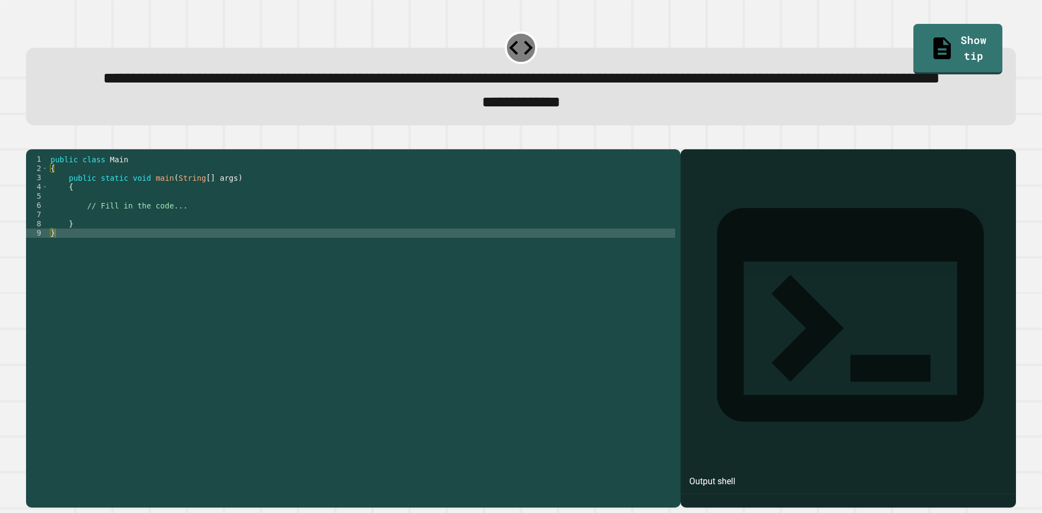
click at [219, 237] on div "public class Main { public static void main ( String [ ] args ) { // Fill in th…" at bounding box center [361, 302] width 627 height 295
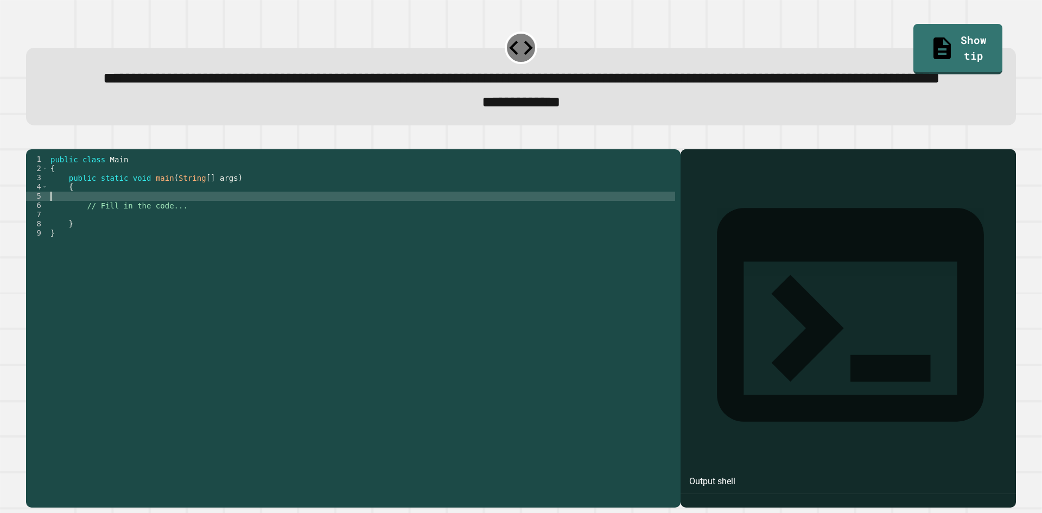
click at [225, 240] on div "public class Main { public static void main ( String [ ] args ) { // Fill in th…" at bounding box center [361, 302] width 627 height 295
click at [225, 256] on div "public class Main { public static void main ( String [ ] args ) { // Fill in th…" at bounding box center [361, 302] width 627 height 295
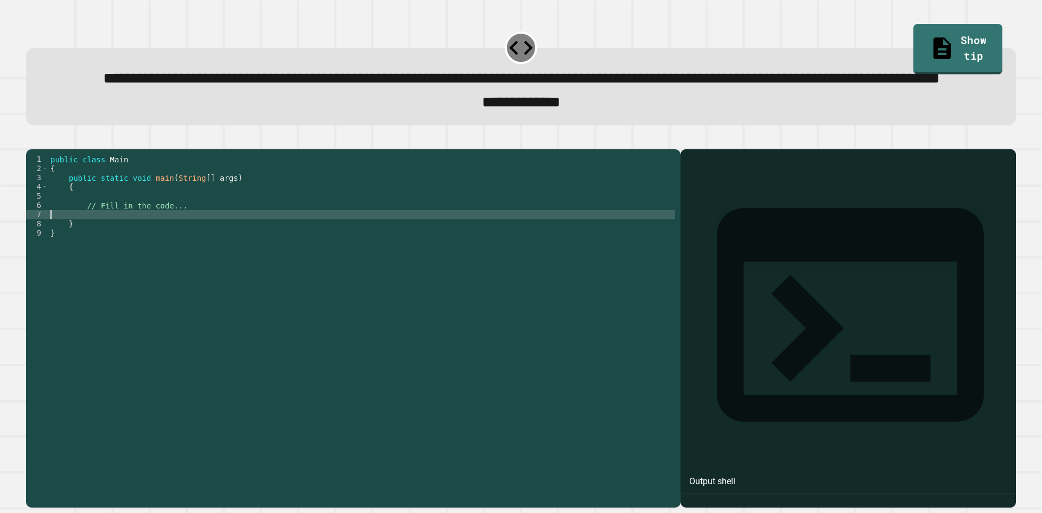
click at [257, 244] on div "public class Main { public static void main ( String [ ] args ) { // Fill in th…" at bounding box center [361, 302] width 627 height 295
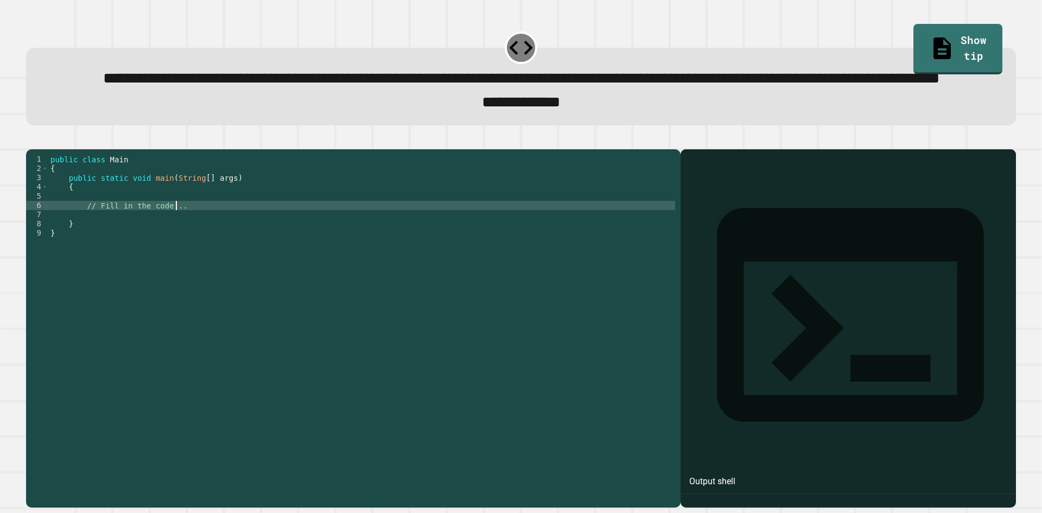
type textarea "**********"
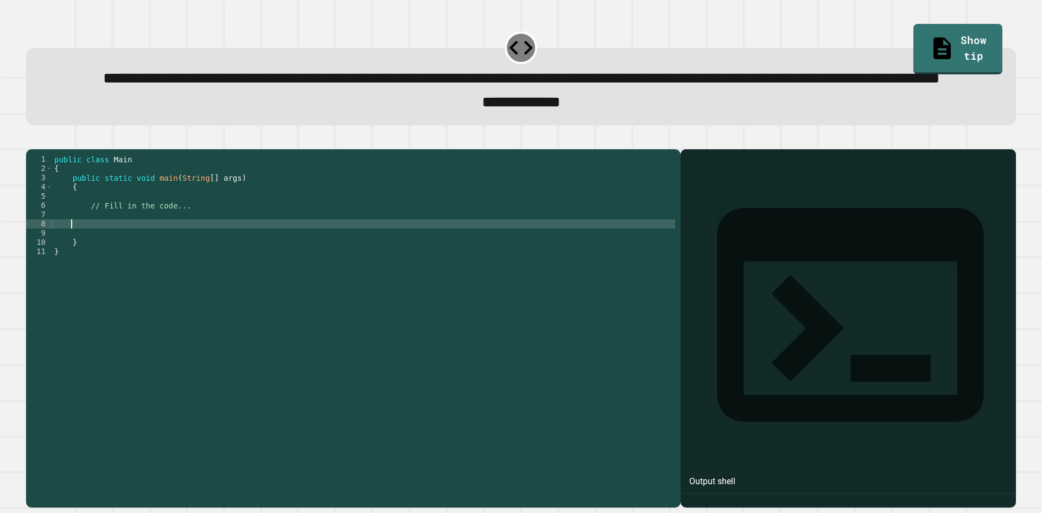
scroll to position [0, 0]
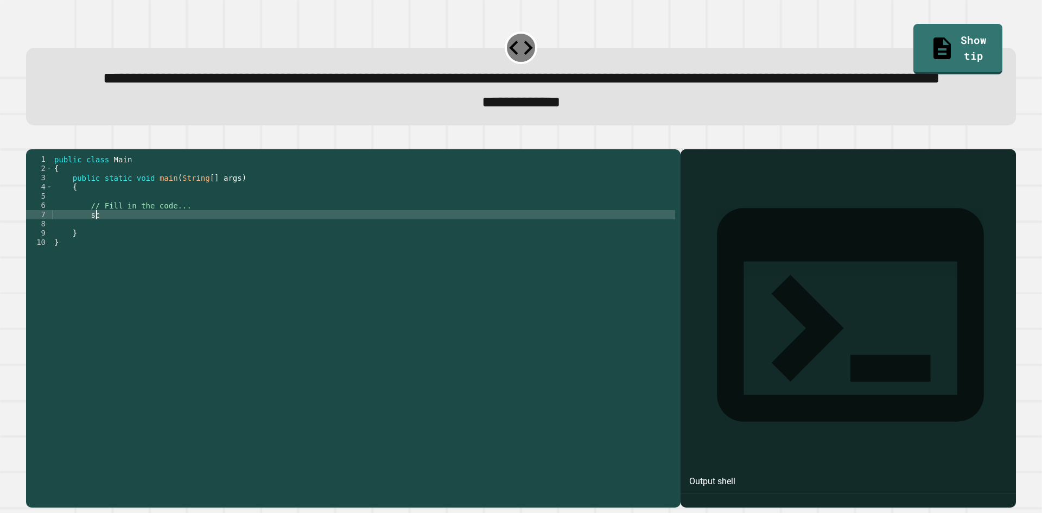
type textarea "*"
type textarea "**********"
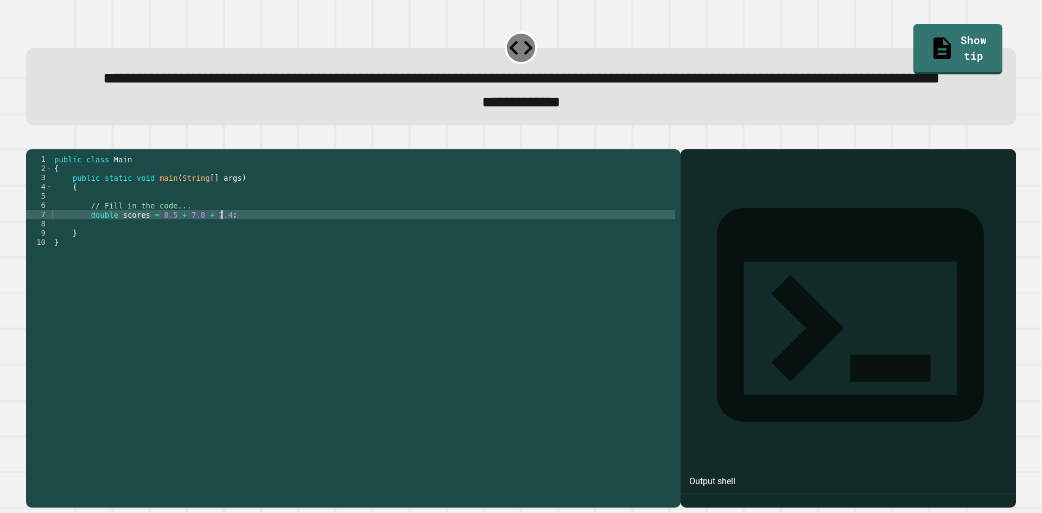
scroll to position [0, 2]
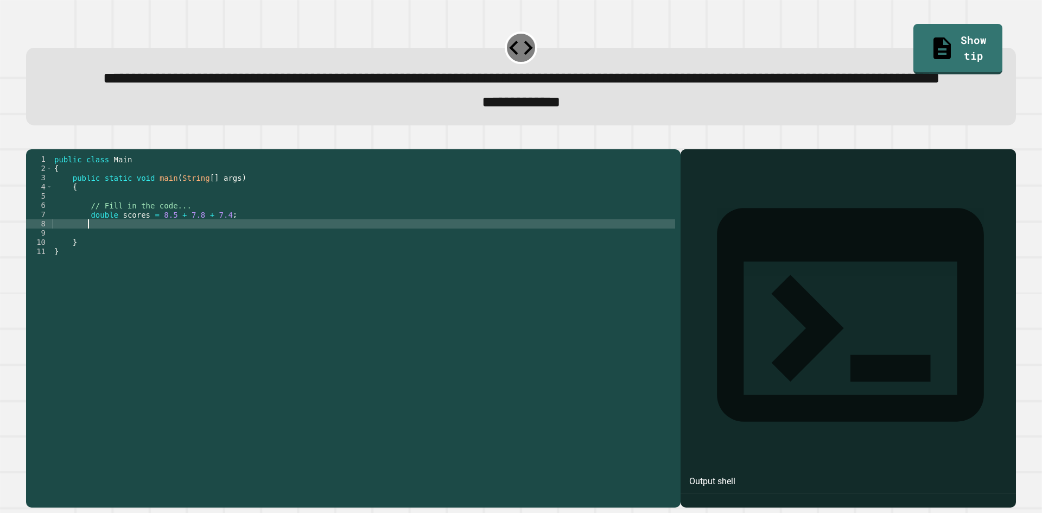
type textarea "*"
type textarea "**********"
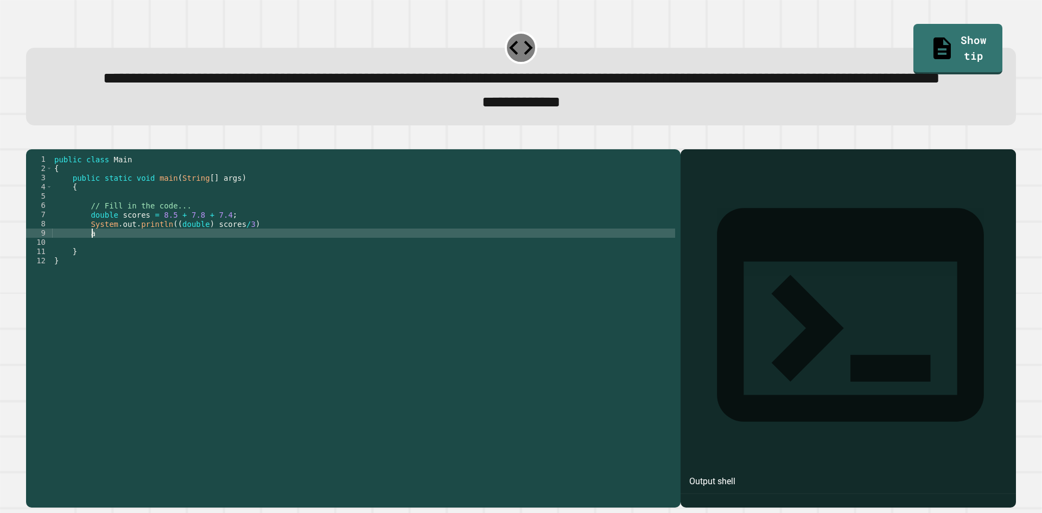
scroll to position [0, 2]
type textarea "*"
click at [246, 252] on div "public class Main { public static void main ( String [ ] args ) { // Fill in th…" at bounding box center [363, 302] width 623 height 295
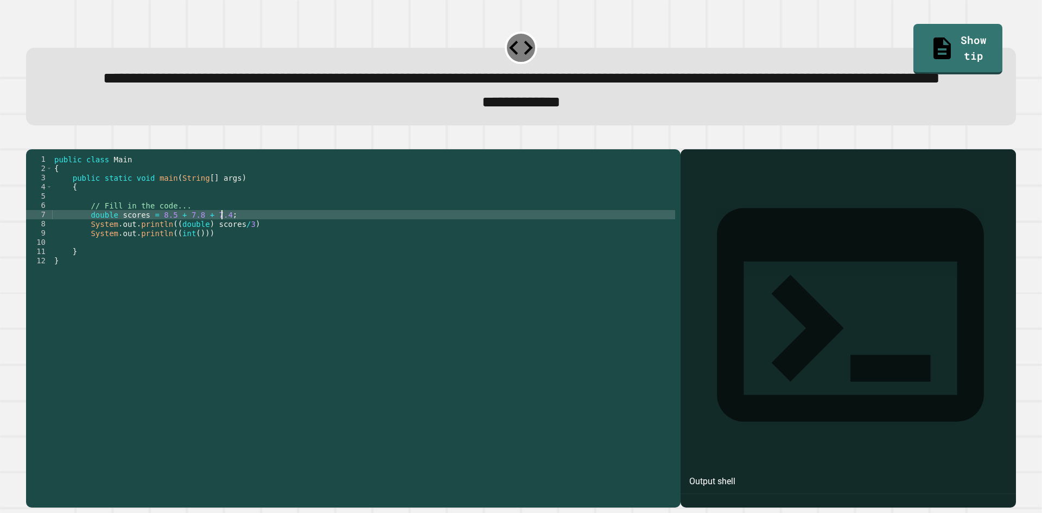
type textarea "**********"
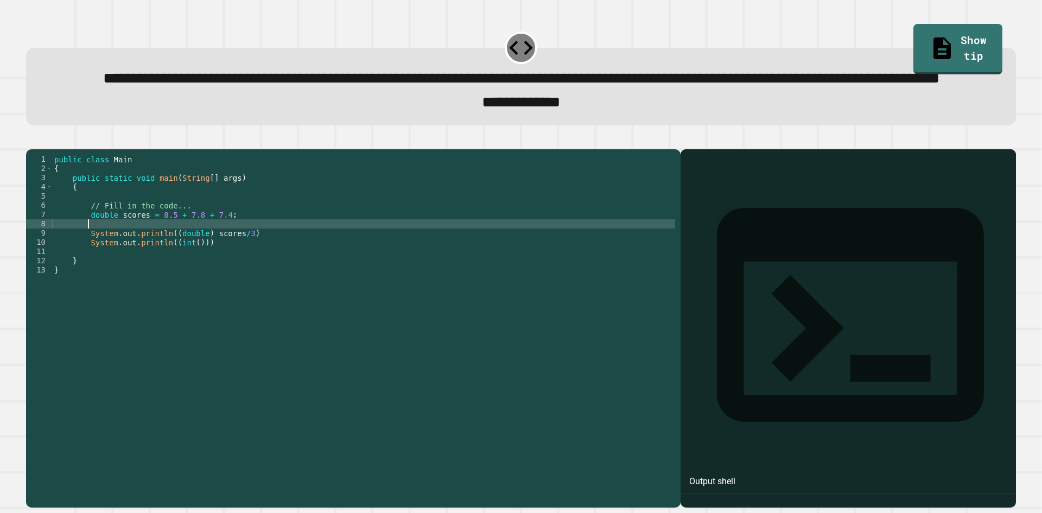
type textarea "*"
click at [231, 269] on div "public class Main { public static void main ( String [ ] args ) { // Fill in th…" at bounding box center [363, 302] width 623 height 295
drag, startPoint x: 242, startPoint y: 277, endPoint x: 232, endPoint y: 279, distance: 9.8
click at [239, 278] on div "public class Main { public static void main ( String [ ] args ) { // Fill in th…" at bounding box center [363, 302] width 623 height 295
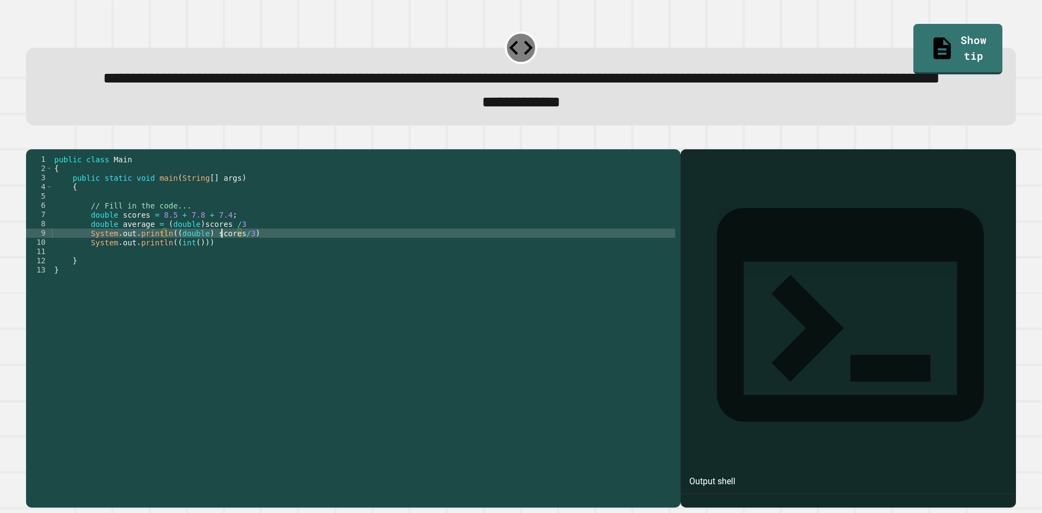
click at [221, 279] on div "public class Main { public static void main ( String [ ] args ) { // Fill in th…" at bounding box center [363, 302] width 623 height 295
click at [214, 279] on div "public class Main { public static void main ( String [ ] args ) { // Fill in th…" at bounding box center [363, 302] width 623 height 295
click at [239, 275] on div "public class Main { public static void main ( String [ ] args ) { // Fill in th…" at bounding box center [363, 302] width 623 height 295
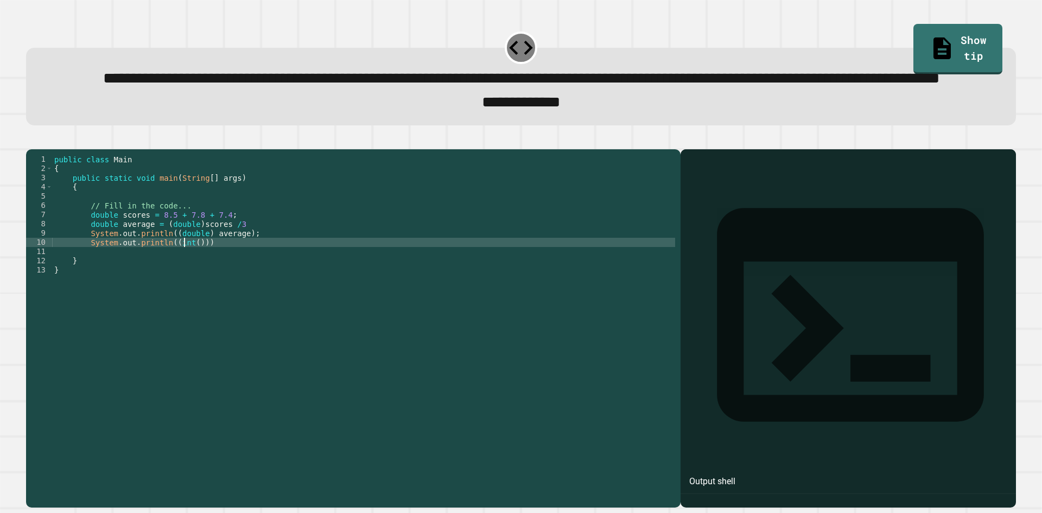
click at [185, 282] on div "public class Main { public static void main ( String [ ] args ) { // Fill in th…" at bounding box center [363, 302] width 623 height 295
click at [189, 289] on div "public class Main { public static void main ( String [ ] args ) { // Fill in th…" at bounding box center [363, 302] width 623 height 295
click at [195, 290] on div "public class Main { public static void main ( String [ ] args ) { // Fill in th…" at bounding box center [363, 302] width 623 height 295
click at [199, 289] on div "public class Main { public static void main ( String [ ] args ) { // Fill in th…" at bounding box center [363, 302] width 623 height 295
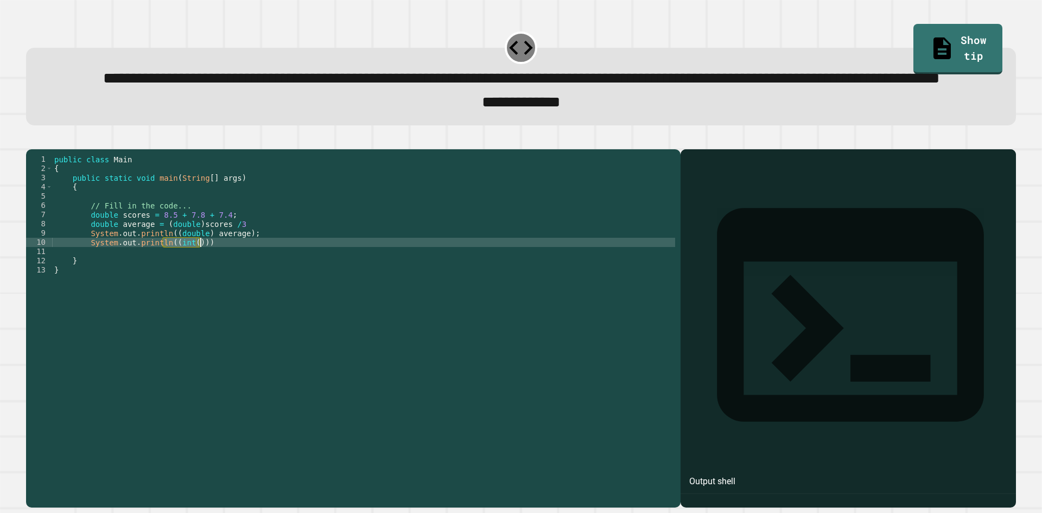
click at [200, 289] on div "public class Main { public static void main ( String [ ] args ) { // Fill in th…" at bounding box center [363, 302] width 623 height 295
click at [194, 285] on div "public class Main { public static void main ( String [ ] args ) { // Fill in th…" at bounding box center [363, 293] width 623 height 277
click at [195, 286] on div "public class Main { public static void main ( String [ ] args ) { // Fill in th…" at bounding box center [363, 302] width 623 height 295
click at [186, 284] on div "public class Main { public static void main ( String [ ] args ) { // Fill in th…" at bounding box center [363, 302] width 623 height 295
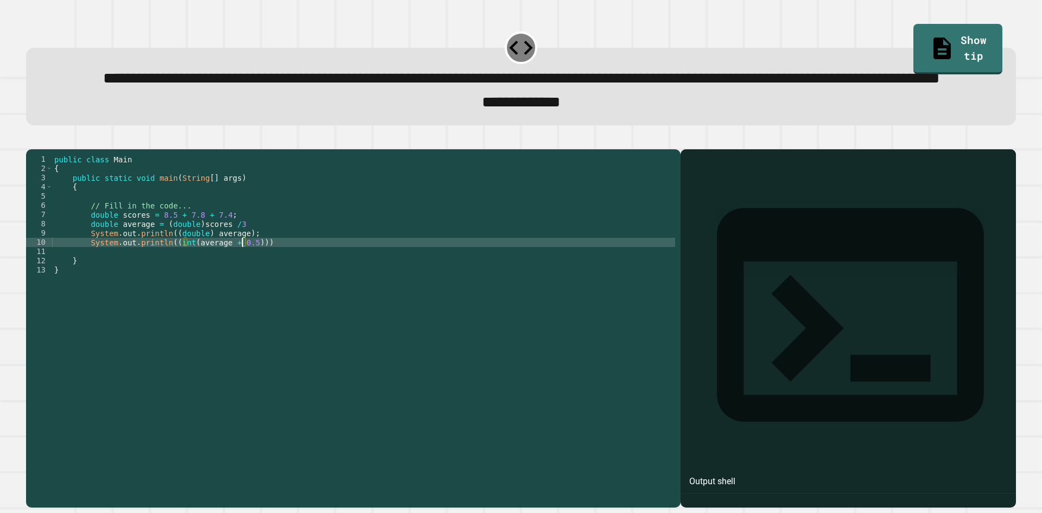
click at [276, 281] on div "public class Main { public static void main ( String [ ] args ) { // Fill in th…" at bounding box center [363, 302] width 623 height 295
click at [276, 286] on div "public class Main { public static void main ( String [ ] args ) { // Fill in th…" at bounding box center [363, 302] width 623 height 295
click at [41, 150] on icon "button" at bounding box center [39, 147] width 6 height 8
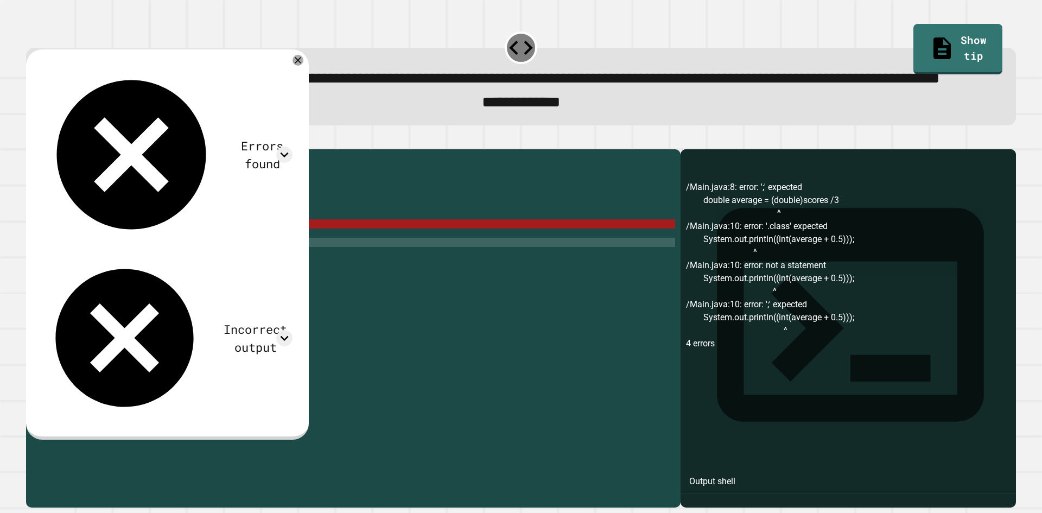
click at [263, 271] on div "public class Main { public static void main ( String [ ] args ) { // Fill in th…" at bounding box center [363, 302] width 623 height 295
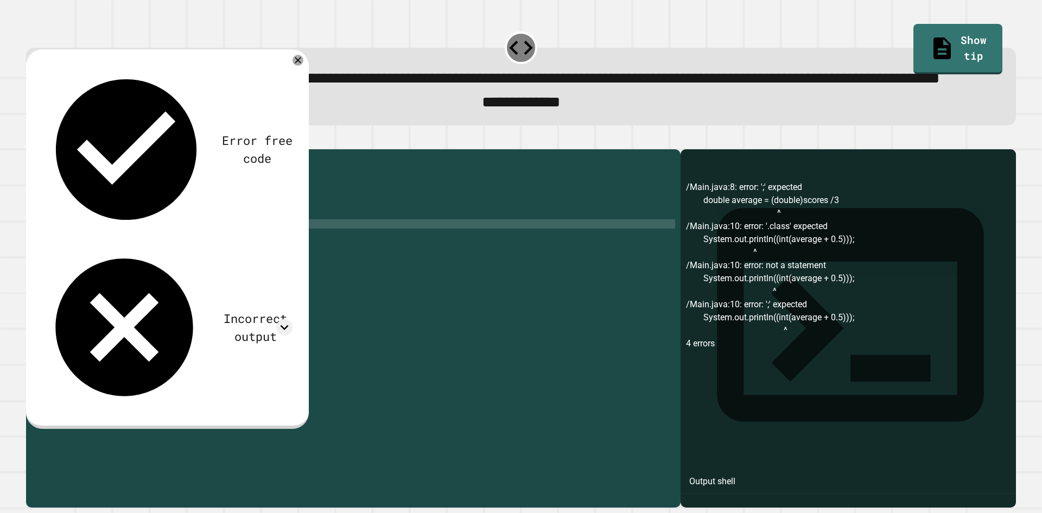
type textarea "**********"
click at [31, 140] on icon "button" at bounding box center [31, 140] width 0 height 0
